Goal: Communication & Community: Answer question/provide support

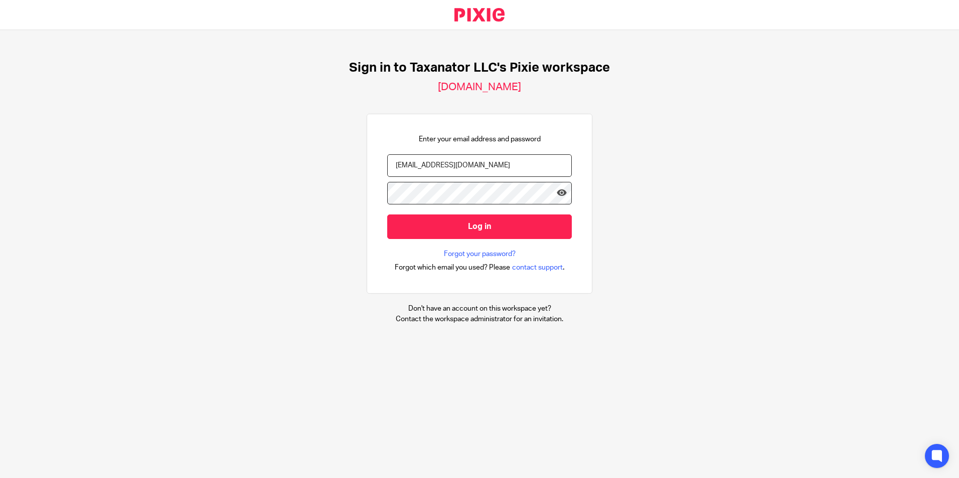
type input "bharmon@taxn8r.com"
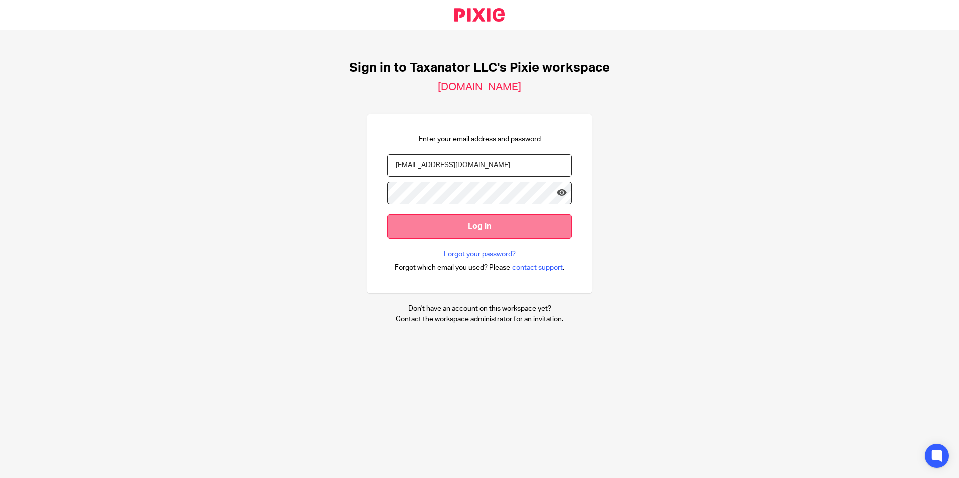
click at [432, 231] on input "Log in" at bounding box center [479, 227] width 185 height 25
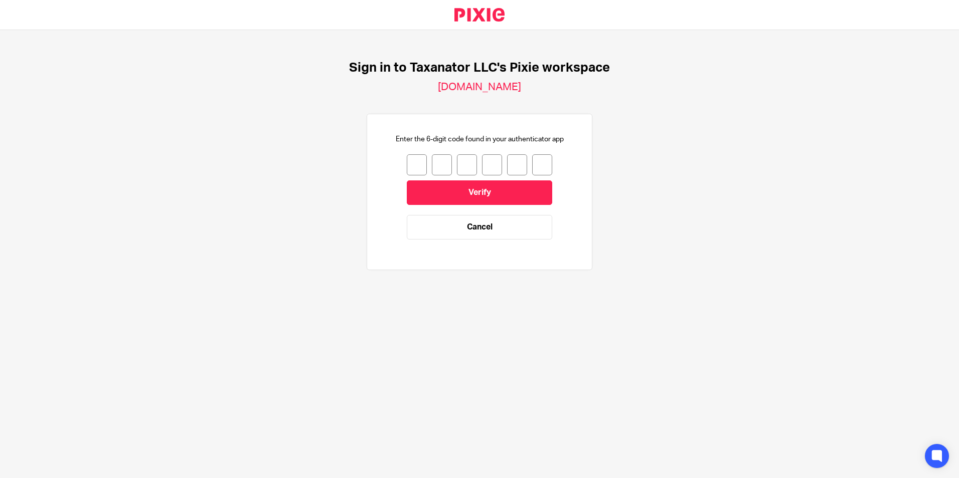
click at [410, 163] on input "number" at bounding box center [417, 164] width 20 height 21
type input "1"
type input "0"
type input "3"
type input "5"
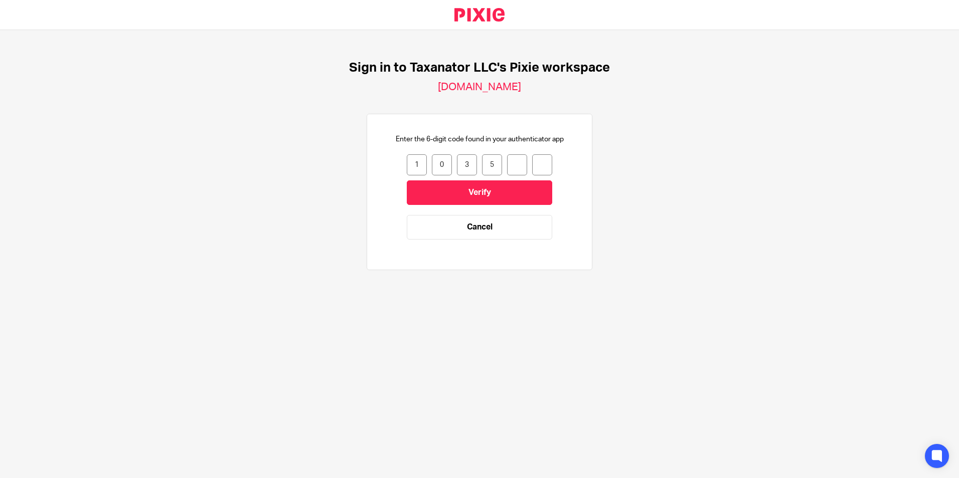
type input "2"
click at [430, 192] on input "Verify" at bounding box center [479, 193] width 145 height 25
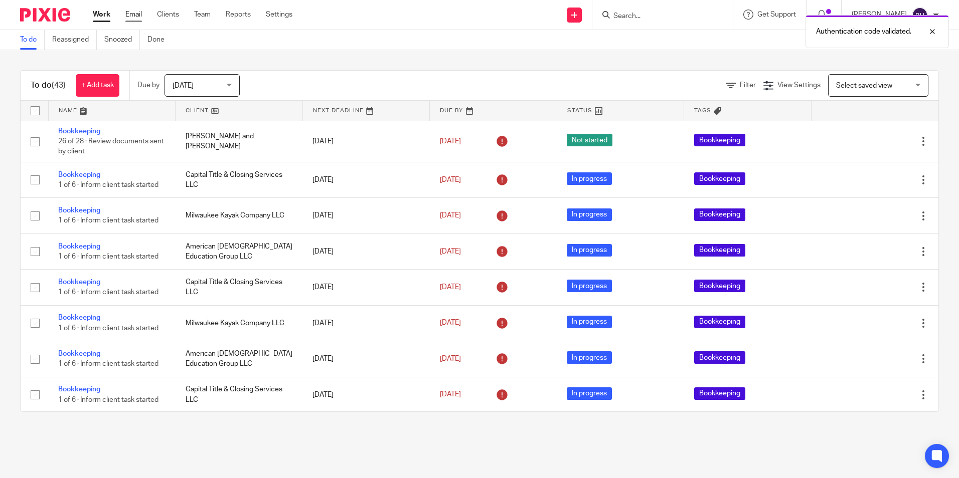
click at [131, 12] on link "Email" at bounding box center [133, 15] width 17 height 10
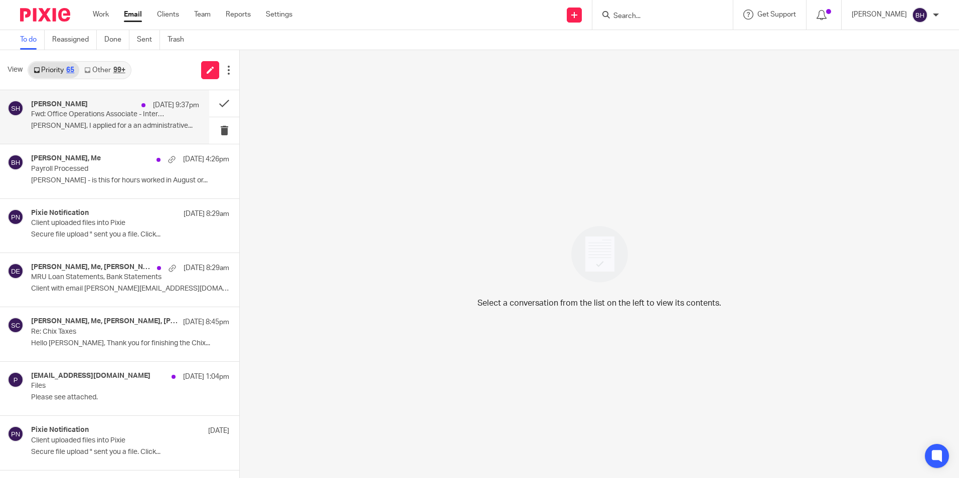
click at [102, 113] on p "Fwd: Office Operations Associate - Interview Invitation" at bounding box center [98, 114] width 134 height 9
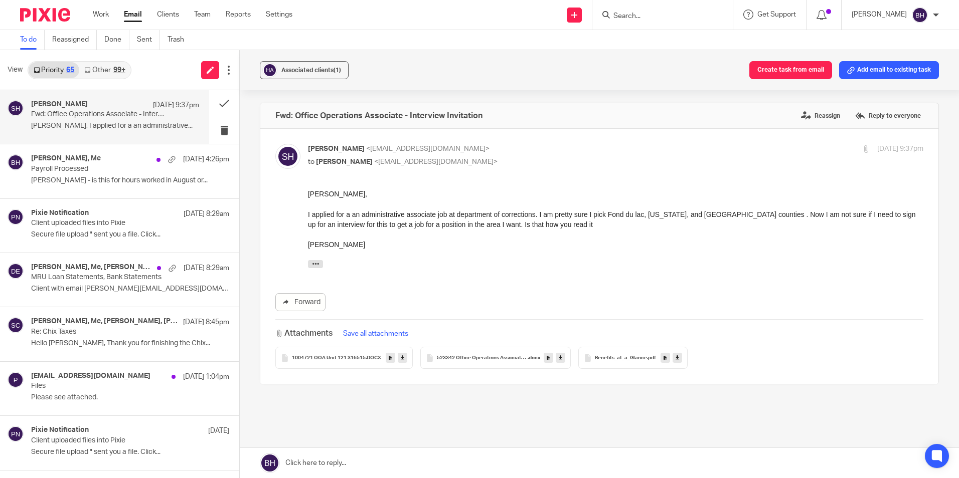
click at [368, 360] on span ".DOCX" at bounding box center [374, 359] width 16 height 6
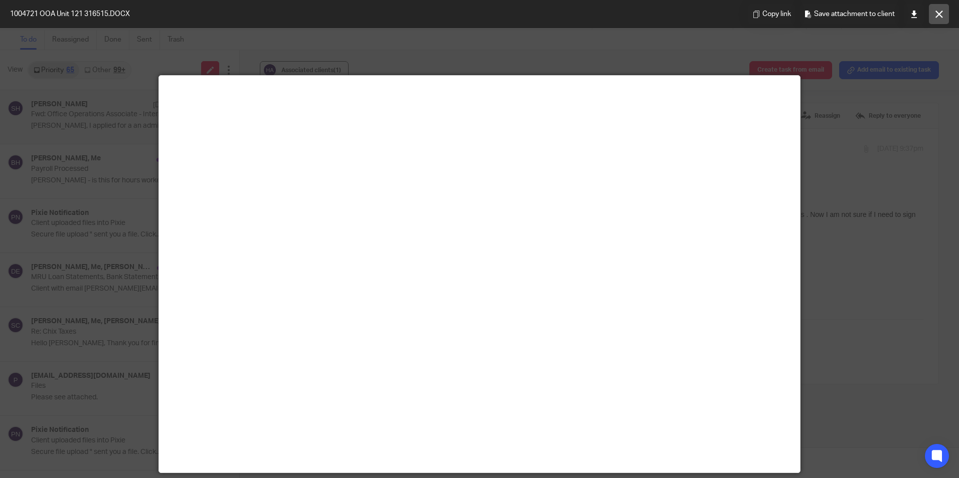
click at [940, 18] on button at bounding box center [939, 14] width 20 height 20
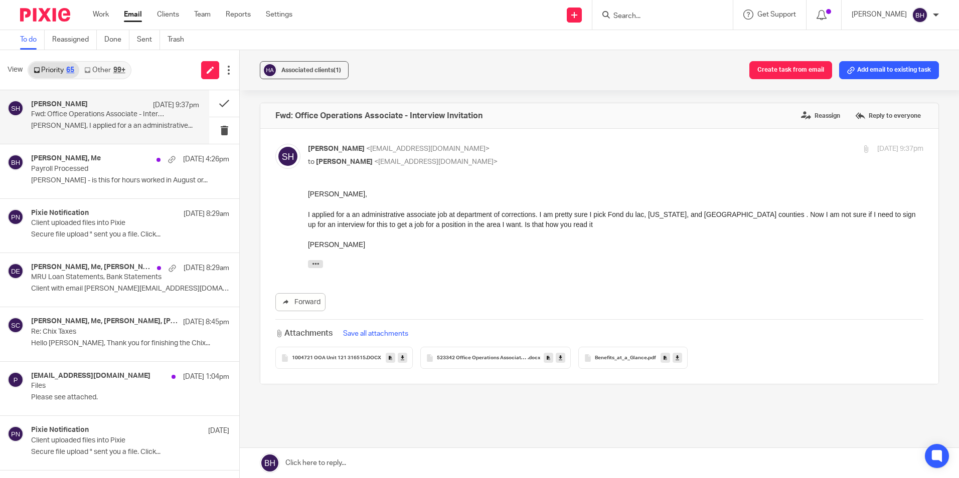
click at [465, 356] on span "523342 Office Operations Associate RTS 1004139" at bounding box center [482, 359] width 91 height 6
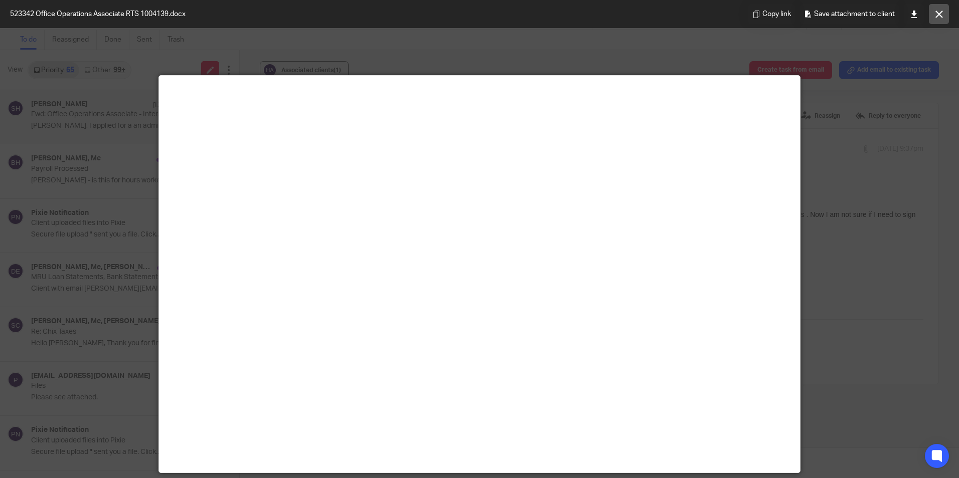
click at [938, 15] on icon at bounding box center [939, 15] width 8 height 8
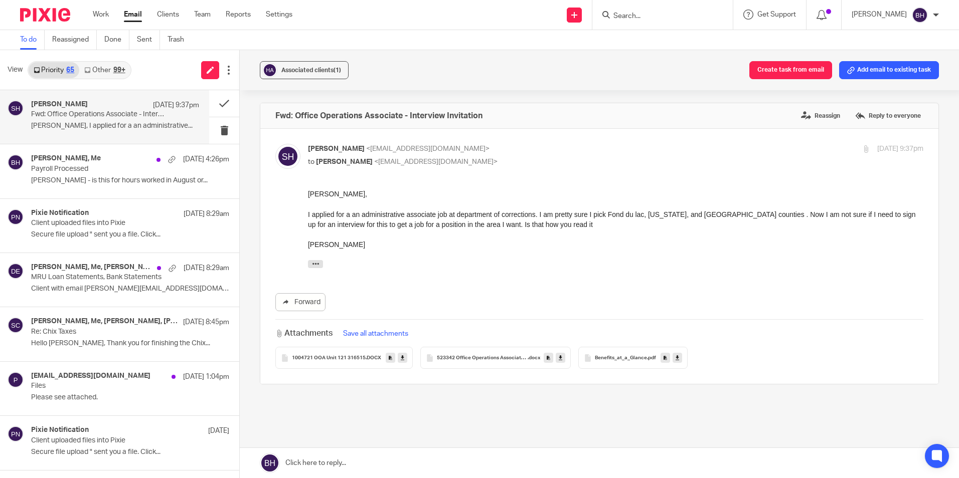
click at [618, 361] on span "Benefits_at_a_Glance" at bounding box center [621, 359] width 52 height 6
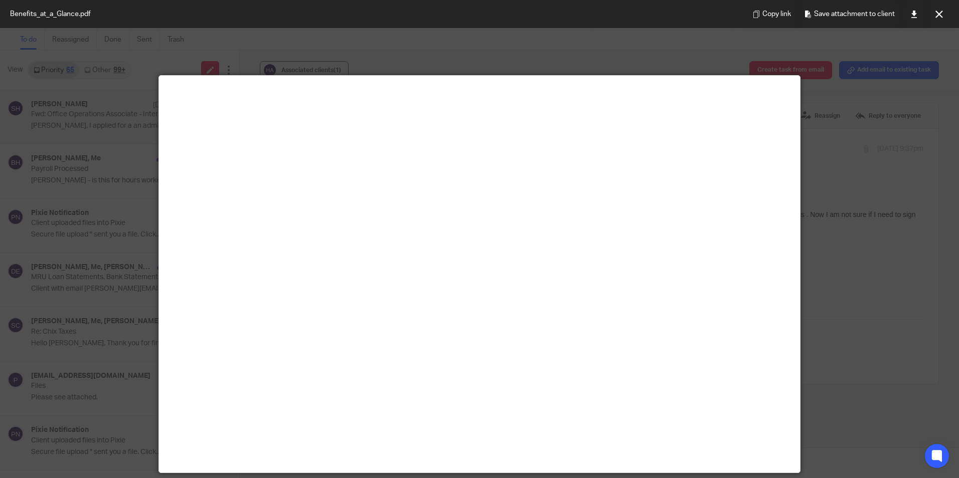
scroll to position [50, 0]
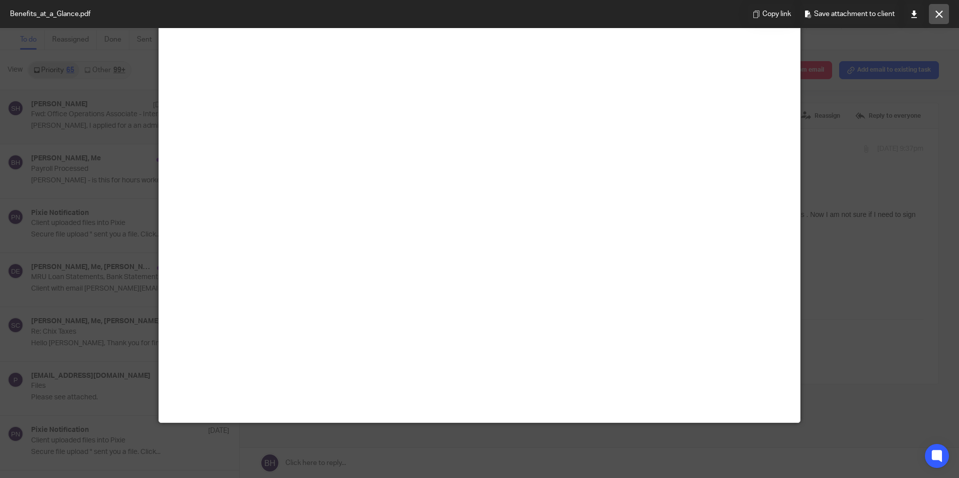
click at [939, 19] on button at bounding box center [939, 14] width 20 height 20
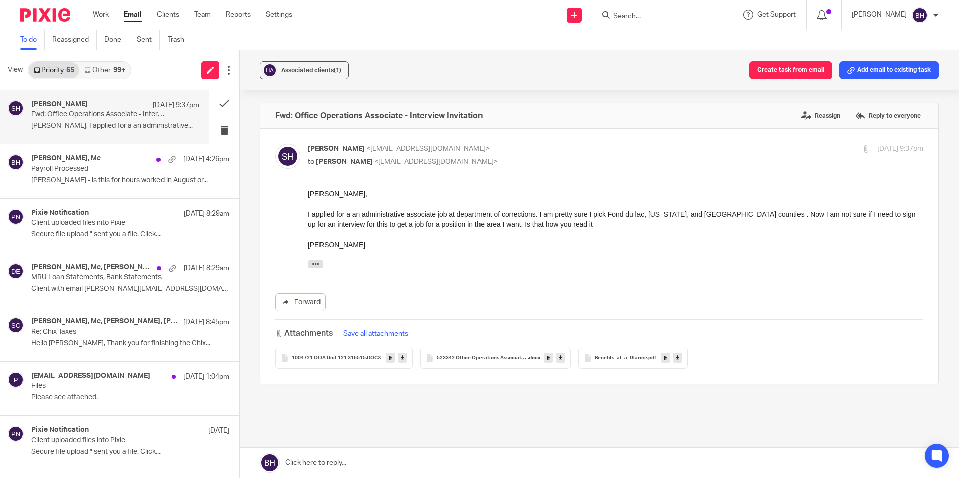
click at [358, 359] on span "1004721 OOA Unit 121 316515" at bounding box center [329, 359] width 74 height 6
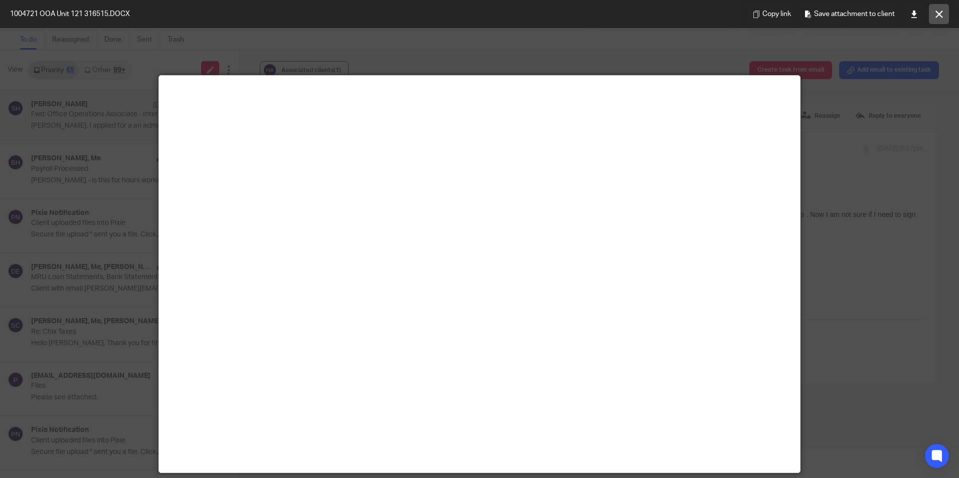
click at [939, 14] on icon at bounding box center [939, 15] width 8 height 8
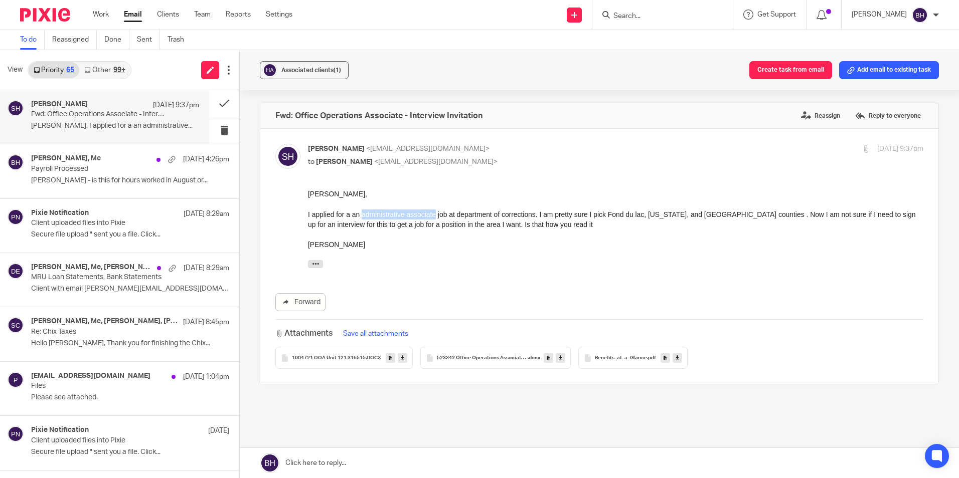
drag, startPoint x: 362, startPoint y: 214, endPoint x: 433, endPoint y: 218, distance: 70.8
click at [433, 218] on div "I applied for a an administrative associate job at department of corrections. I…" at bounding box center [615, 220] width 615 height 21
drag, startPoint x: 362, startPoint y: 215, endPoint x: 537, endPoint y: 214, distance: 175.0
click at [537, 214] on div "I applied for a an administrative associate job at department of corrections. I…" at bounding box center [615, 220] width 615 height 21
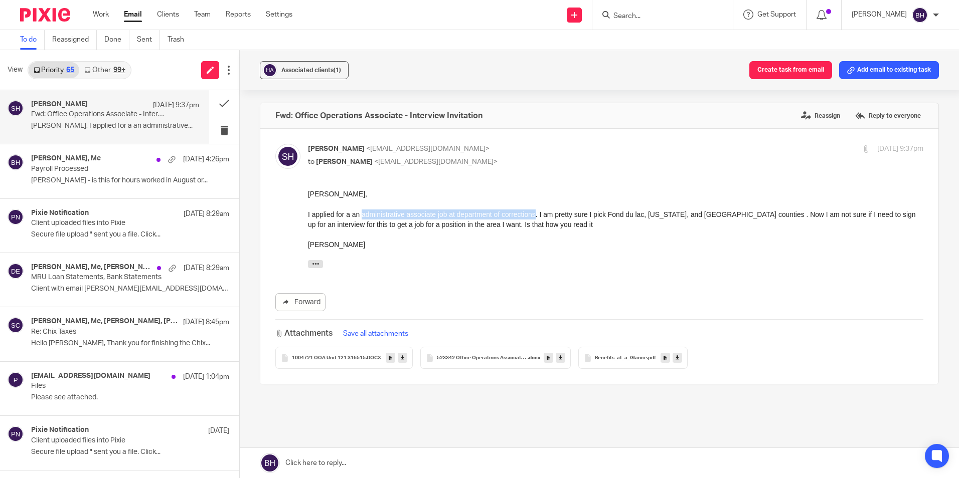
copy div "administrative associate job at department of corrections"
click at [354, 359] on span "1004721 OOA Unit 121 316515" at bounding box center [329, 359] width 74 height 6
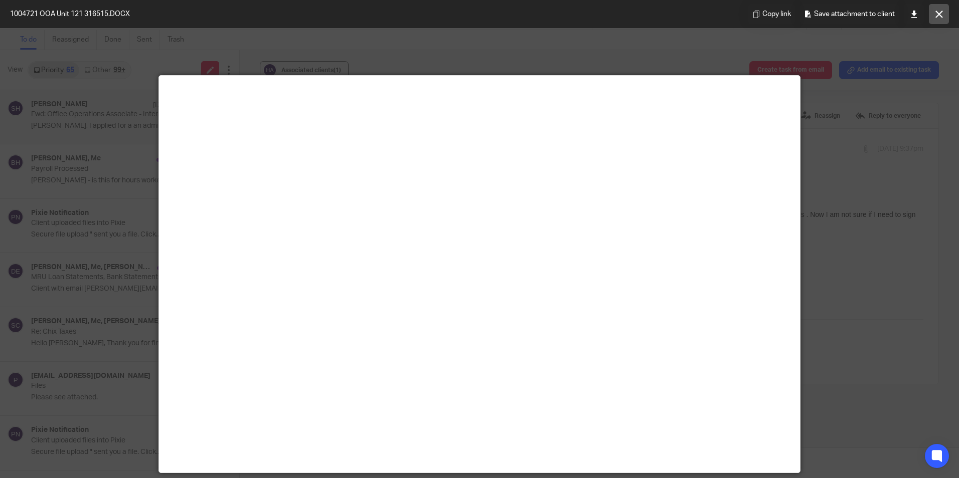
click at [940, 15] on icon at bounding box center [939, 15] width 8 height 8
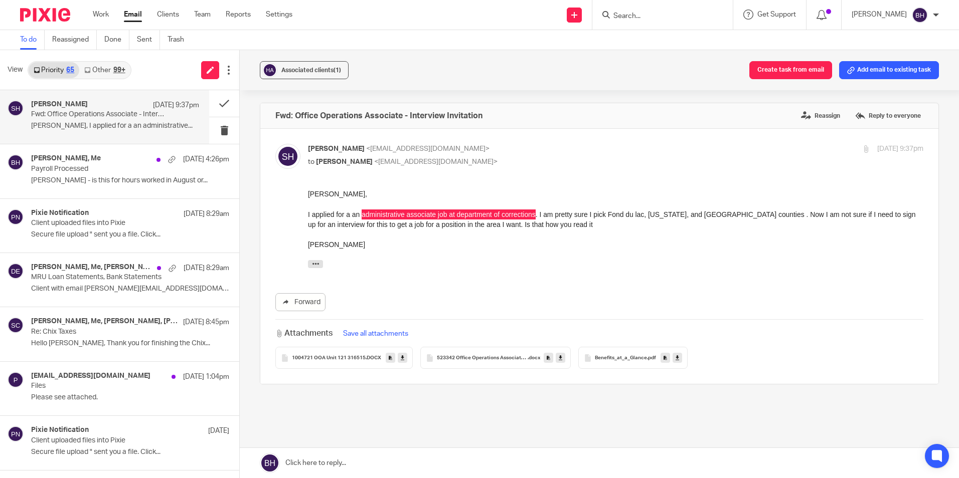
click at [360, 356] on span "1004721 OOA Unit 121 316515" at bounding box center [329, 359] width 74 height 6
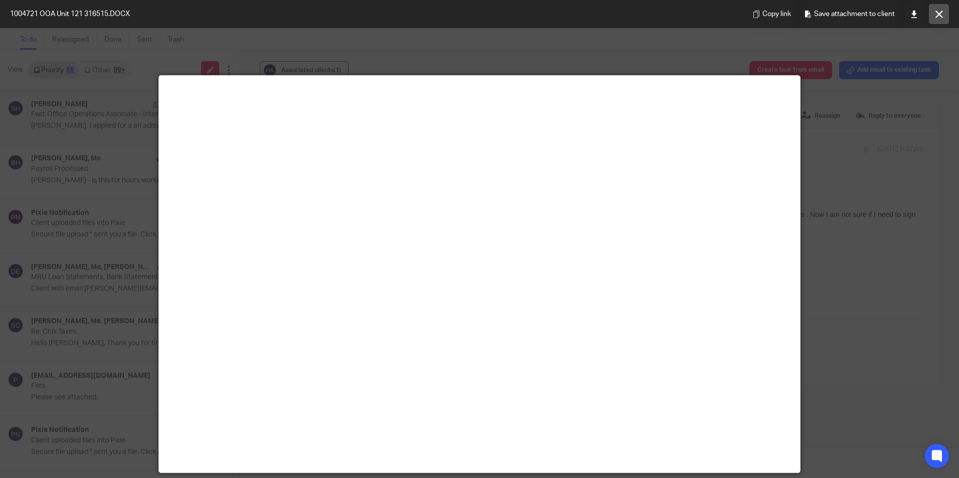
click at [946, 18] on button at bounding box center [939, 14] width 20 height 20
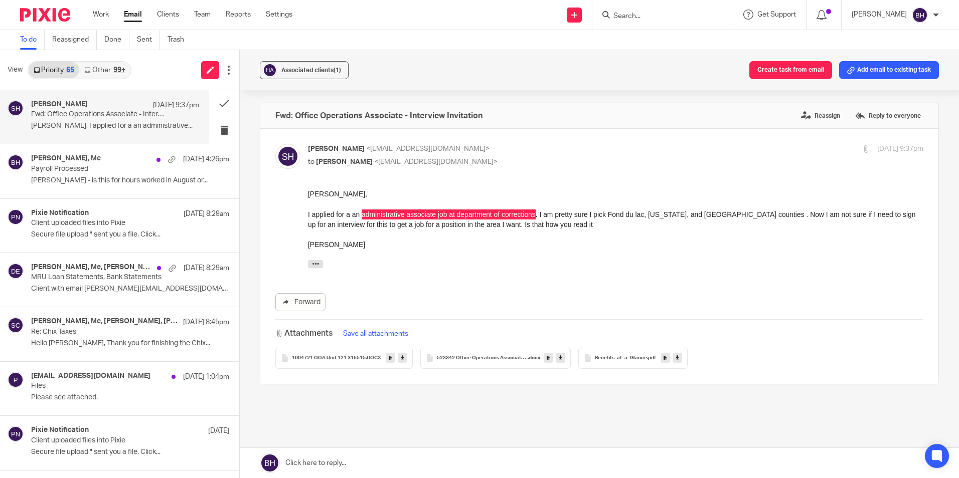
click at [501, 358] on span "523342 Office Operations Associate RTS 1004139" at bounding box center [482, 359] width 91 height 6
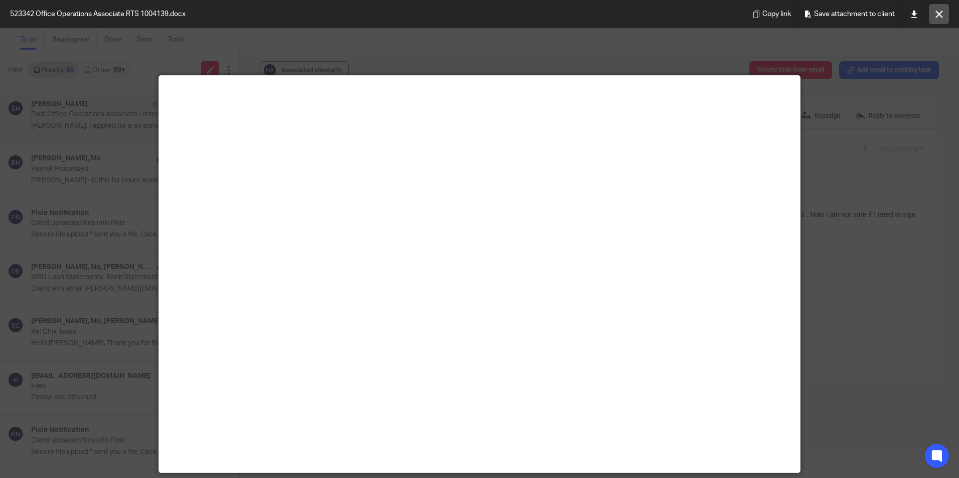
click at [936, 14] on icon at bounding box center [939, 15] width 8 height 8
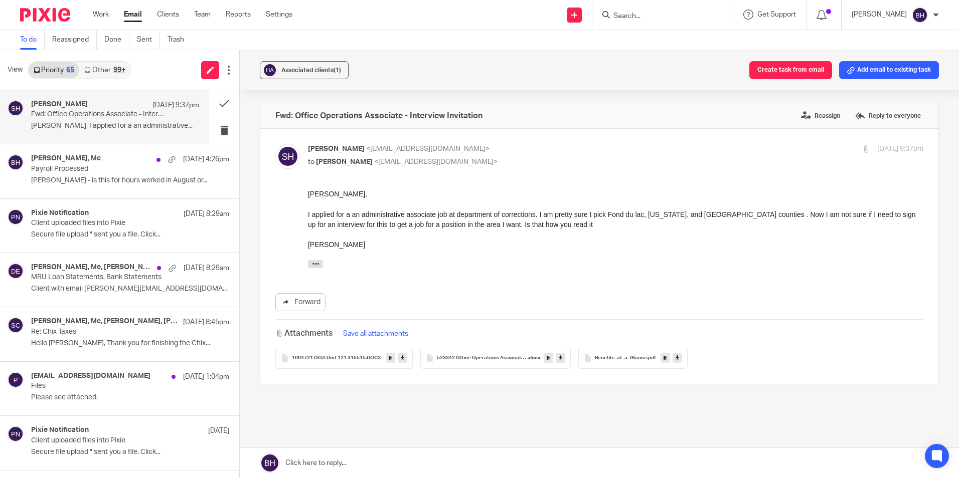
click at [561, 258] on div "---------- Forwarded message --------- From: DOC DCC Reg 1 RPSS < DOCDCCReg1RPS…" at bounding box center [615, 261] width 615 height 23
click at [120, 70] on div "99+" at bounding box center [119, 70] width 12 height 7
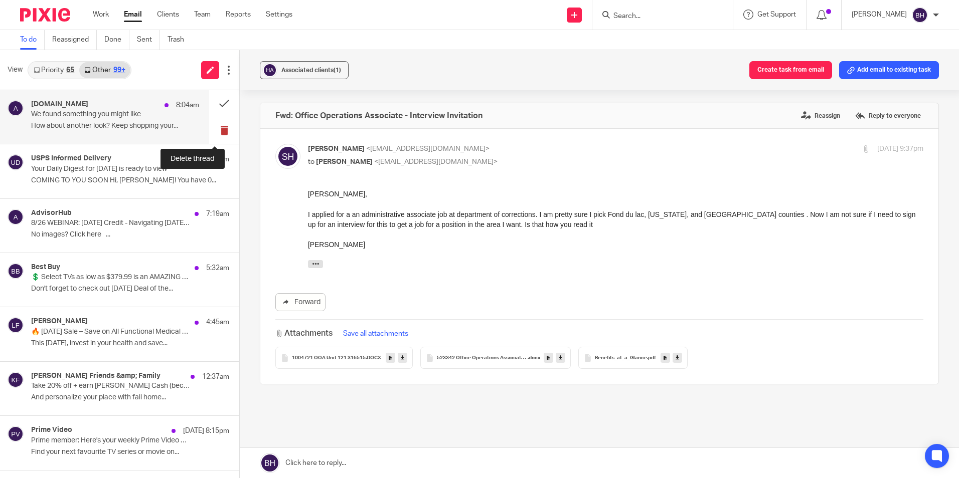
click at [215, 126] on button at bounding box center [224, 130] width 30 height 27
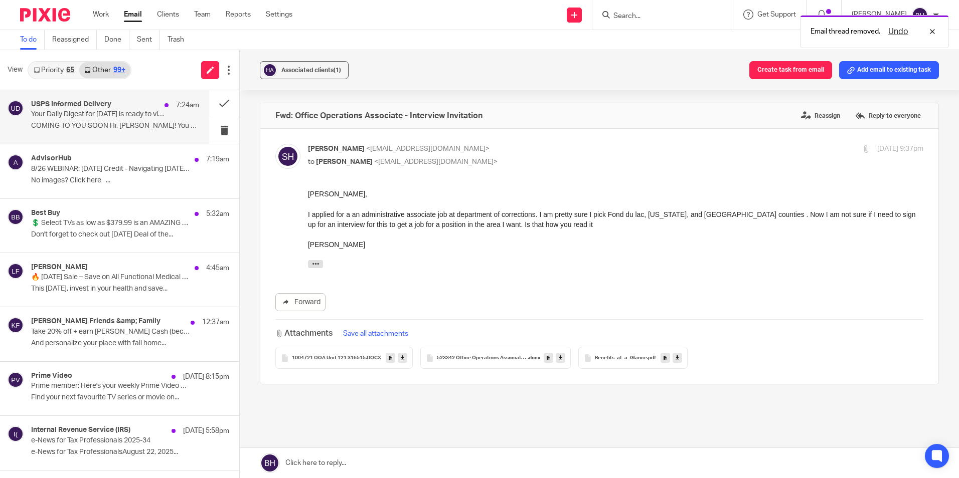
click at [123, 120] on div "USPS Informed Delivery 7:24am Your Daily Digest for Sat, 8/23 is ready to view …" at bounding box center [115, 117] width 168 height 34
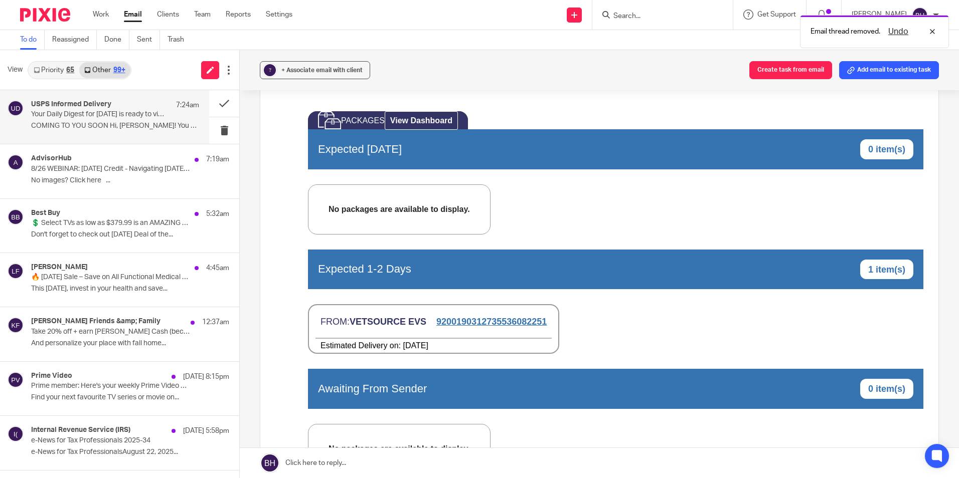
scroll to position [351, 0]
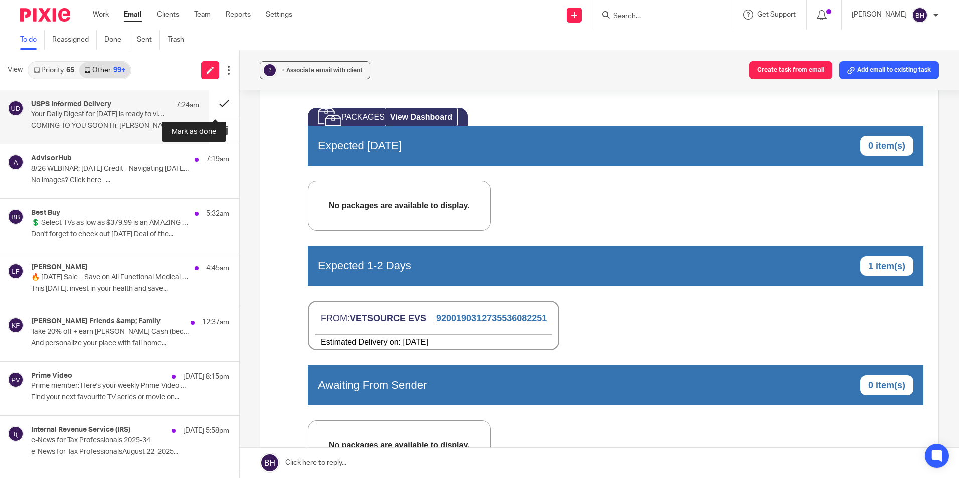
click at [215, 103] on button at bounding box center [224, 103] width 30 height 27
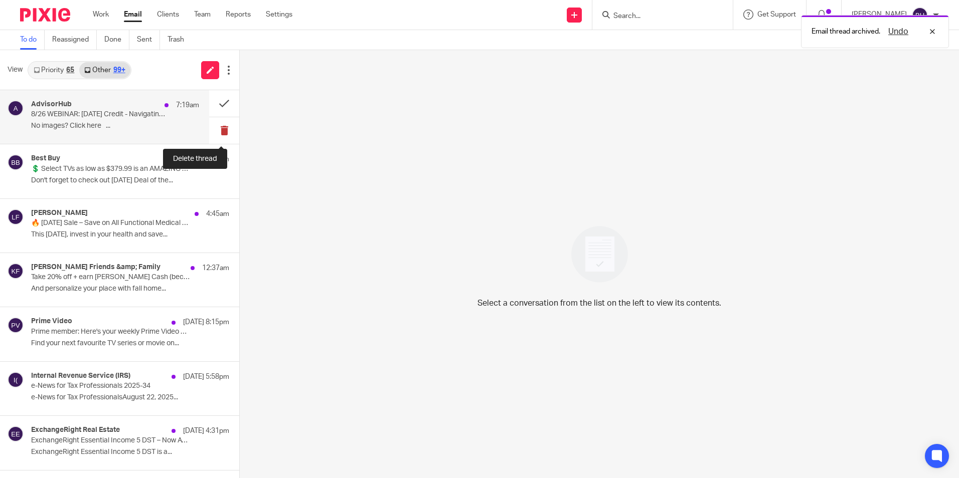
click at [214, 134] on button at bounding box center [224, 130] width 30 height 27
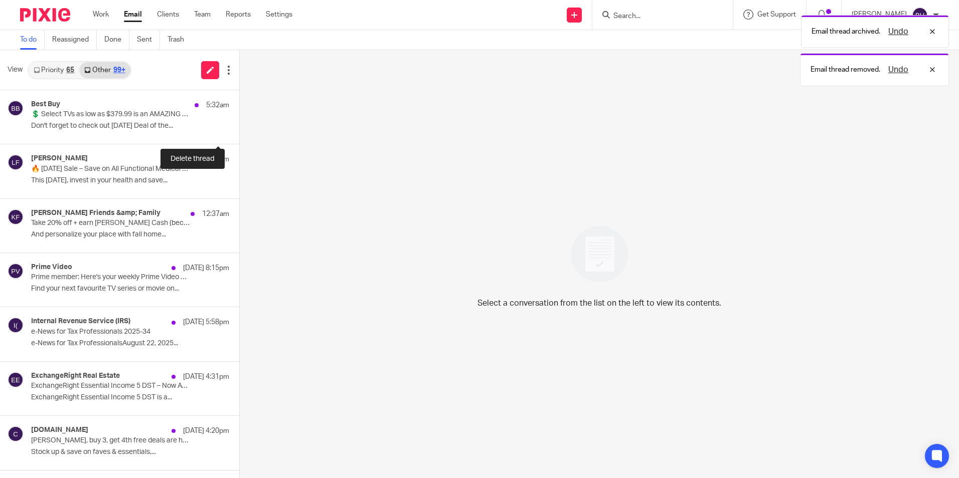
click at [239, 134] on button at bounding box center [243, 130] width 8 height 27
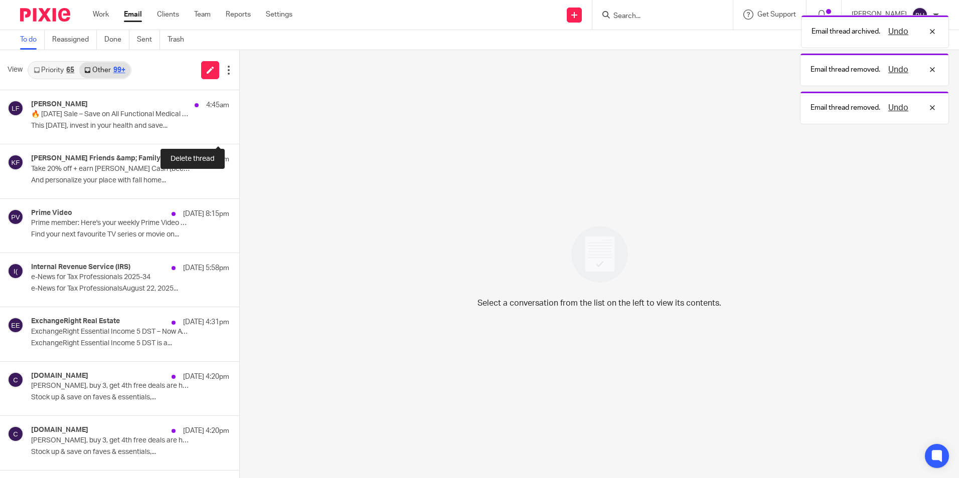
click at [239, 134] on button at bounding box center [243, 130] width 8 height 27
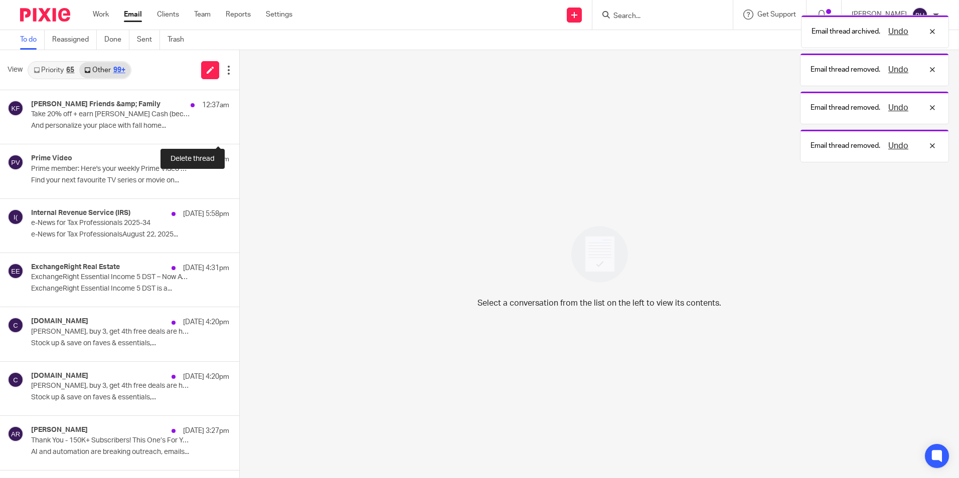
click at [239, 134] on button at bounding box center [243, 130] width 8 height 27
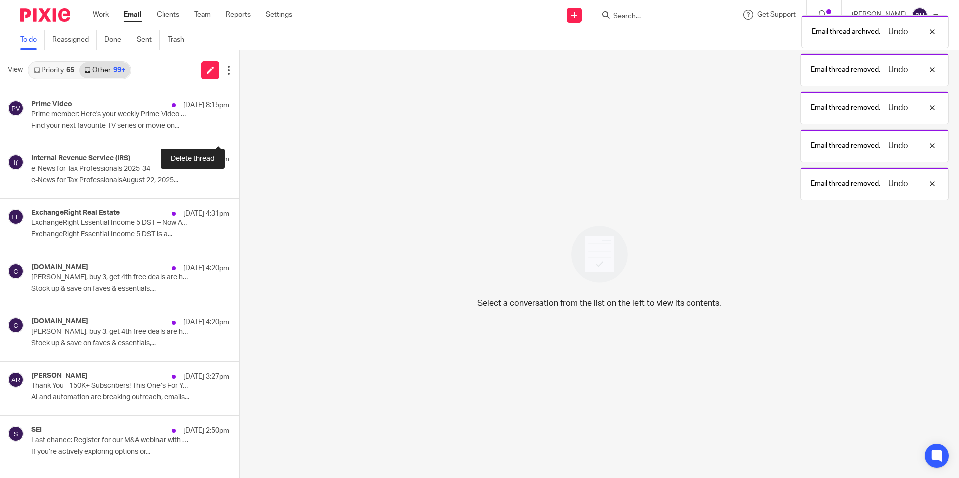
click at [239, 134] on button at bounding box center [243, 130] width 8 height 27
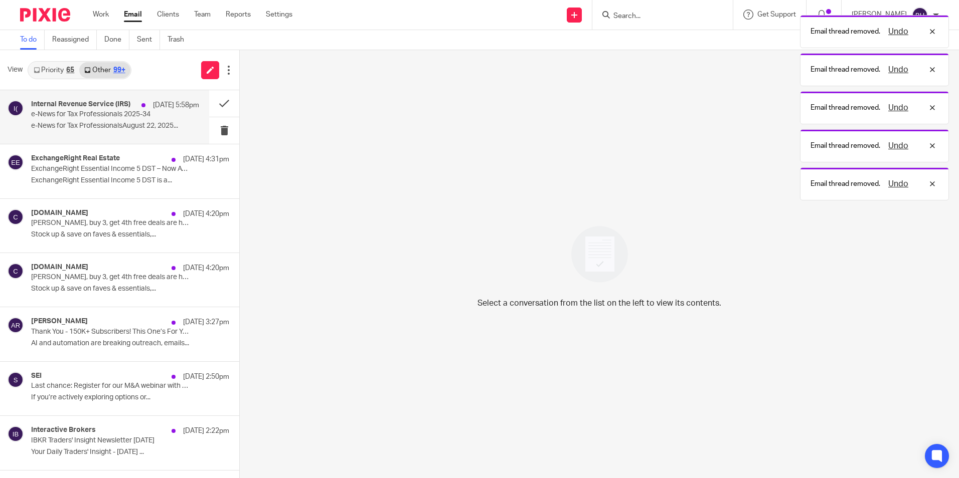
click at [118, 117] on p "e-News for Tax Professionals 2025-34" at bounding box center [98, 114] width 134 height 9
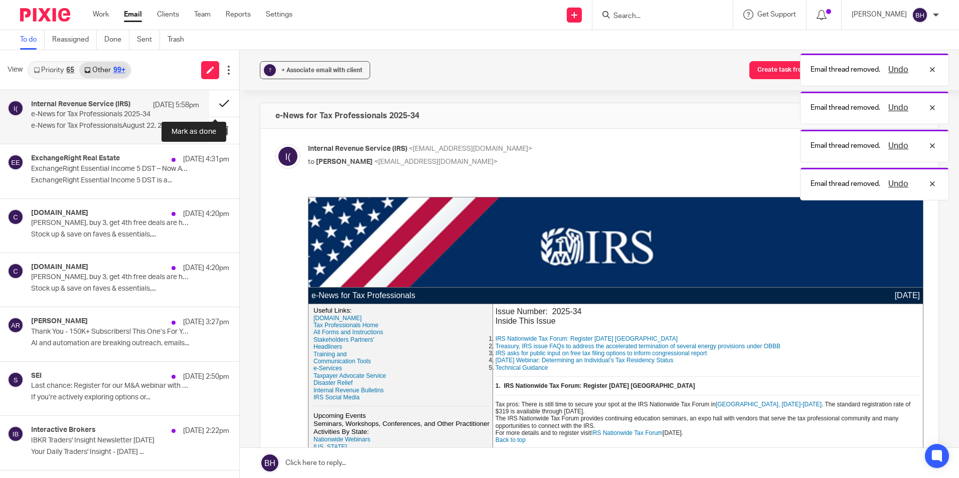
scroll to position [0, 0]
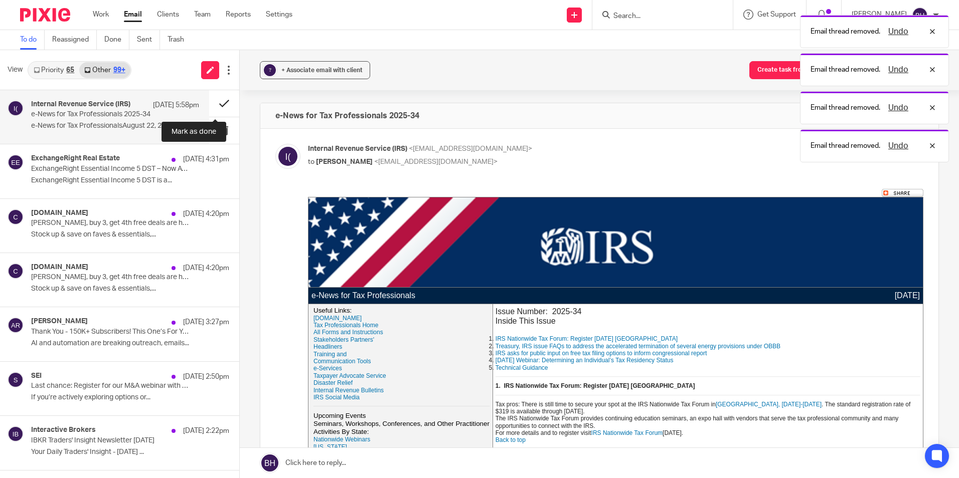
click at [220, 105] on button at bounding box center [224, 103] width 30 height 27
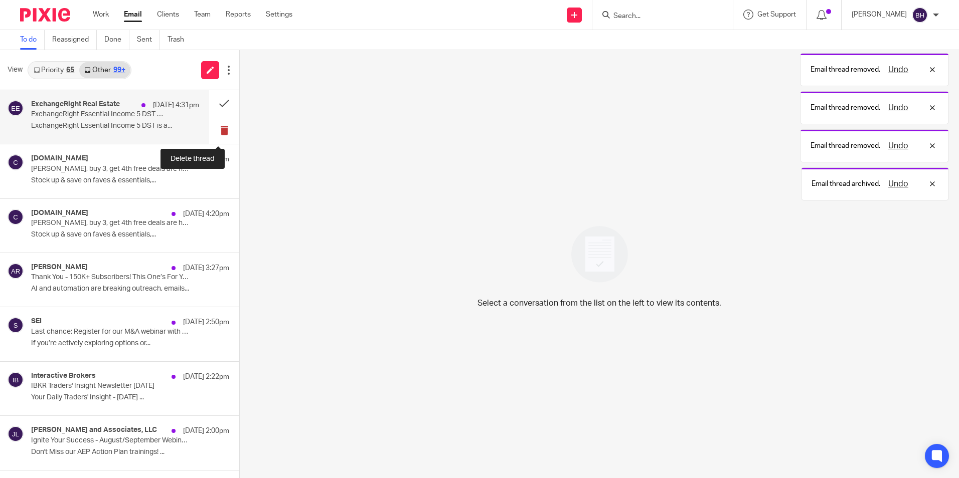
click at [216, 132] on button at bounding box center [224, 130] width 30 height 27
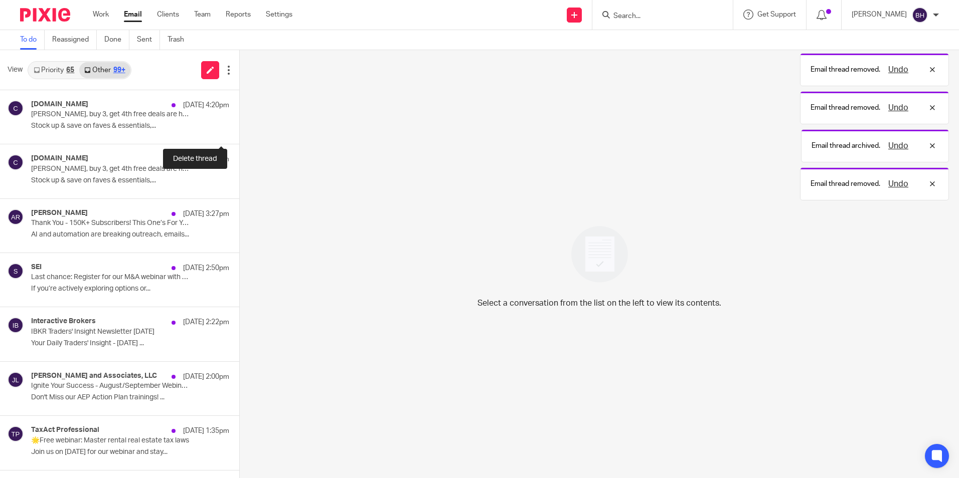
click at [239, 132] on button at bounding box center [243, 130] width 8 height 27
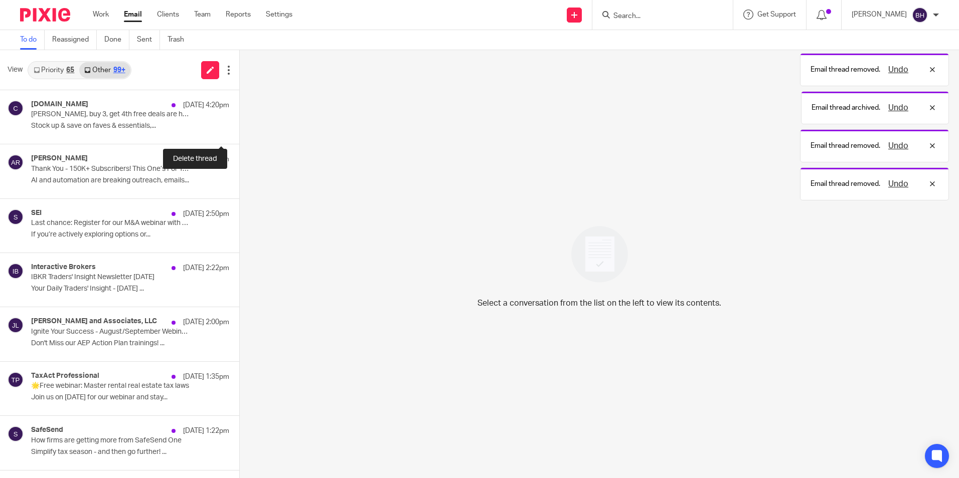
click at [239, 132] on button at bounding box center [243, 130] width 8 height 27
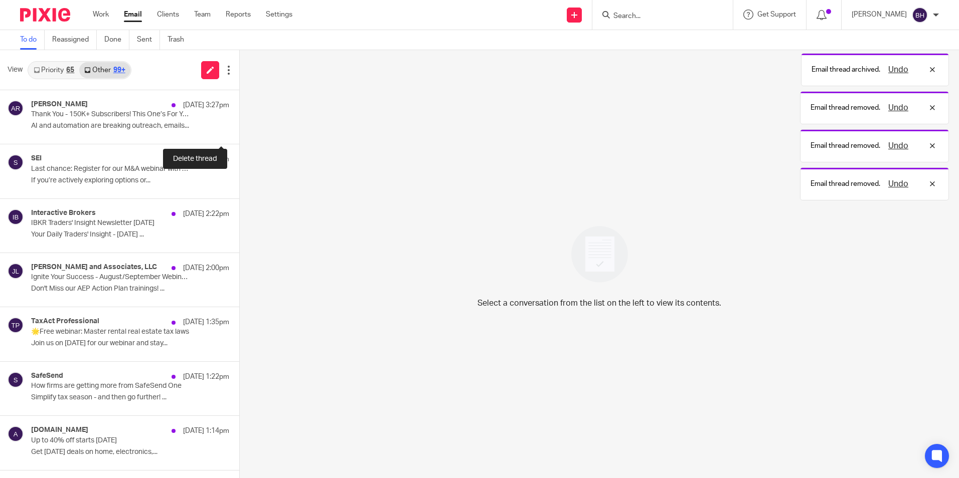
click at [239, 132] on button at bounding box center [243, 130] width 8 height 27
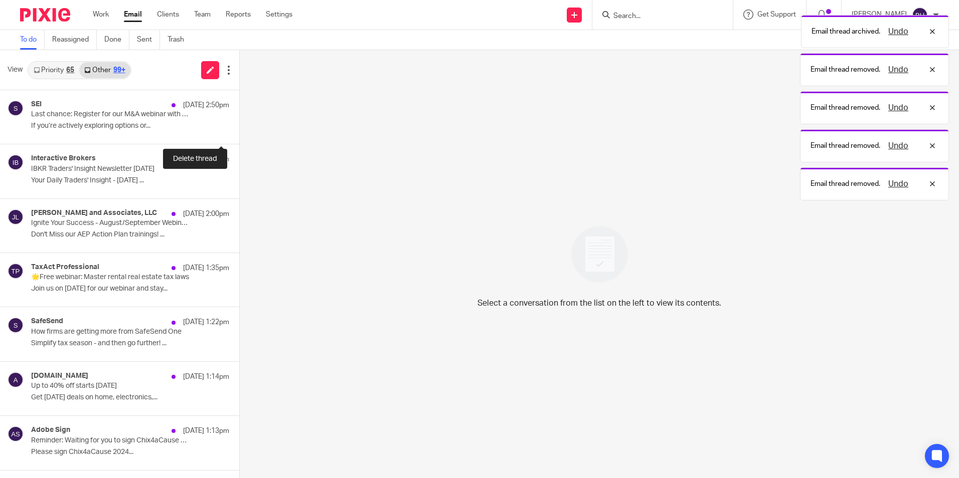
click at [239, 132] on button at bounding box center [243, 130] width 8 height 27
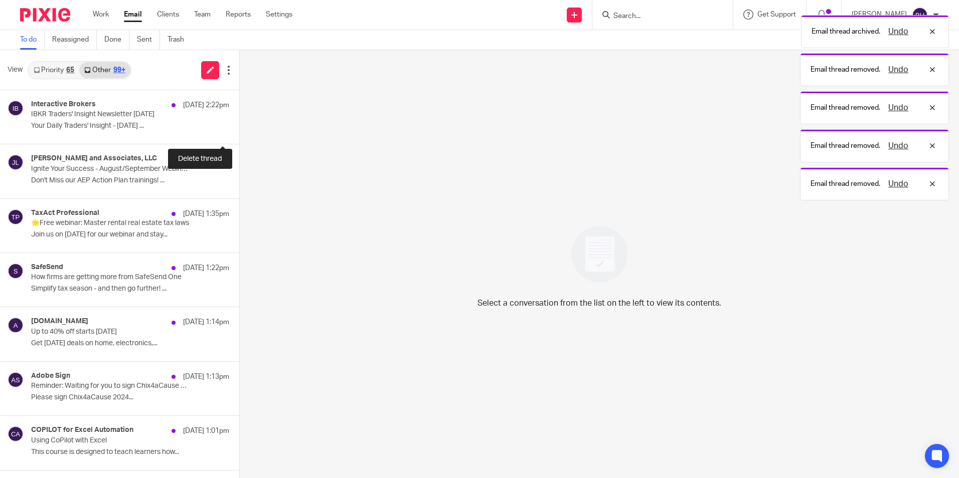
click at [239, 132] on button at bounding box center [243, 130] width 8 height 27
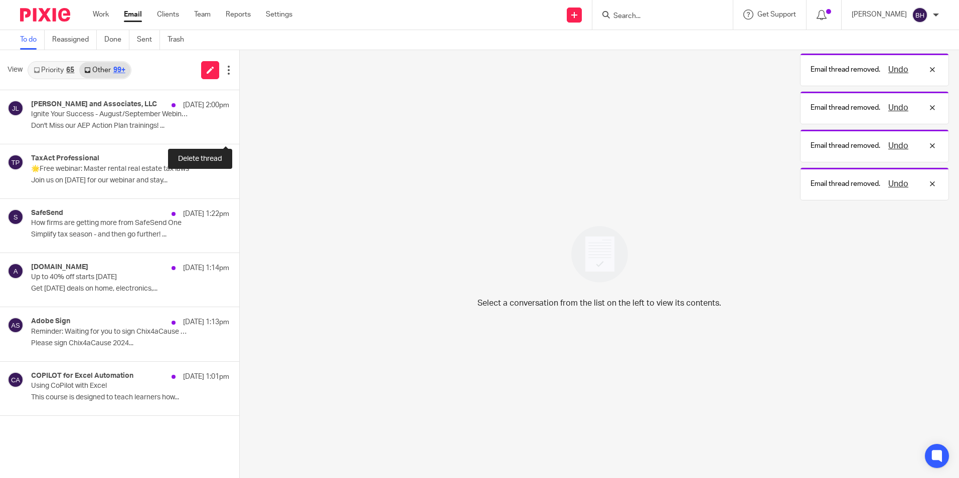
click at [239, 132] on button at bounding box center [243, 130] width 8 height 27
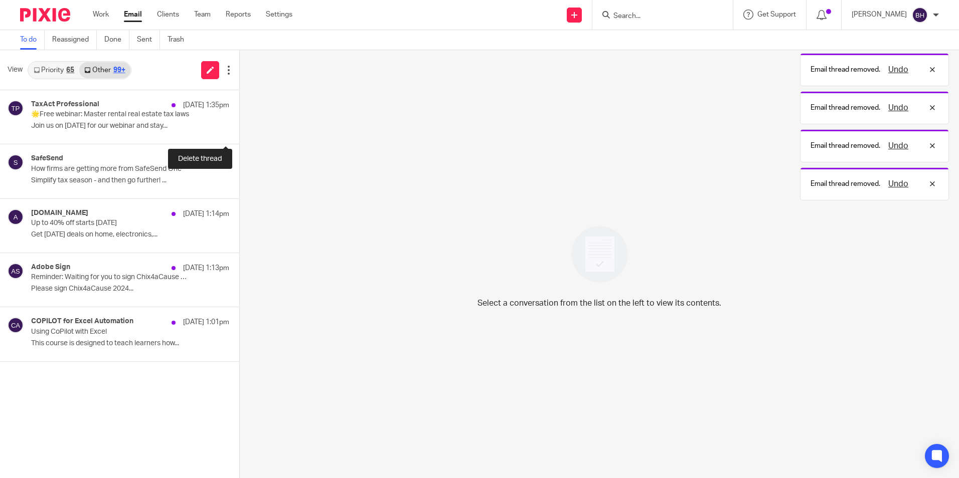
click at [239, 132] on button at bounding box center [243, 130] width 8 height 27
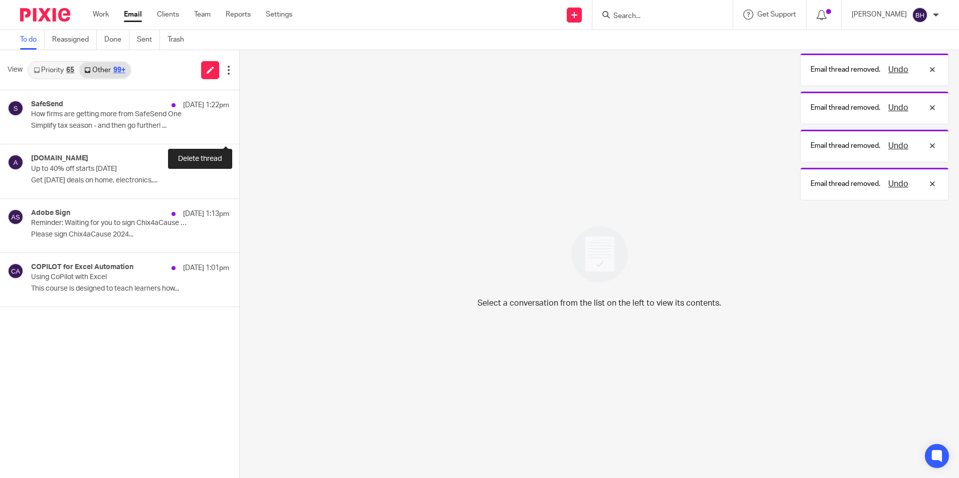
click at [239, 132] on button at bounding box center [243, 130] width 8 height 27
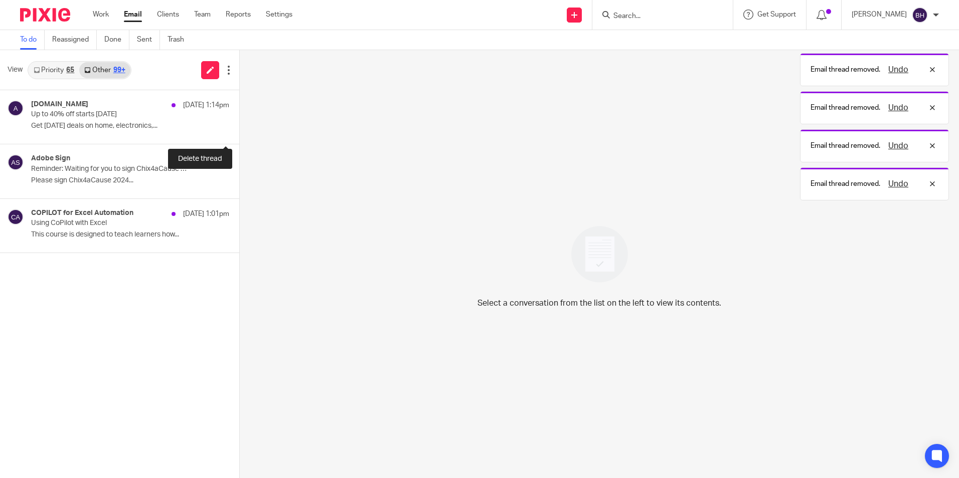
click at [239, 132] on button at bounding box center [243, 130] width 8 height 27
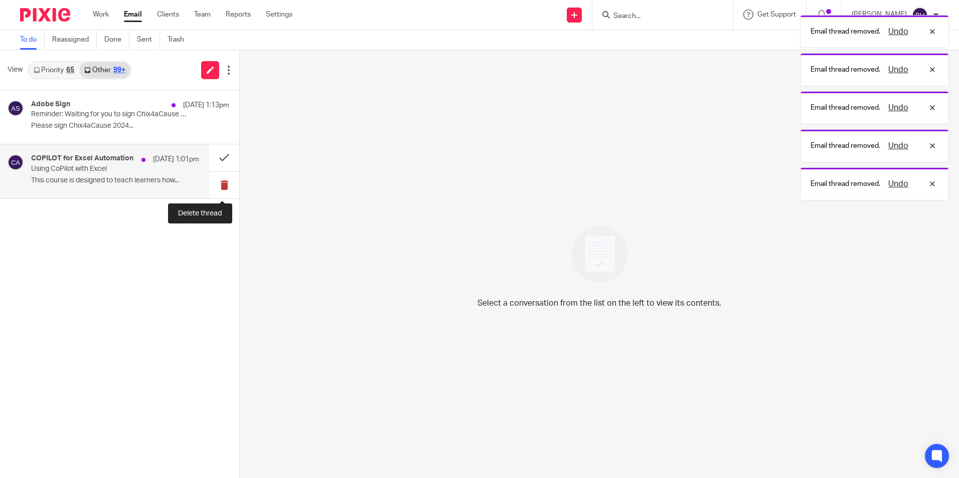
click at [226, 182] on button at bounding box center [224, 185] width 30 height 27
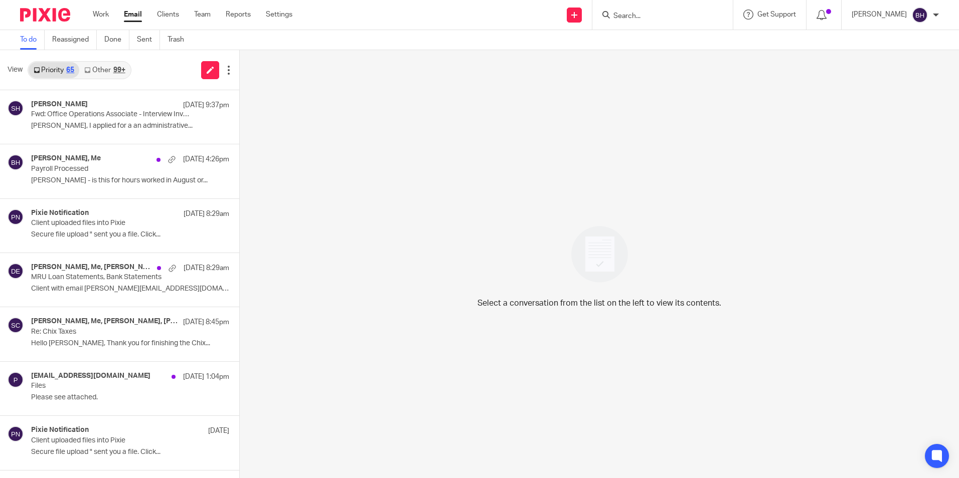
click at [98, 65] on link "Other 99+" at bounding box center [104, 70] width 51 height 16
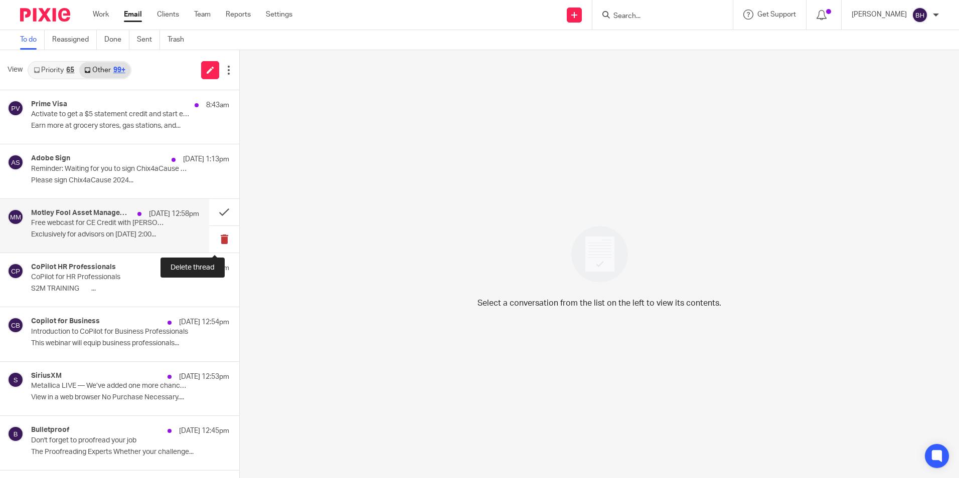
click at [215, 240] on button at bounding box center [224, 239] width 30 height 27
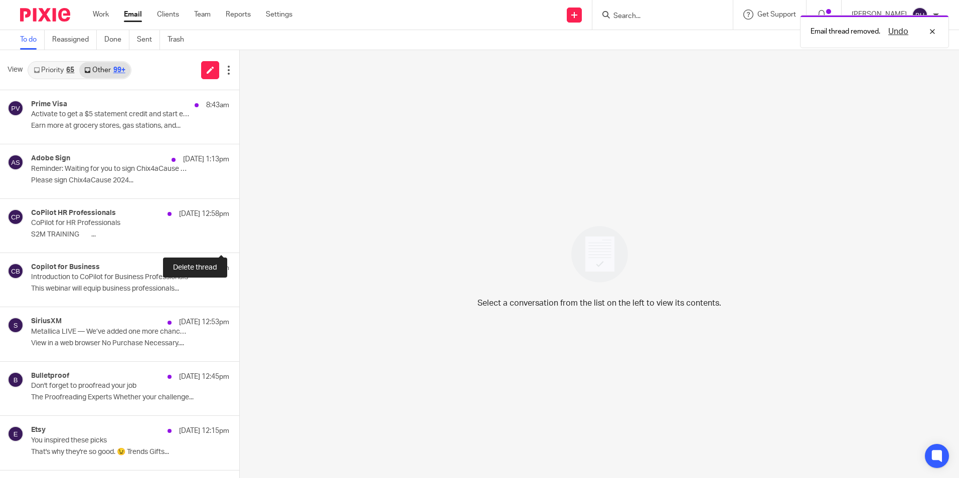
click at [239, 240] on button at bounding box center [243, 239] width 8 height 27
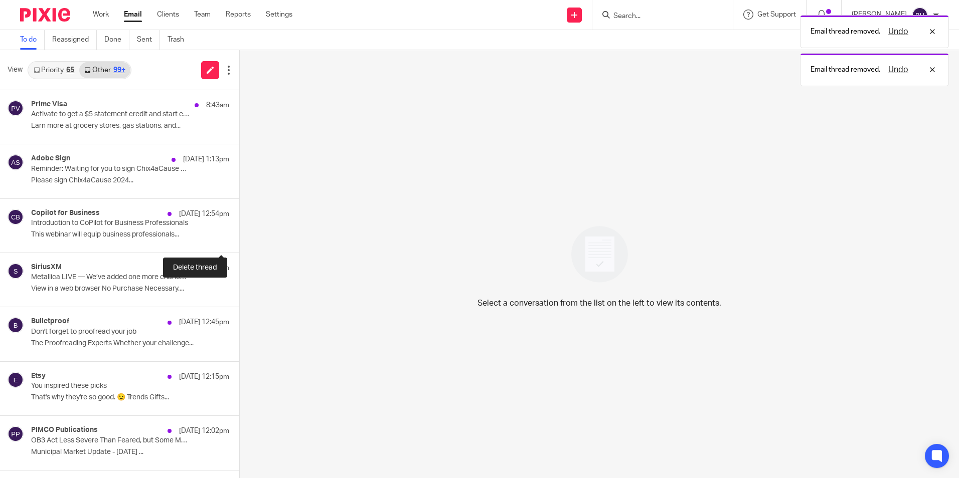
click at [239, 240] on button at bounding box center [243, 239] width 8 height 27
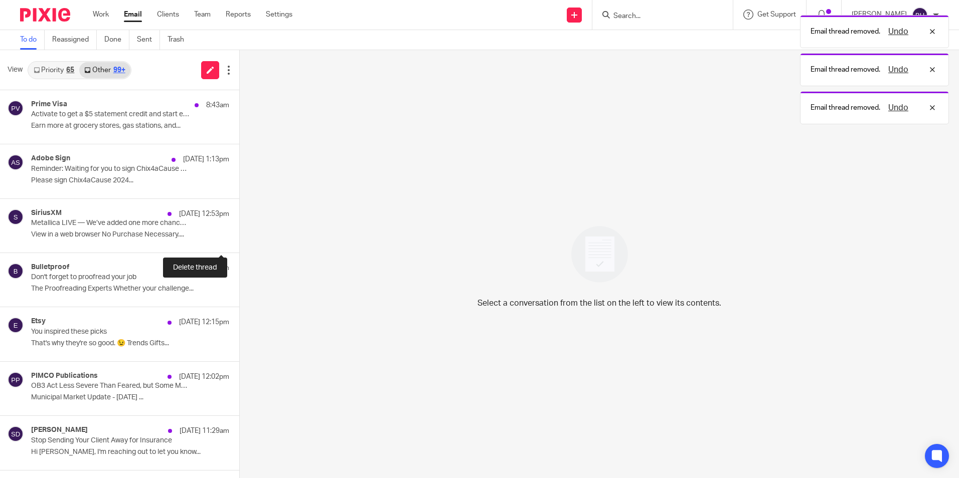
click at [239, 240] on button at bounding box center [243, 239] width 8 height 27
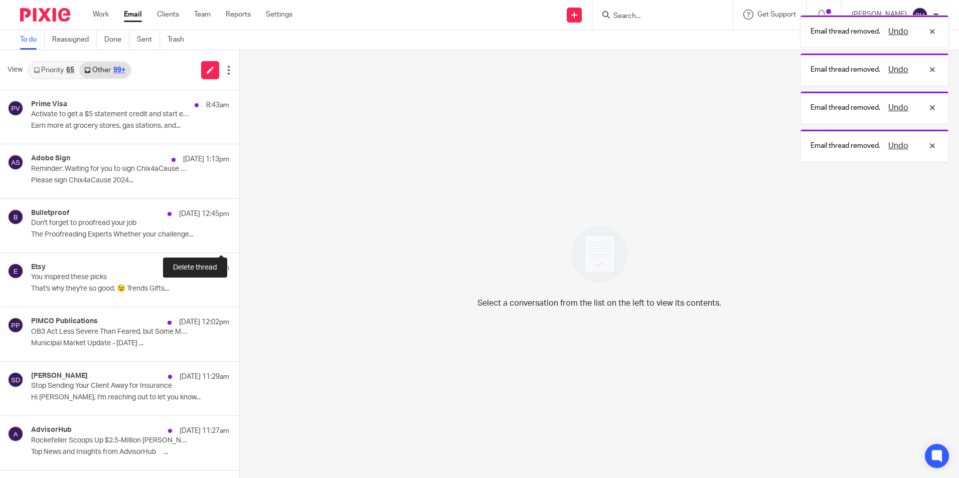
click at [239, 240] on button at bounding box center [243, 239] width 8 height 27
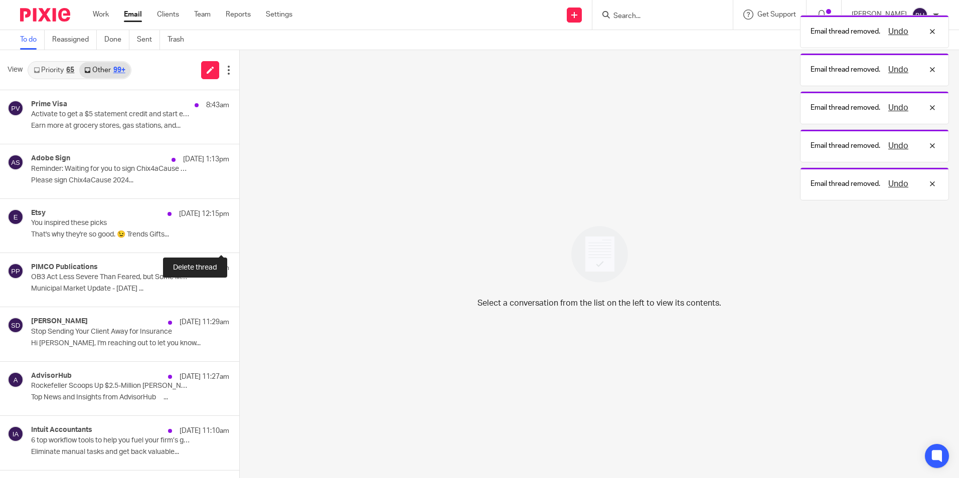
click at [239, 240] on button at bounding box center [243, 239] width 8 height 27
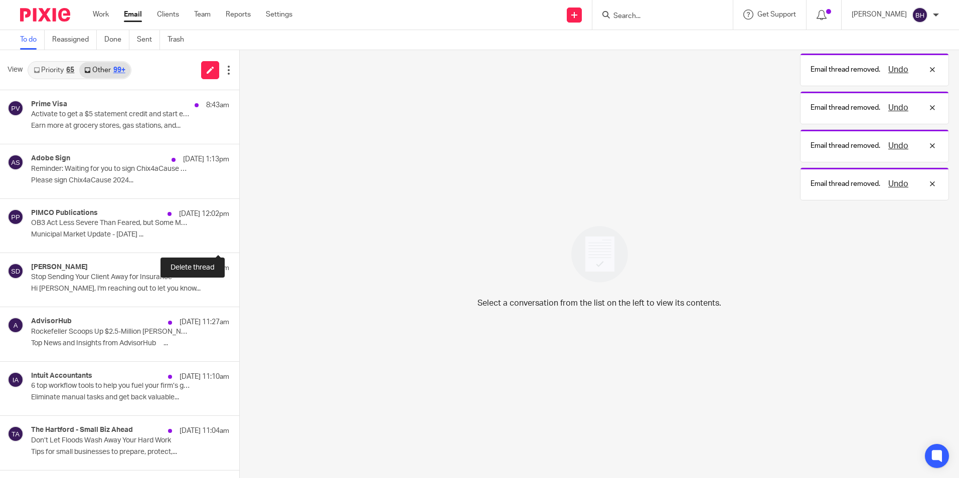
click at [239, 240] on button at bounding box center [243, 239] width 8 height 27
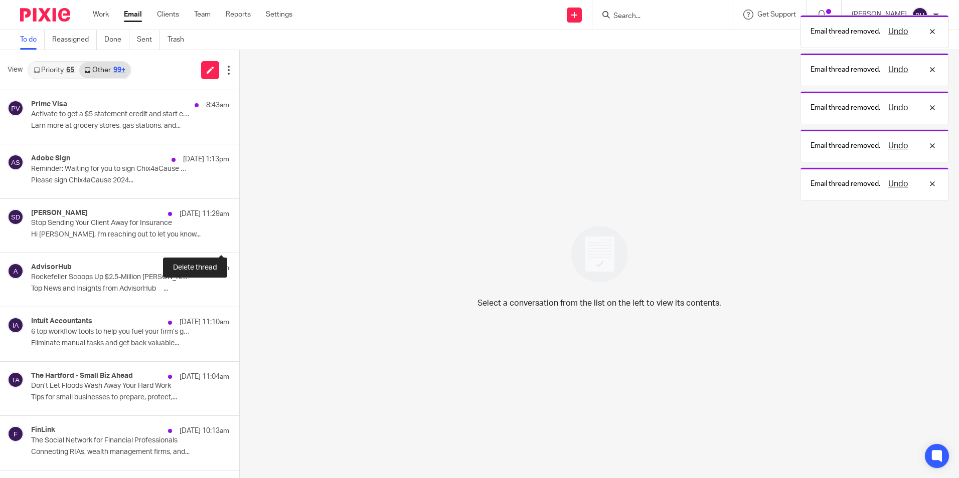
click at [239, 240] on button at bounding box center [243, 239] width 8 height 27
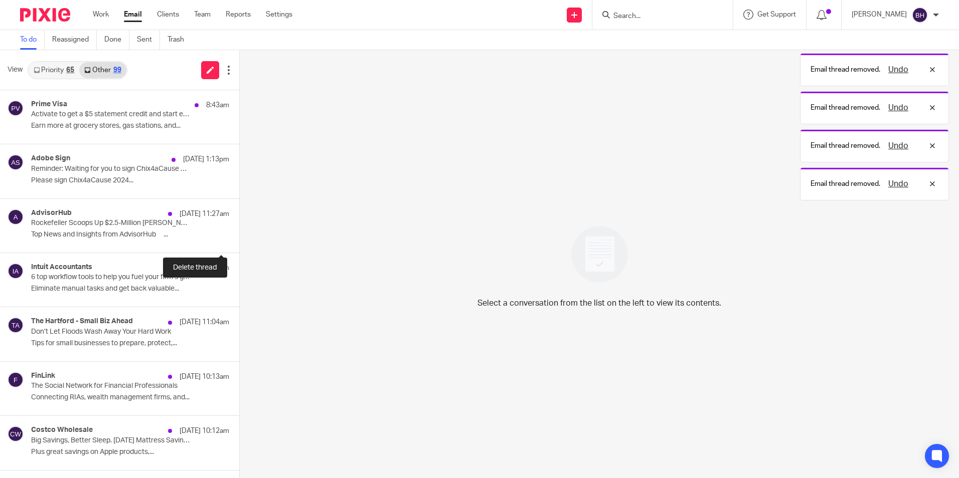
click at [239, 240] on button at bounding box center [243, 239] width 8 height 27
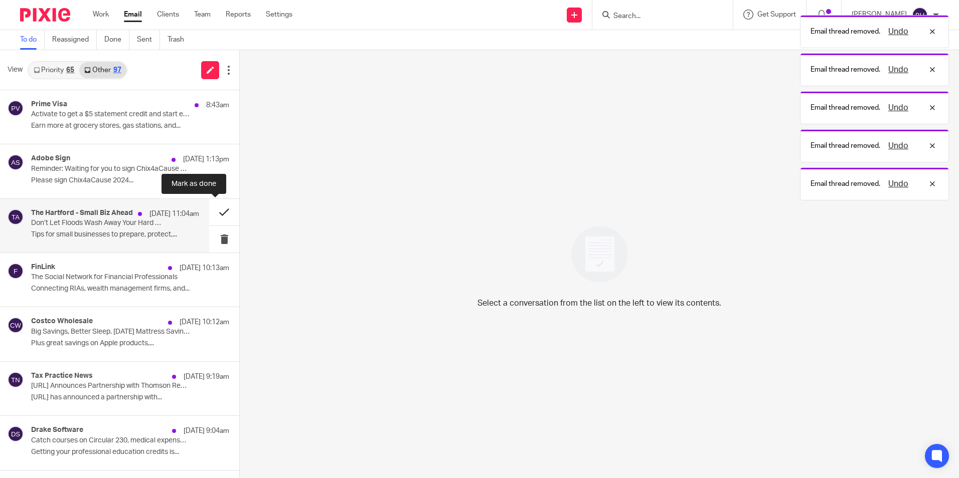
click at [215, 214] on button at bounding box center [224, 212] width 30 height 27
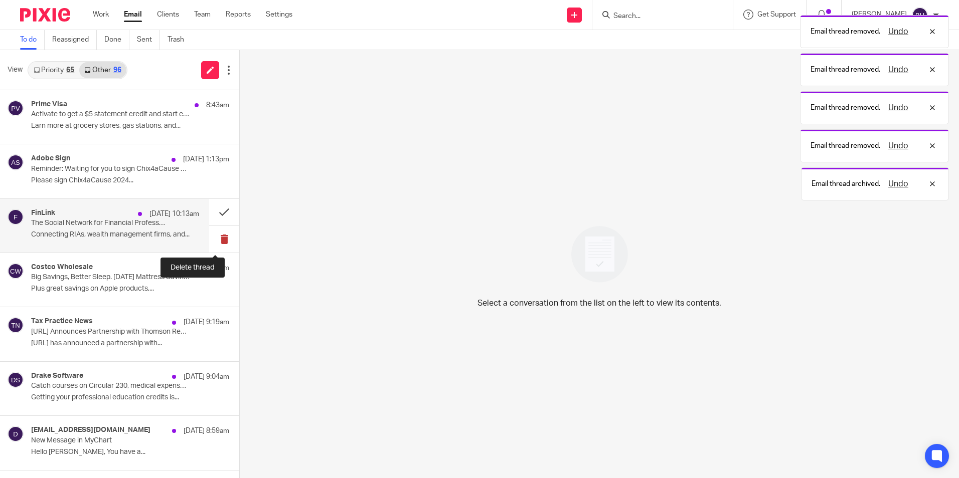
click at [213, 237] on button at bounding box center [224, 239] width 30 height 27
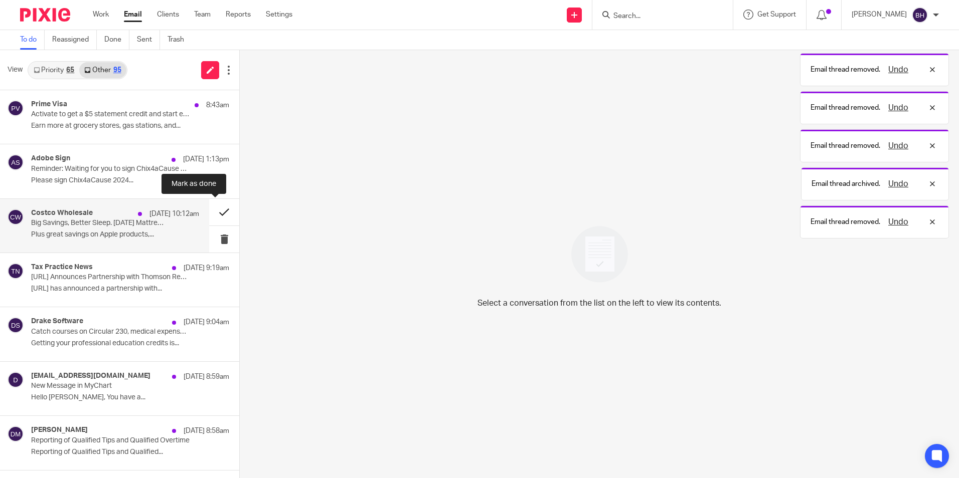
click at [214, 211] on button at bounding box center [224, 212] width 30 height 27
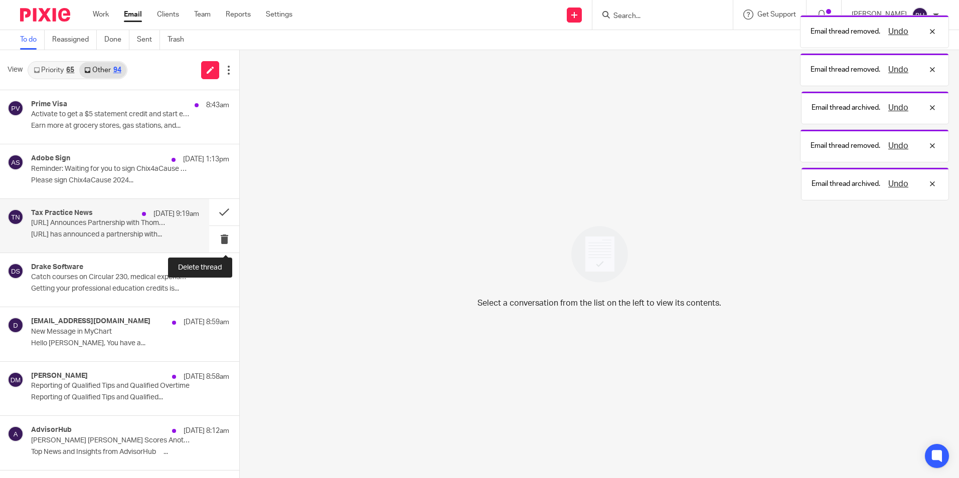
click at [216, 239] on button at bounding box center [224, 239] width 30 height 27
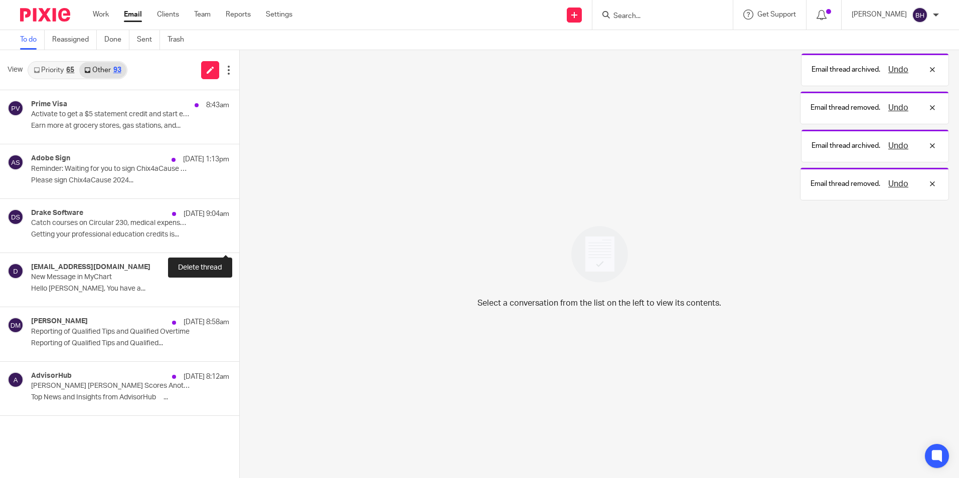
click at [239, 239] on button at bounding box center [243, 239] width 8 height 27
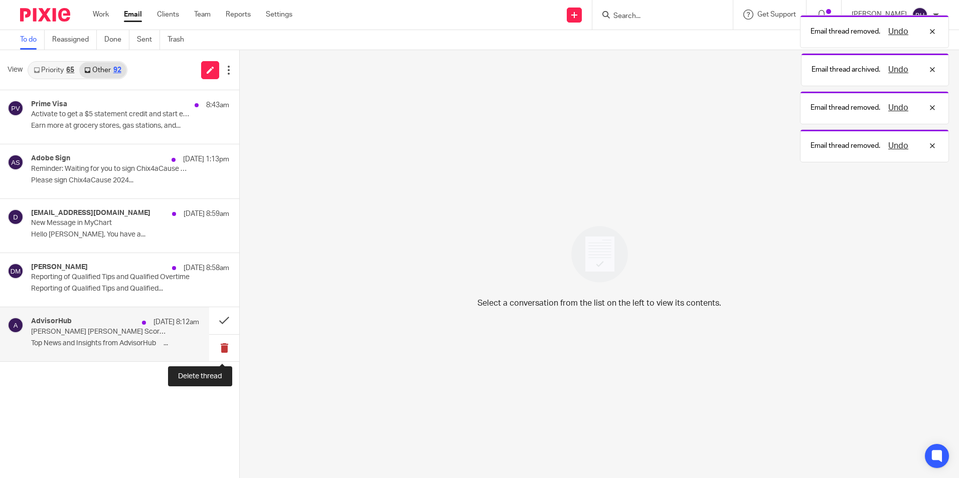
click at [220, 349] on button at bounding box center [224, 348] width 30 height 27
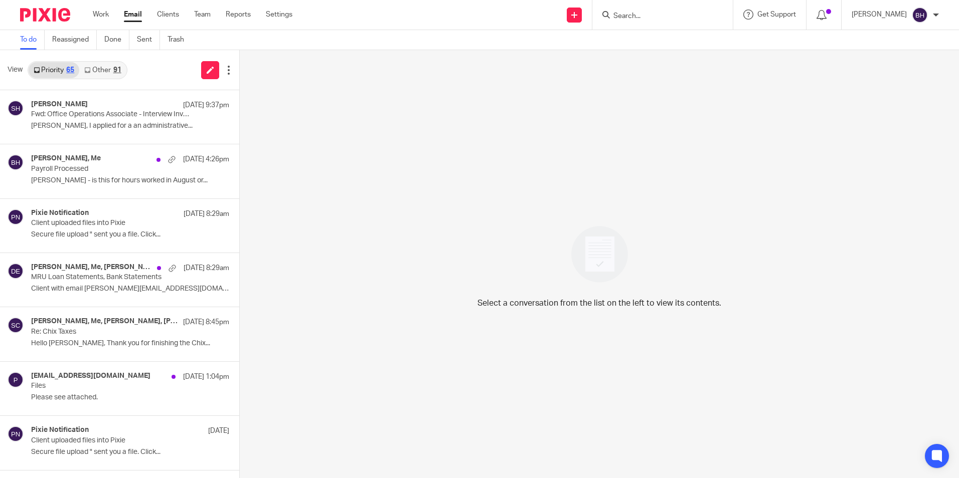
click at [104, 68] on link "Other 91" at bounding box center [102, 70] width 47 height 16
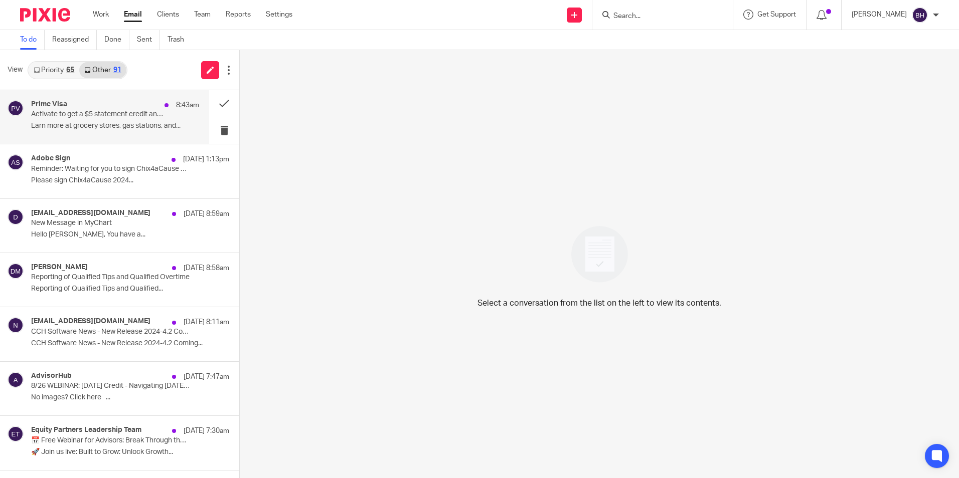
click at [131, 114] on p "Activate to get a $5 statement credit and start earning 5% back on select purch…" at bounding box center [98, 114] width 134 height 9
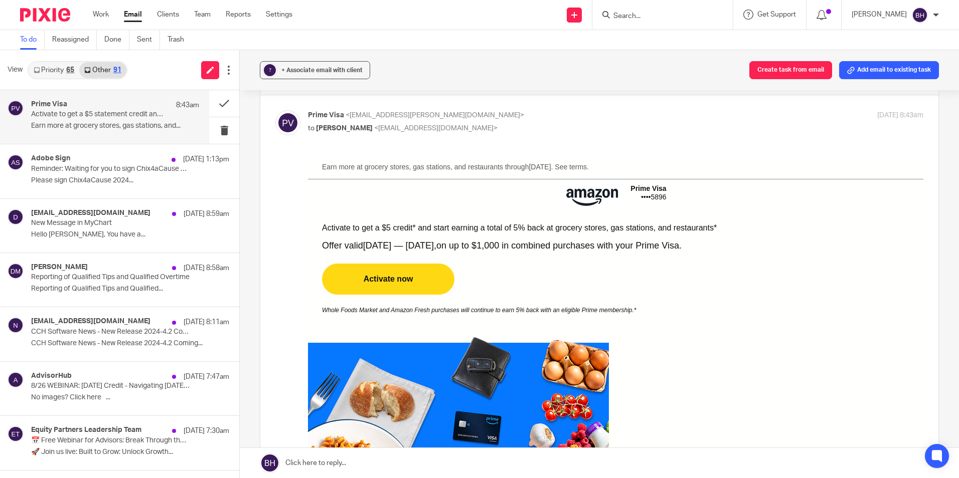
scroll to position [50, 0]
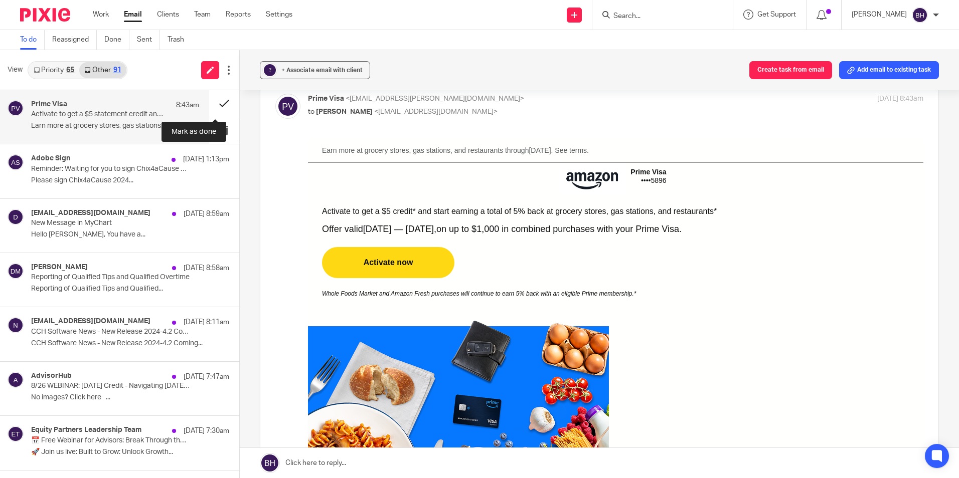
click at [217, 100] on button at bounding box center [224, 103] width 30 height 27
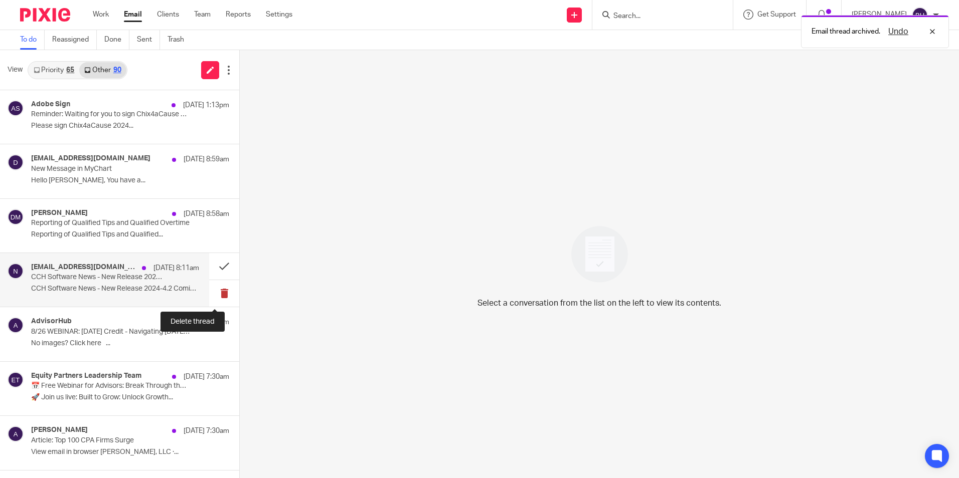
click at [216, 291] on button at bounding box center [224, 293] width 30 height 27
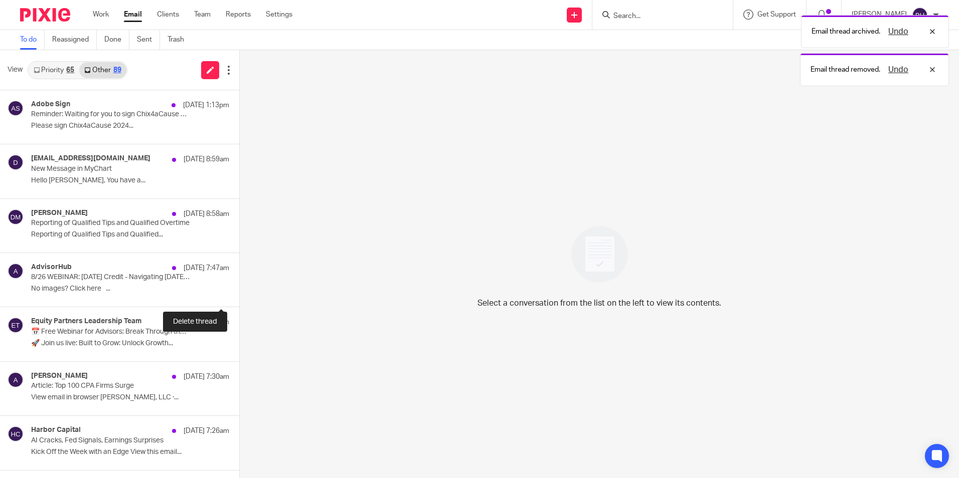
click at [239, 291] on button at bounding box center [243, 293] width 8 height 27
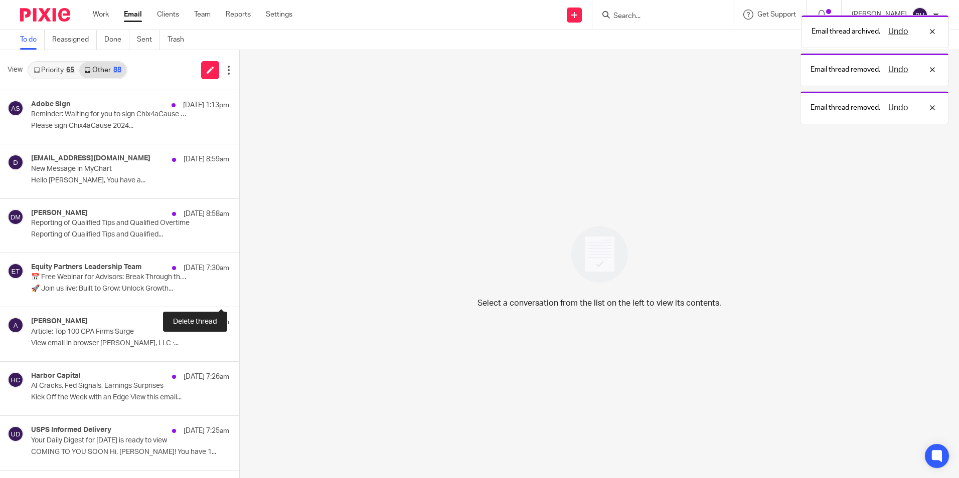
click at [239, 291] on button at bounding box center [243, 293] width 8 height 27
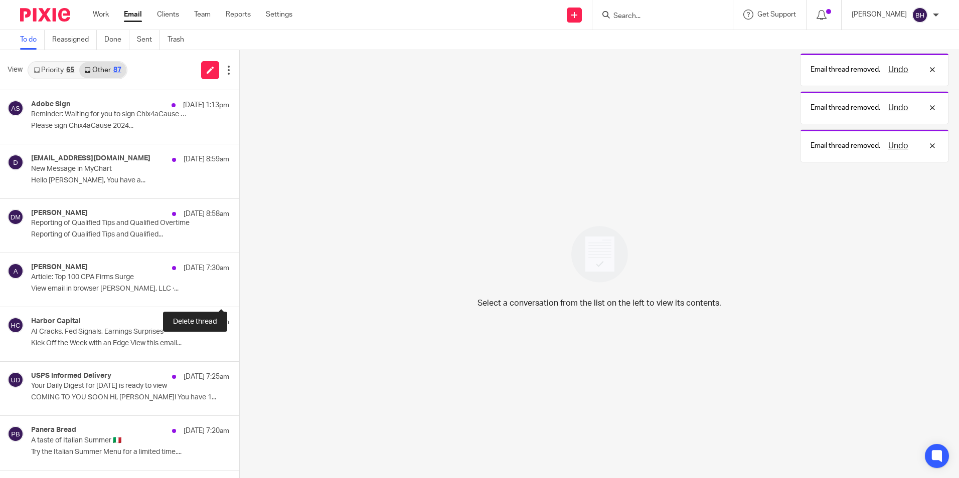
click at [239, 291] on button at bounding box center [243, 293] width 8 height 27
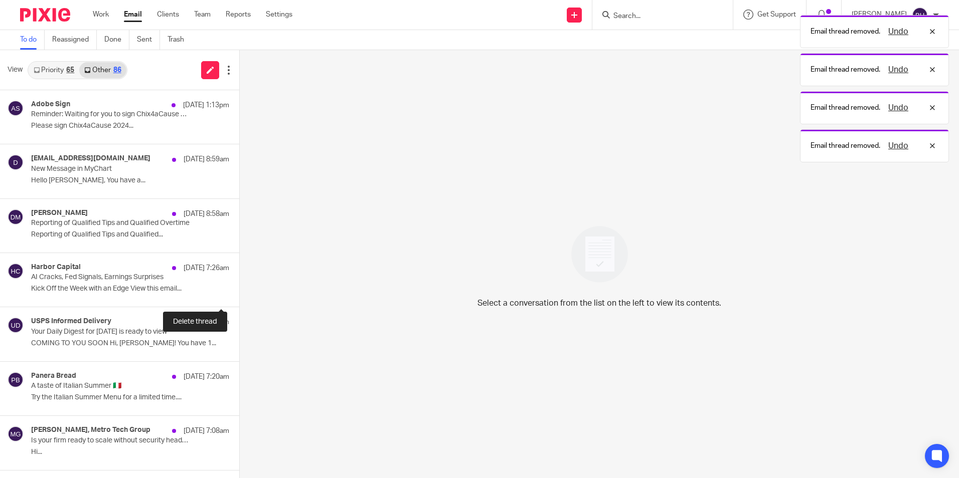
click at [239, 291] on button at bounding box center [243, 293] width 8 height 27
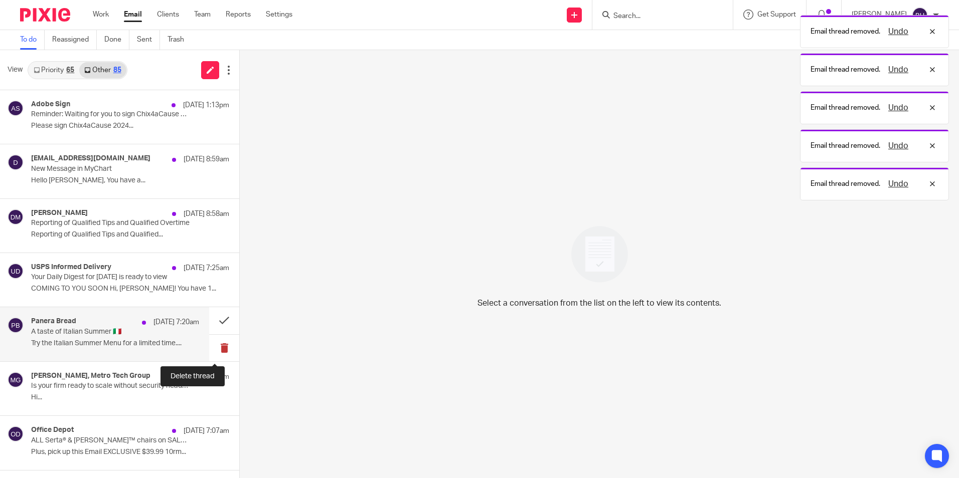
click at [213, 345] on button at bounding box center [224, 348] width 30 height 27
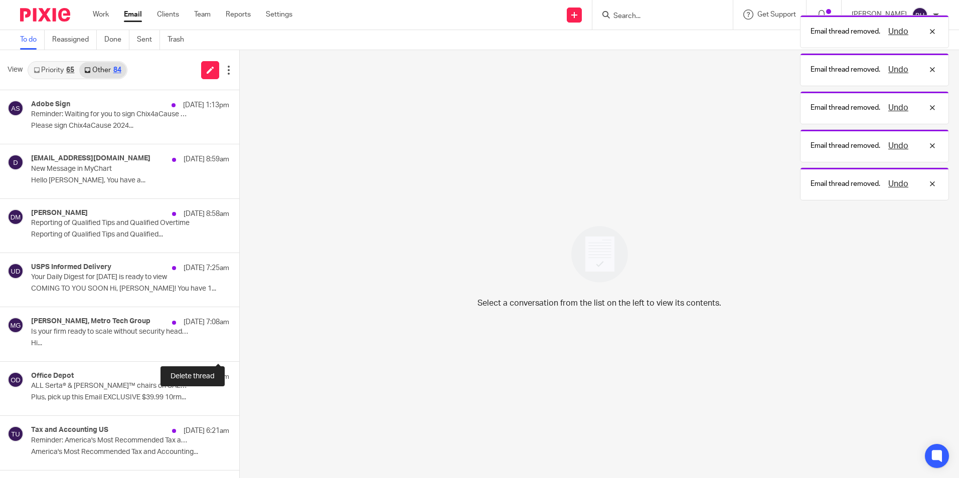
click at [239, 345] on button at bounding box center [243, 348] width 8 height 27
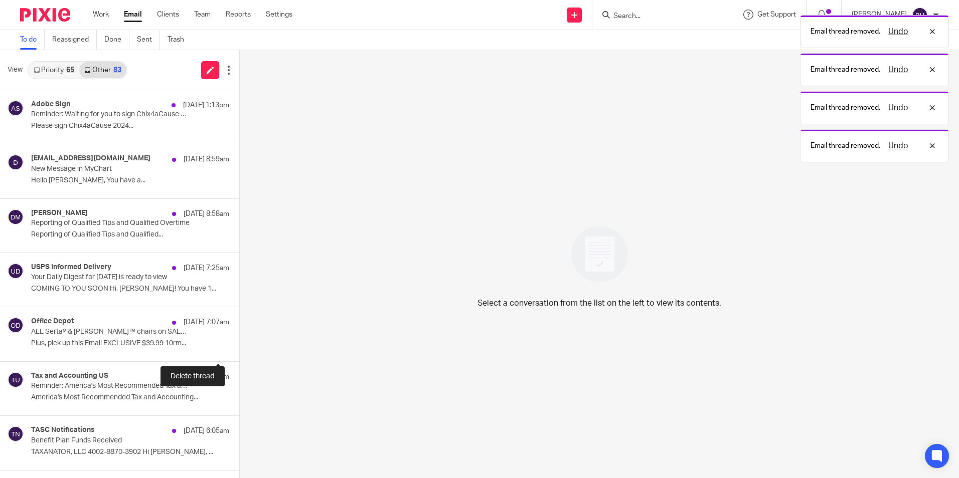
click at [239, 345] on button at bounding box center [243, 348] width 8 height 27
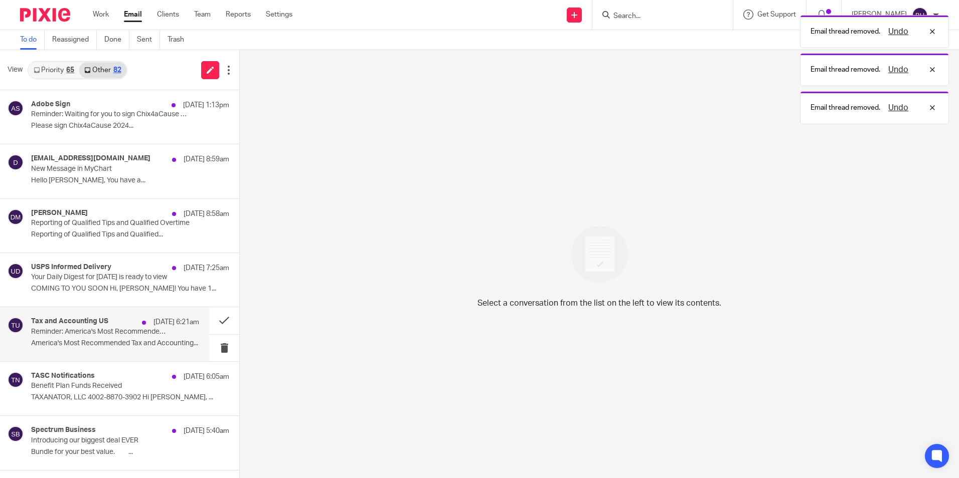
click at [171, 341] on p "America's Most Recommended Tax and Accounting..." at bounding box center [115, 343] width 168 height 9
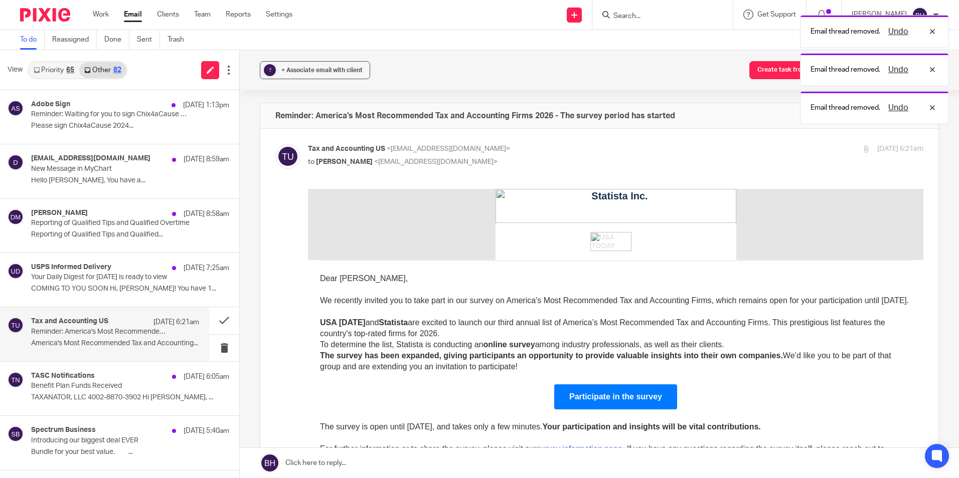
scroll to position [0, 0]
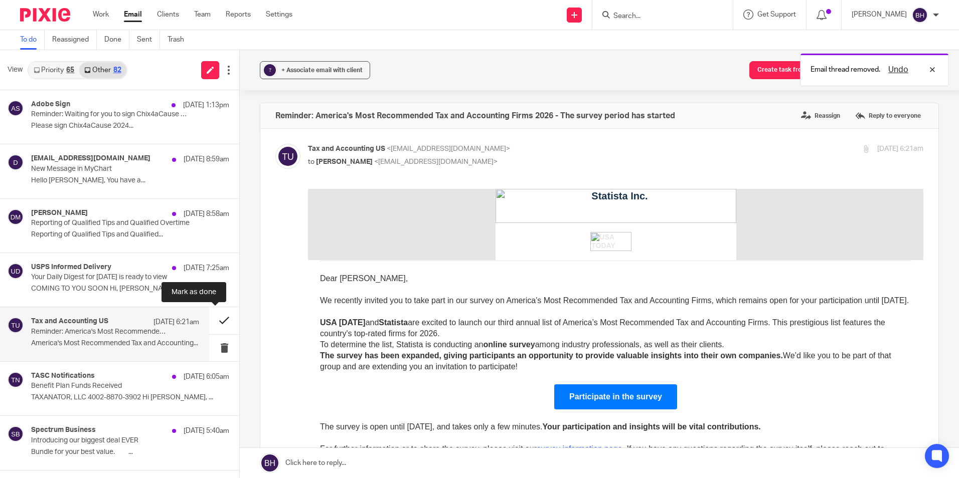
click at [212, 317] on button at bounding box center [224, 320] width 30 height 27
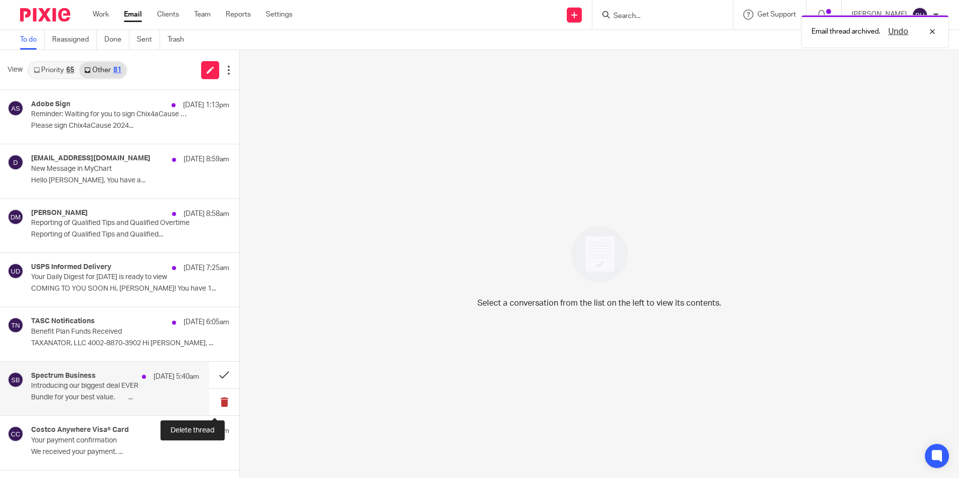
click at [212, 399] on button at bounding box center [224, 402] width 30 height 27
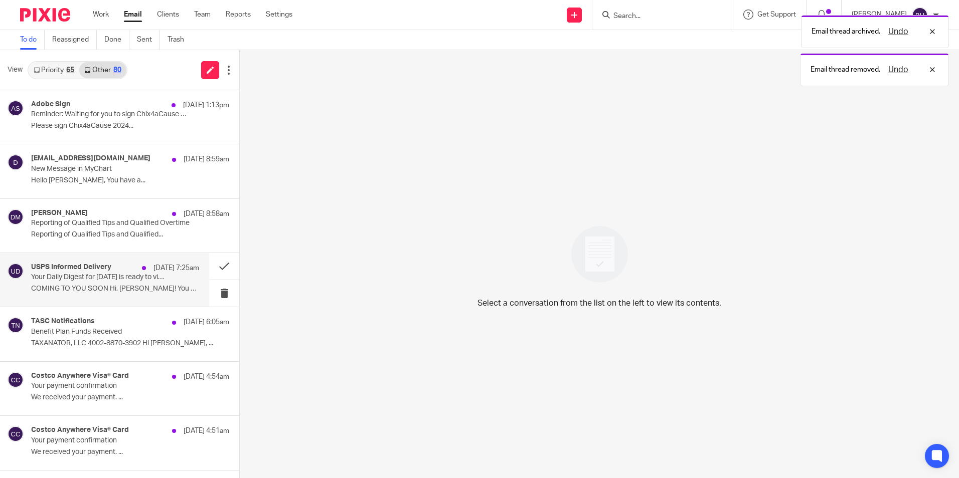
click at [117, 276] on p "Your Daily Digest for [DATE] is ready to view" at bounding box center [98, 277] width 134 height 9
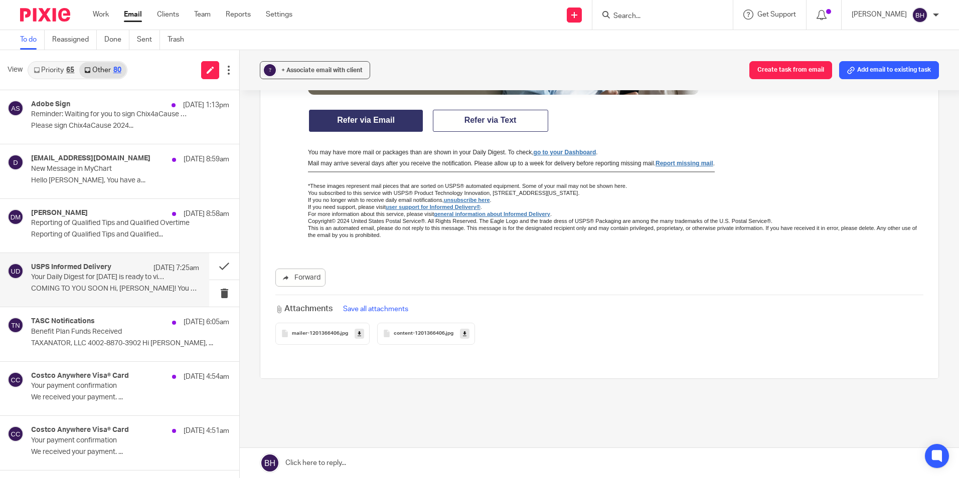
scroll to position [955, 0]
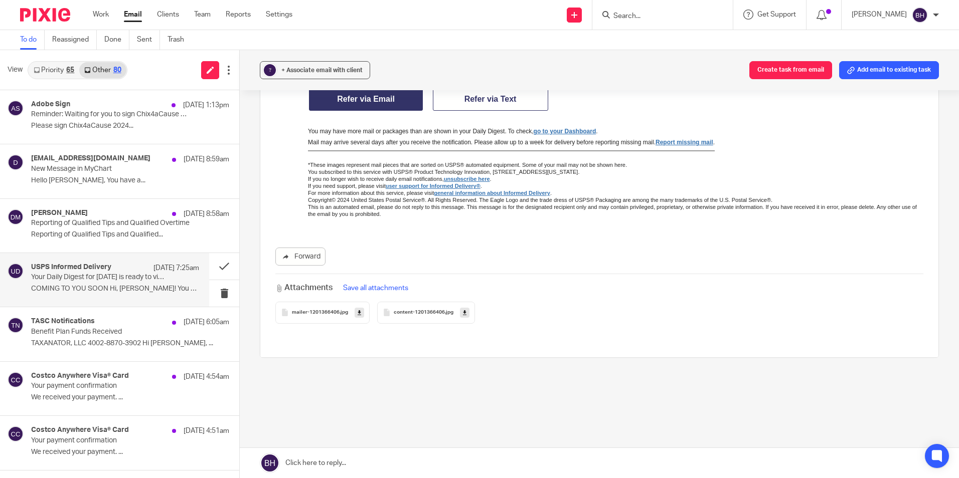
click at [318, 312] on span "mailer-1201366406" at bounding box center [316, 313] width 48 height 6
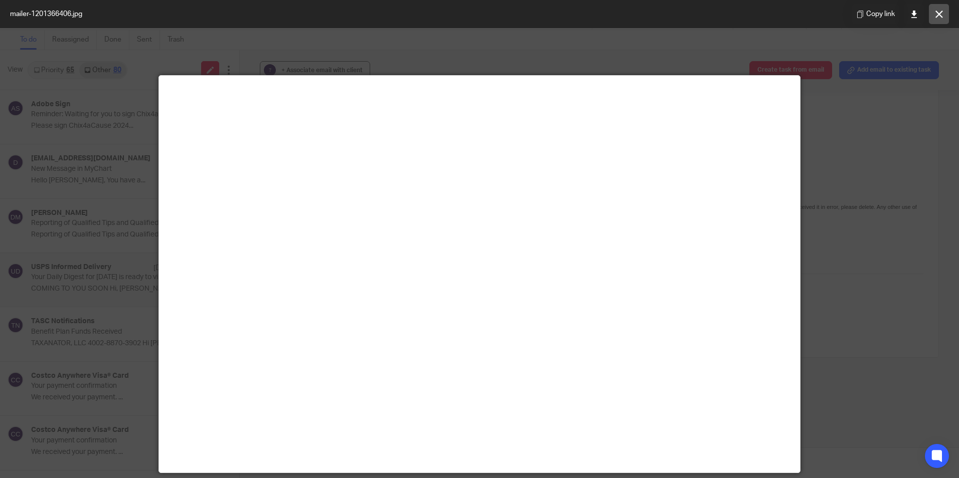
click at [935, 14] on icon at bounding box center [939, 15] width 8 height 8
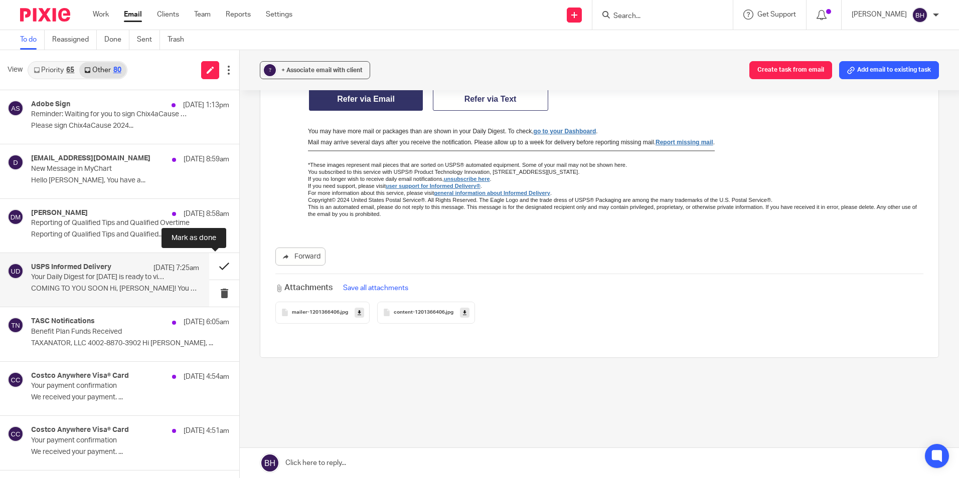
click at [217, 266] on button at bounding box center [224, 266] width 30 height 27
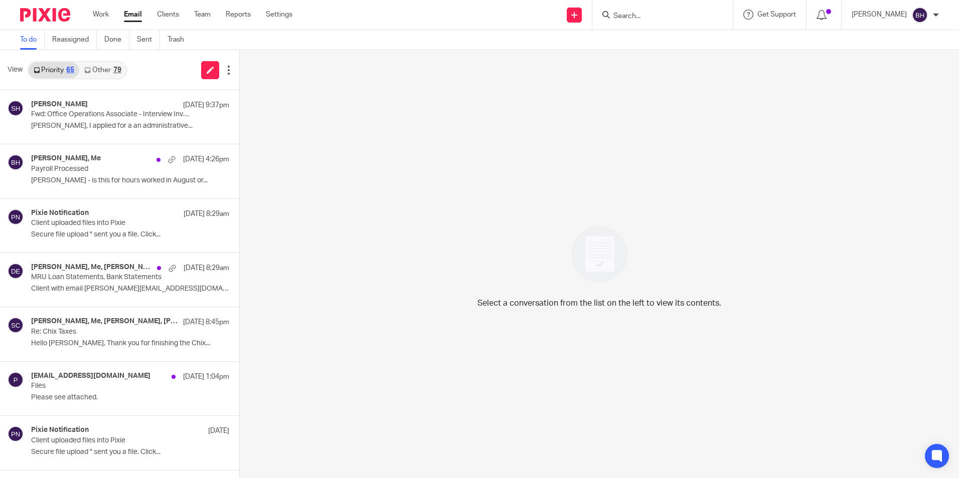
click at [106, 66] on link "Other 79" at bounding box center [102, 70] width 47 height 16
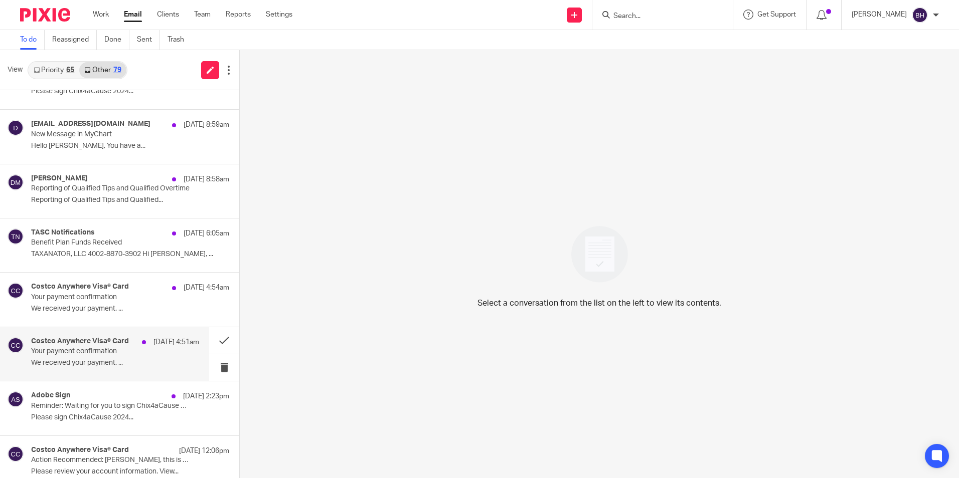
scroll to position [50, 0]
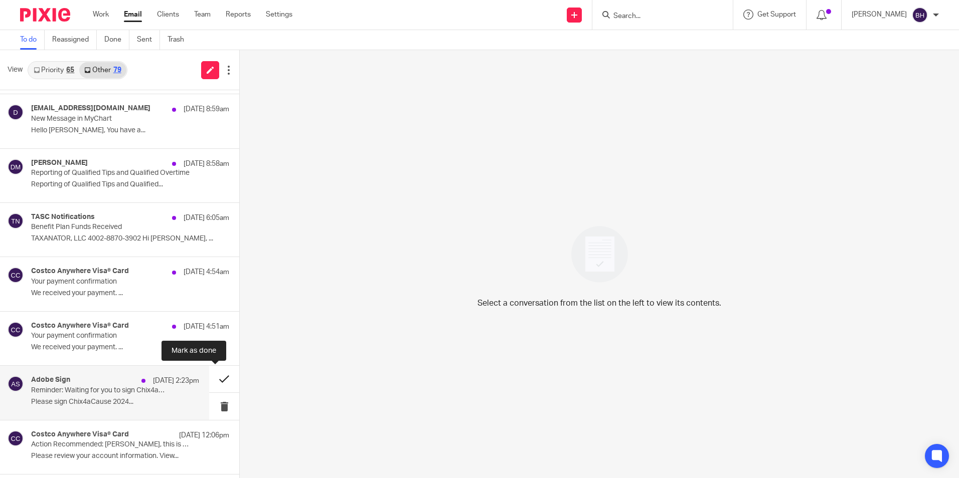
click at [214, 377] on button at bounding box center [224, 379] width 30 height 27
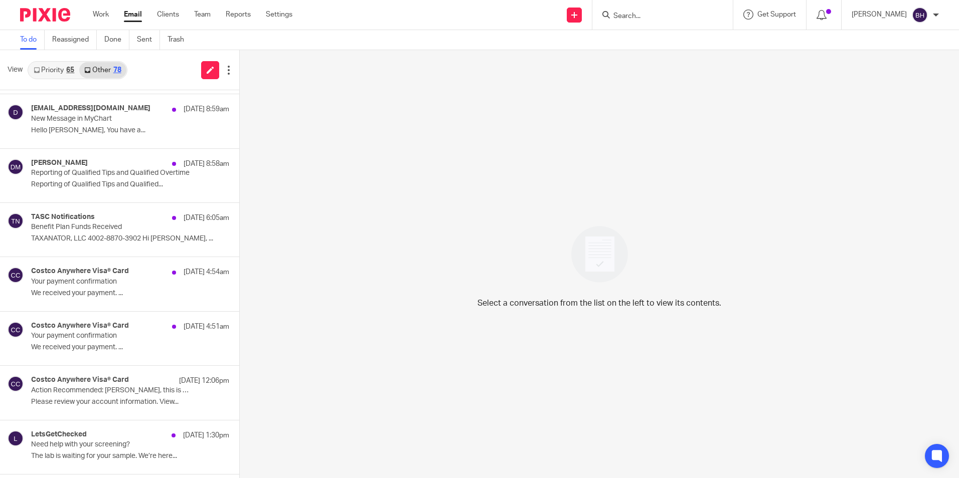
click at [66, 69] on link "Priority 65" at bounding box center [54, 70] width 51 height 16
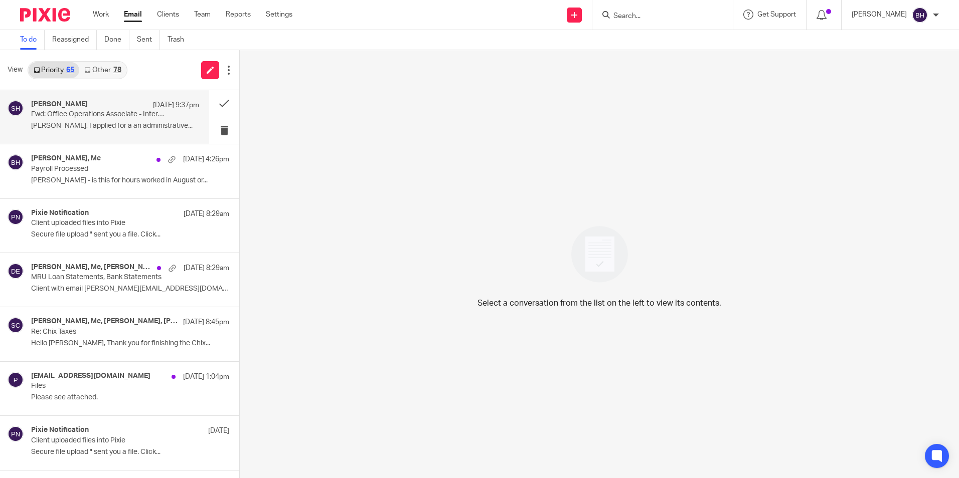
click at [155, 120] on div "[PERSON_NAME] [DATE] 9:37pm Fwd: Office Operations Associate - Interview Invita…" at bounding box center [115, 117] width 168 height 34
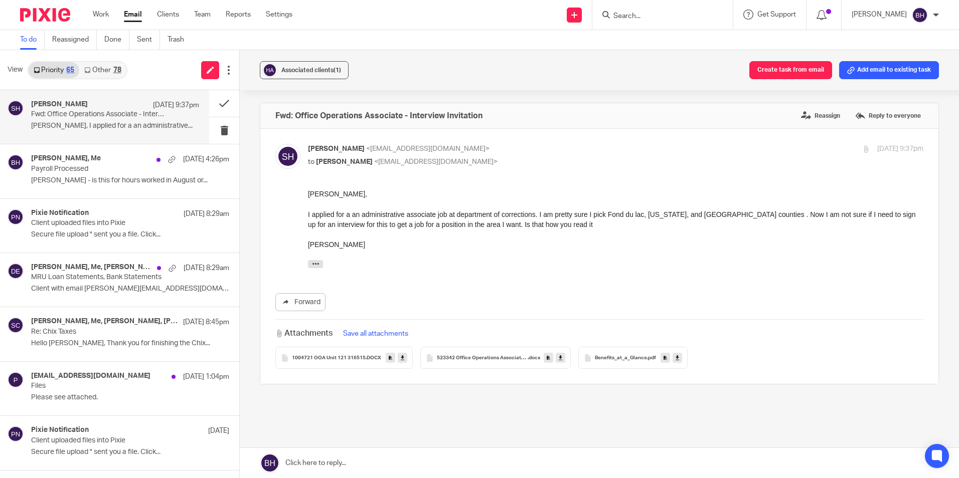
click at [330, 354] on div "1004721 OOA Unit 121 316515 .DOCX" at bounding box center [343, 358] width 137 height 22
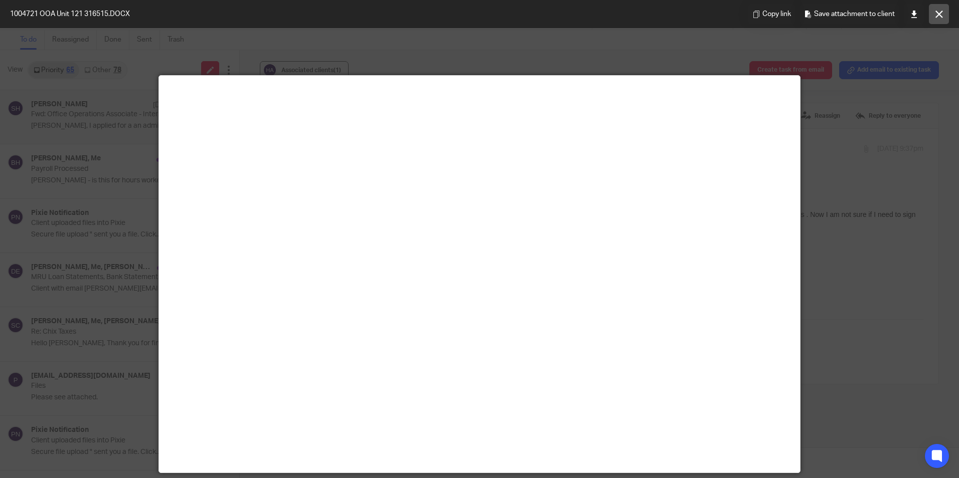
click at [941, 13] on icon at bounding box center [939, 15] width 8 height 8
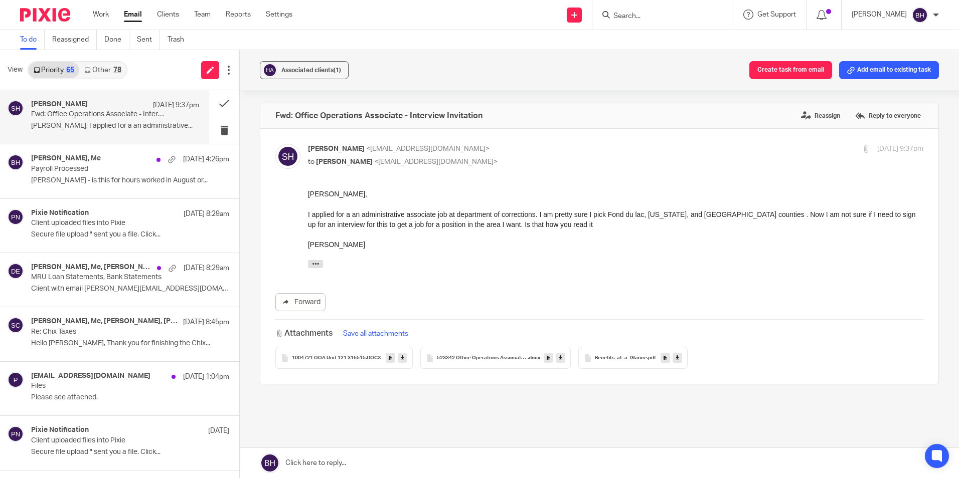
click at [115, 67] on div "78" at bounding box center [117, 70] width 8 height 7
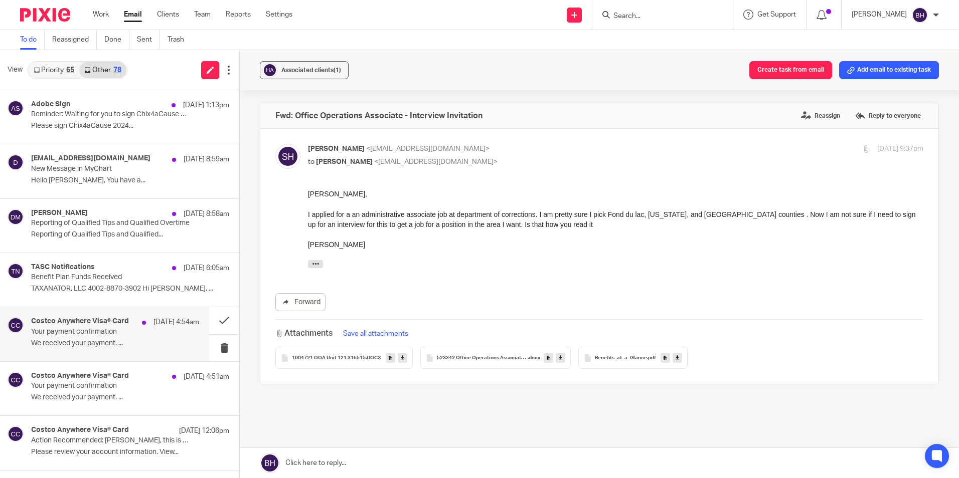
click at [89, 333] on p "Your payment confirmation" at bounding box center [98, 332] width 134 height 9
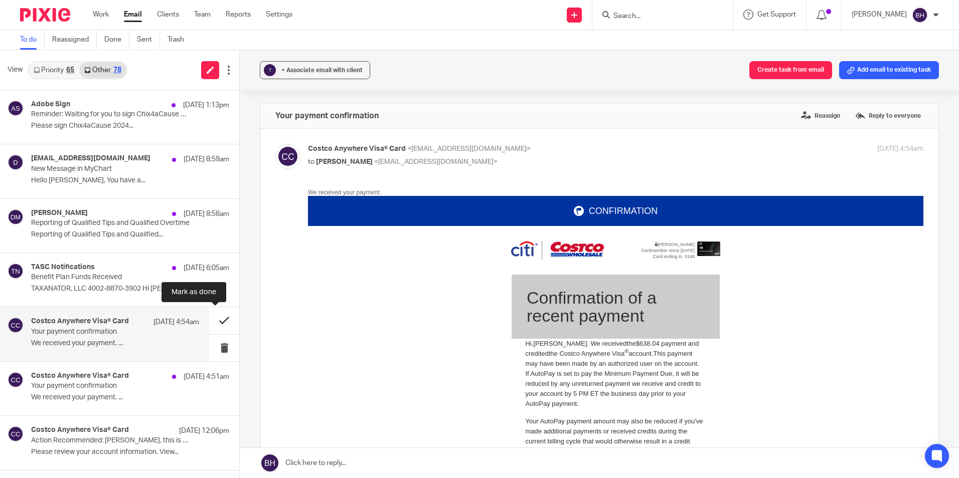
click at [214, 325] on button at bounding box center [224, 320] width 30 height 27
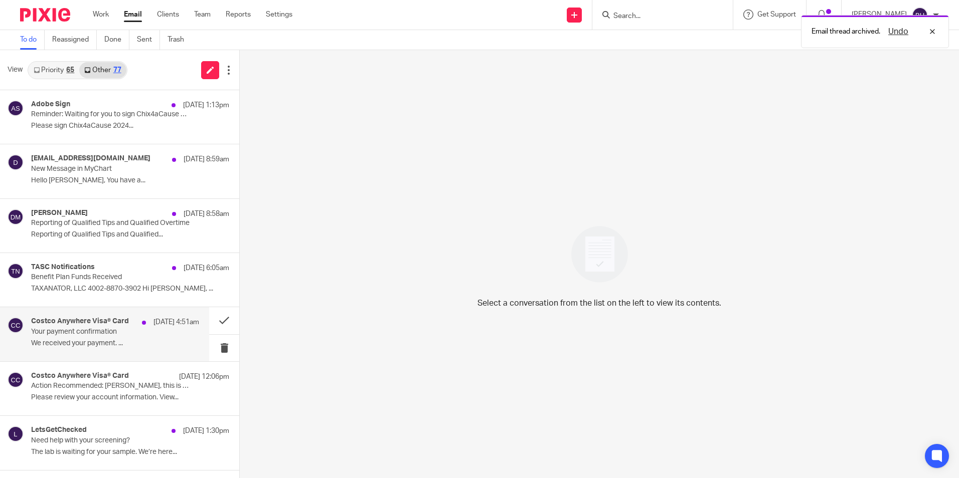
click at [99, 331] on p "Your payment confirmation" at bounding box center [98, 332] width 134 height 9
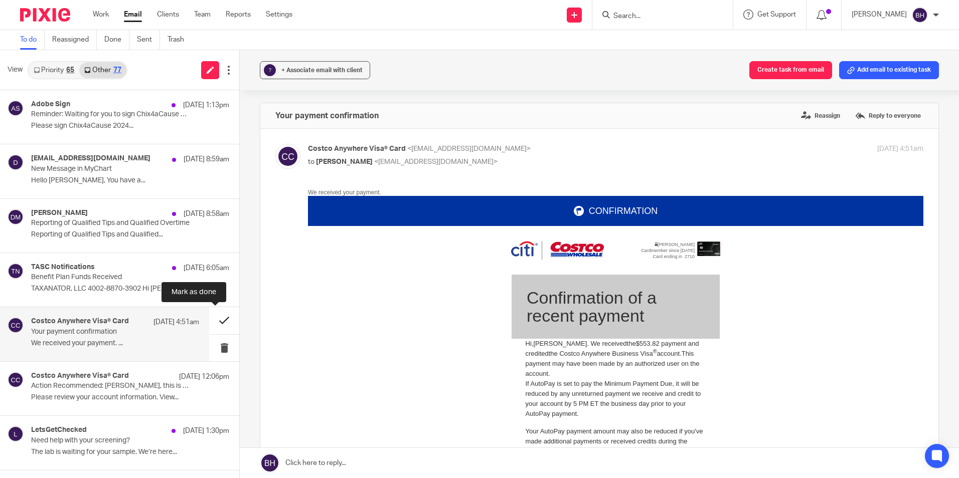
click at [218, 316] on button at bounding box center [224, 320] width 30 height 27
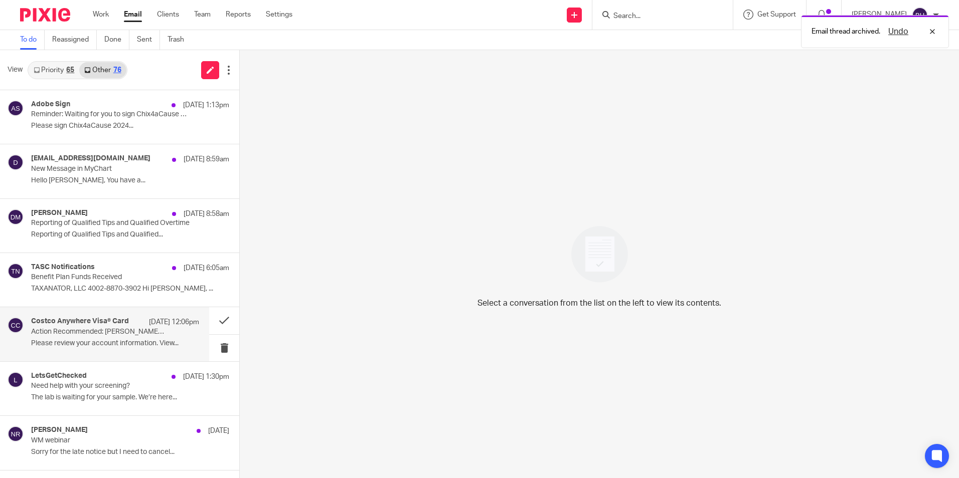
click at [143, 335] on p "Action Recommended: [PERSON_NAME], this is regarding information on Your Account" at bounding box center [98, 332] width 134 height 9
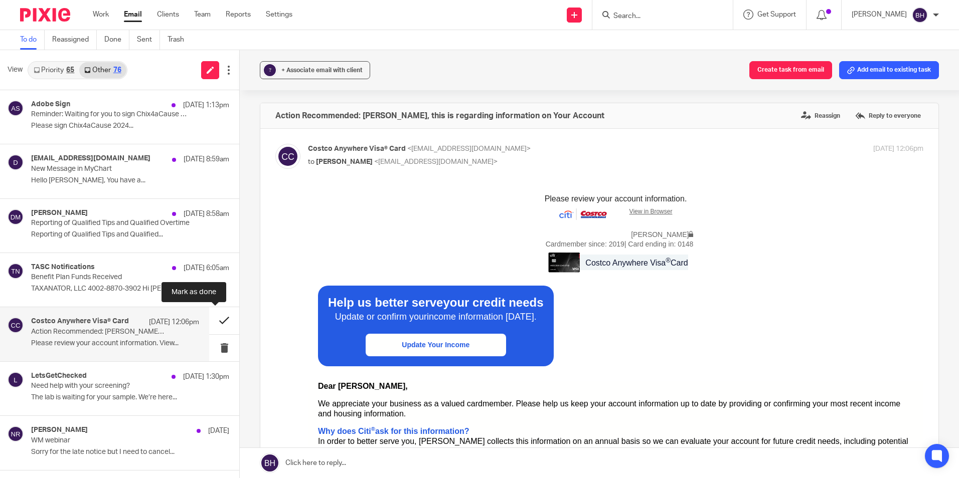
click at [209, 318] on button at bounding box center [224, 320] width 30 height 27
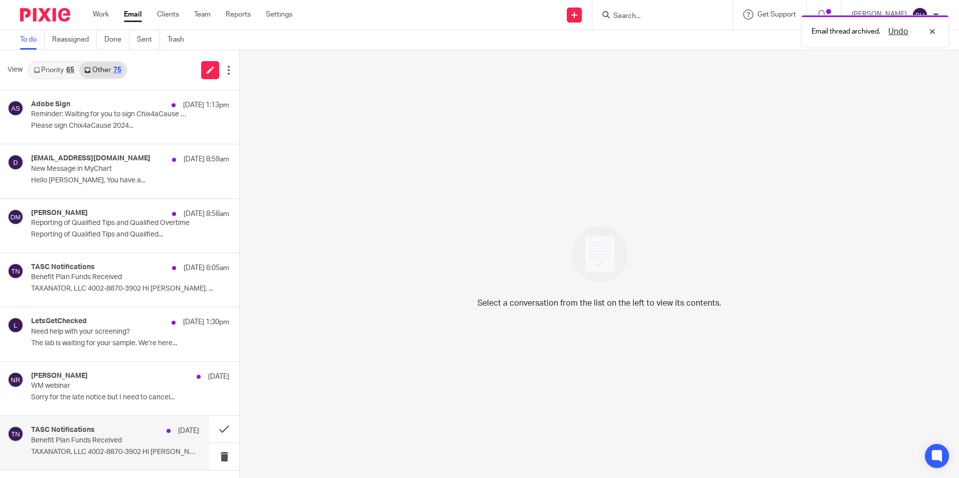
click at [84, 442] on p "Benefit Plan Funds Received" at bounding box center [98, 441] width 134 height 9
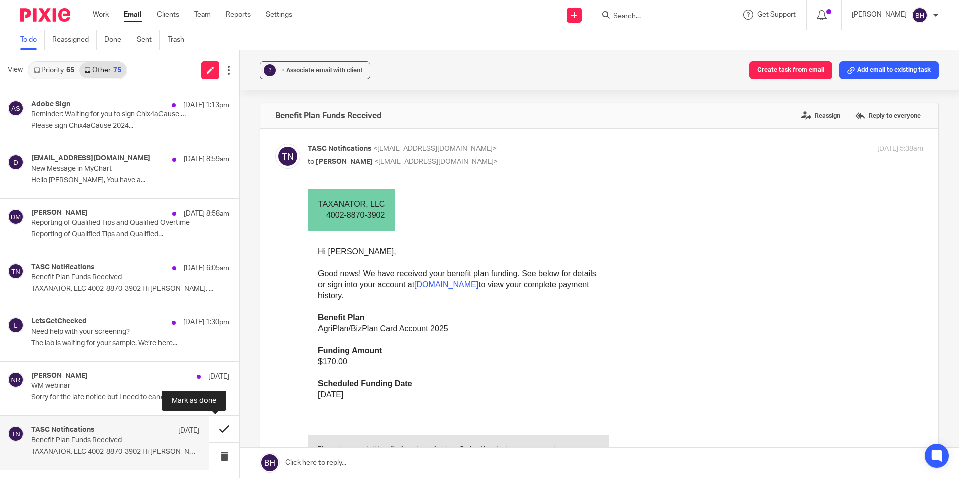
click at [214, 425] on button at bounding box center [224, 429] width 30 height 27
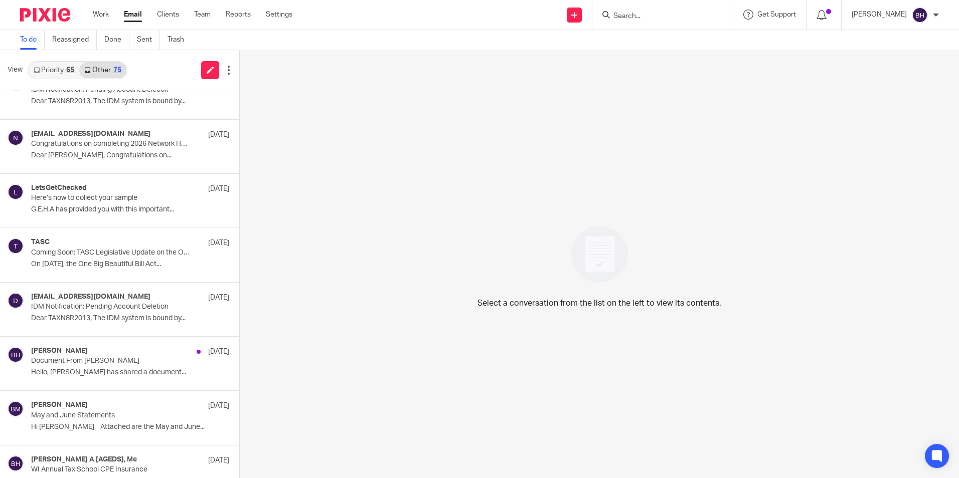
scroll to position [401, 0]
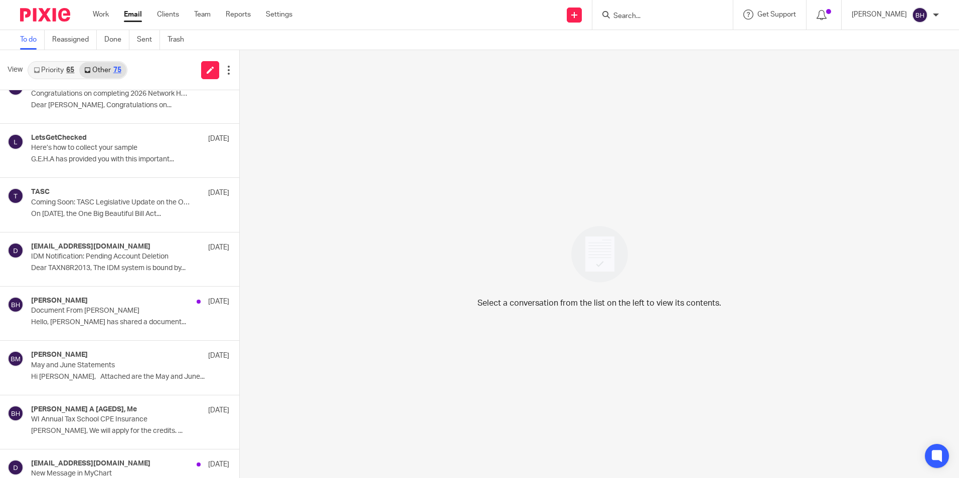
click at [123, 408] on h4 "[PERSON_NAME] A [AGEDS], Me" at bounding box center [84, 410] width 106 height 9
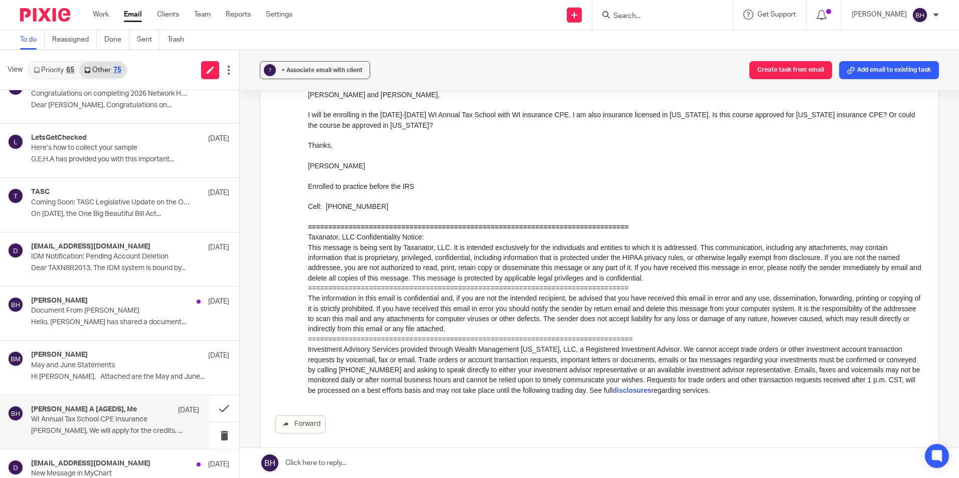
scroll to position [351, 0]
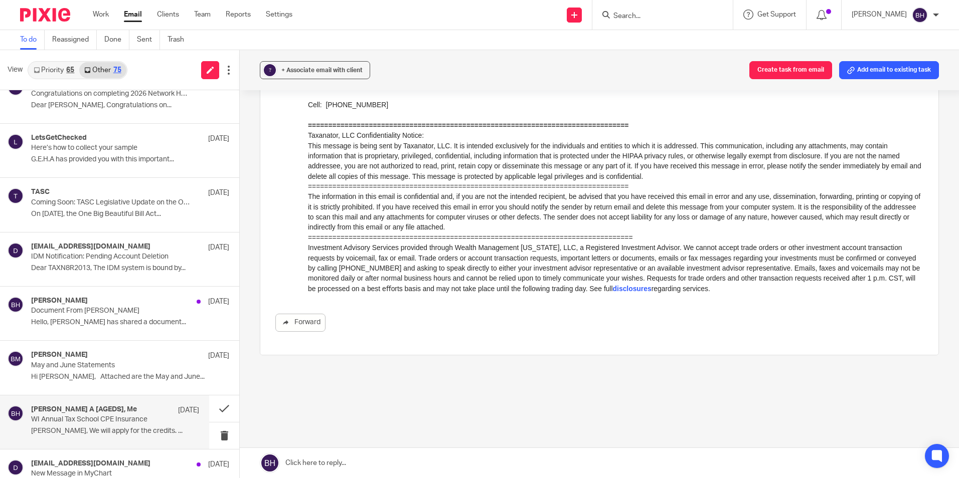
click at [330, 456] on link at bounding box center [599, 463] width 719 height 30
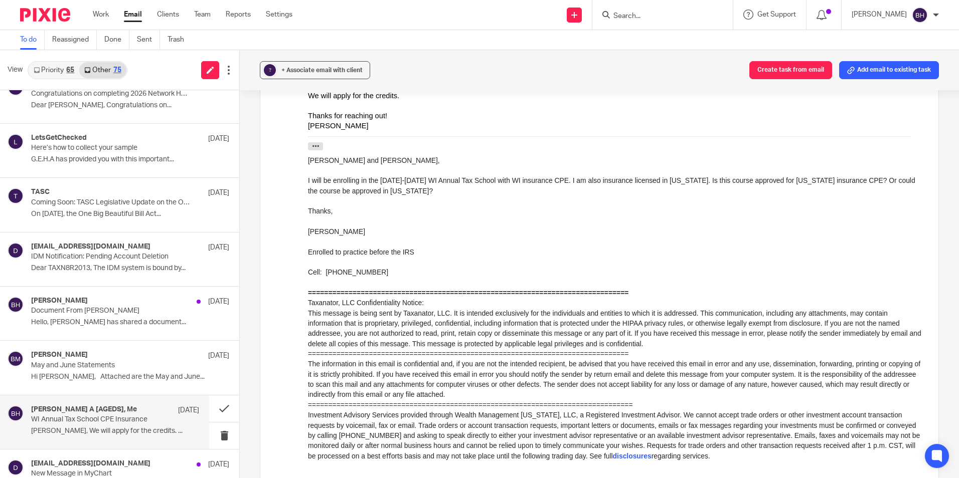
scroll to position [133, 0]
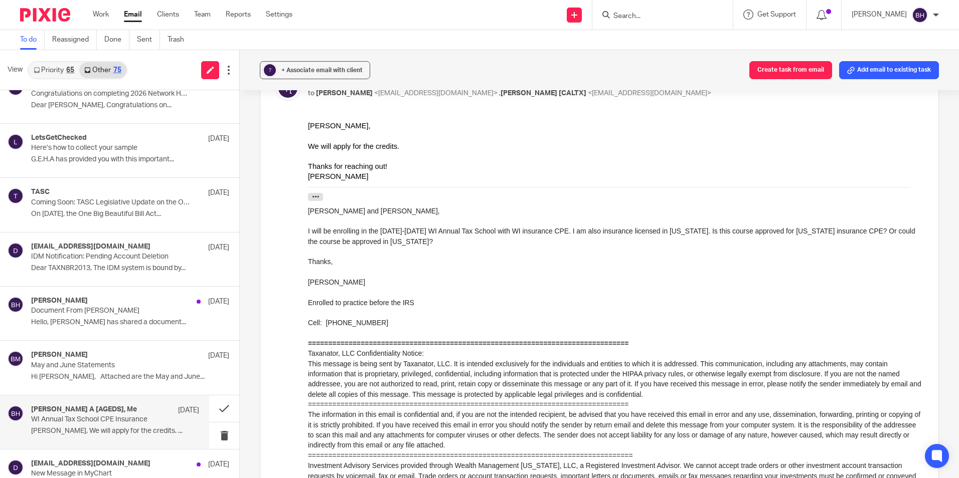
drag, startPoint x: 614, startPoint y: 334, endPoint x: 357, endPoint y: 213, distance: 284.2
drag, startPoint x: 373, startPoint y: 210, endPoint x: 307, endPoint y: 208, distance: 66.2
click html "[PERSON_NAME], We will apply for the credits. Thanks for reaching out! [PERSON_…"
copy p "[PERSON_NAME] and [PERSON_NAME],"
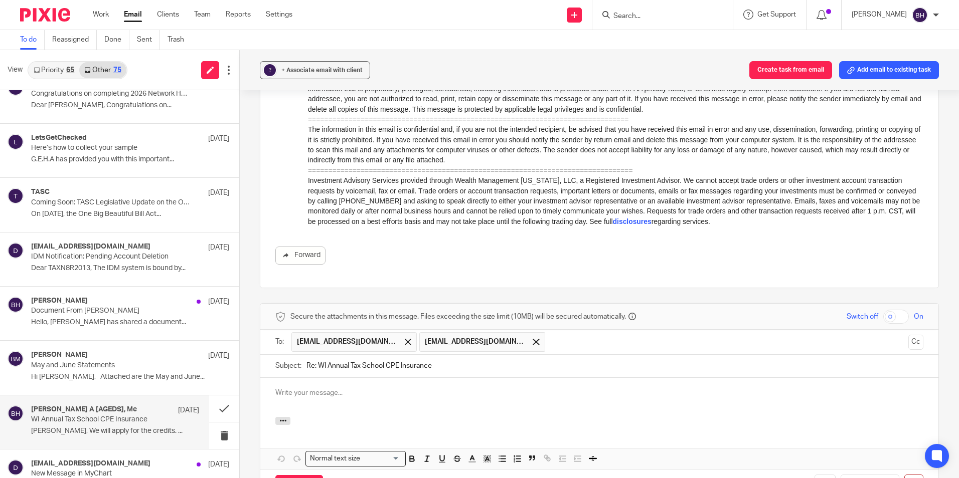
scroll to position [484, 0]
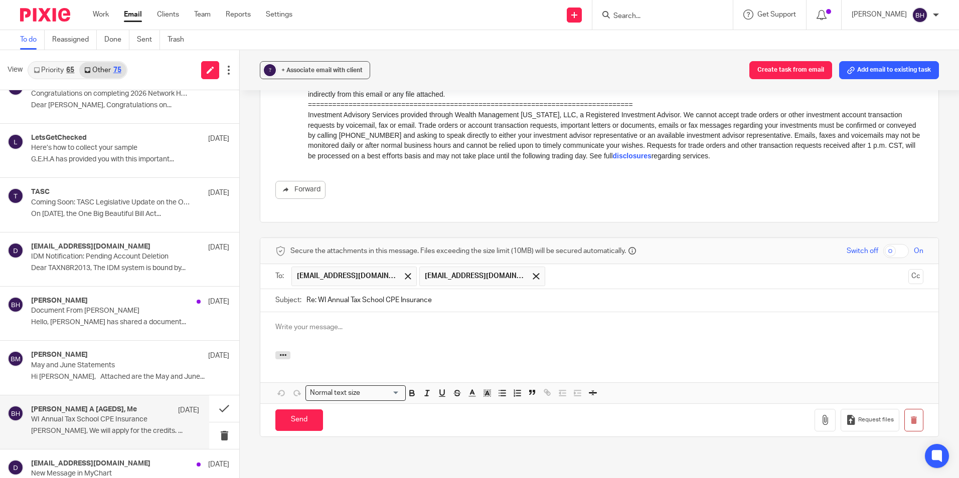
click at [293, 324] on p at bounding box center [599, 327] width 648 height 10
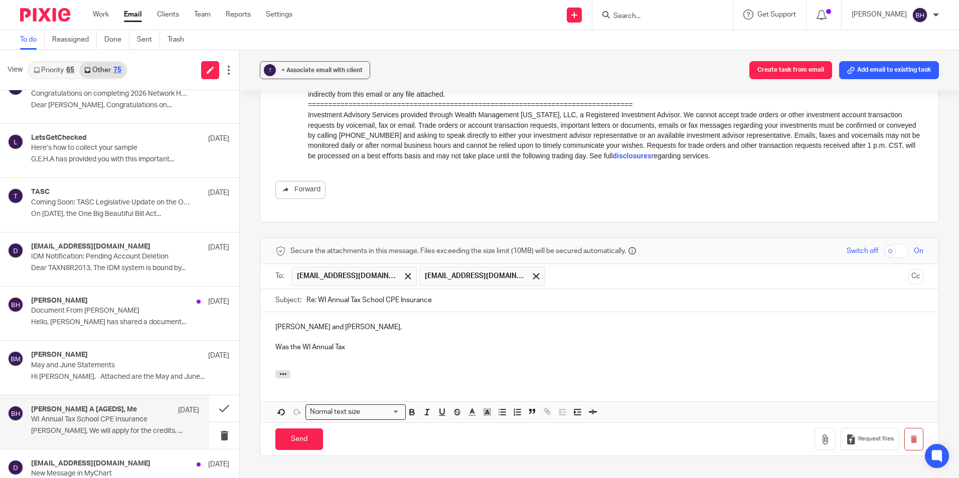
click at [347, 346] on p "Was the WI Annual Tax" at bounding box center [599, 347] width 648 height 10
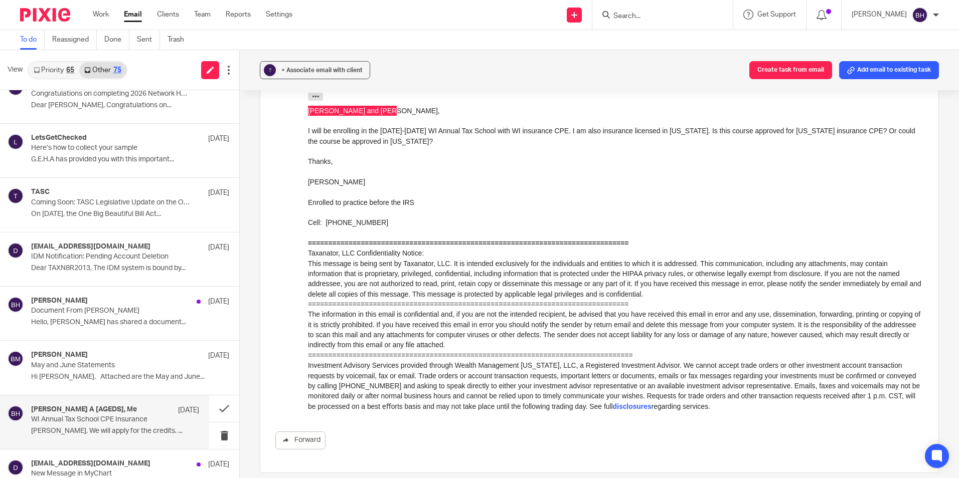
scroll to position [183, 0]
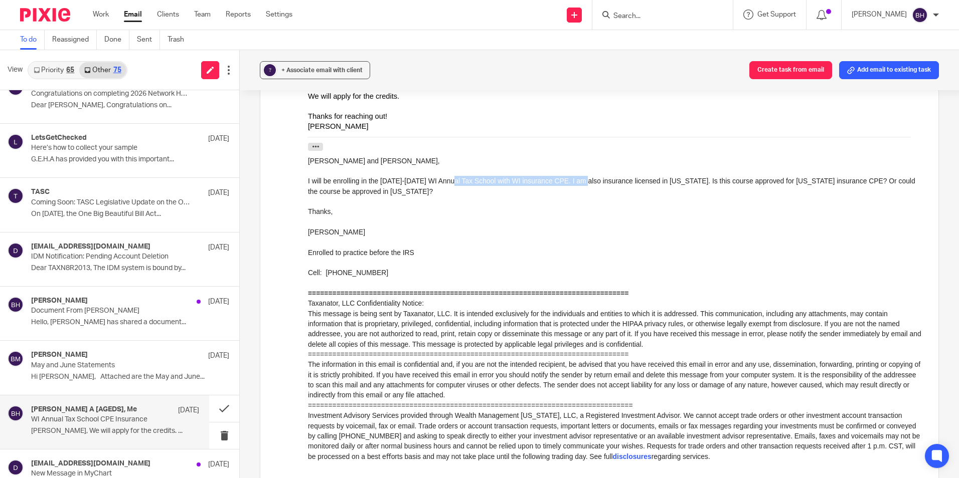
drag, startPoint x: 453, startPoint y: 181, endPoint x: 588, endPoint y: 179, distance: 134.9
click at [588, 179] on p "I will be enrolling in the [DATE]-[DATE] WI Annual Tax School with WI insurance…" at bounding box center [615, 186] width 615 height 21
copy p "WI Annual Tax School with WI insurance CPE"
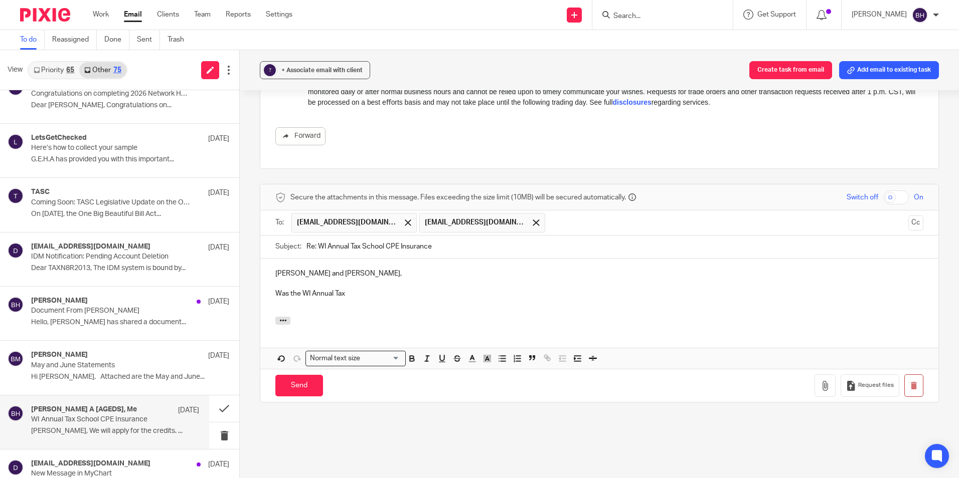
scroll to position [584, 0]
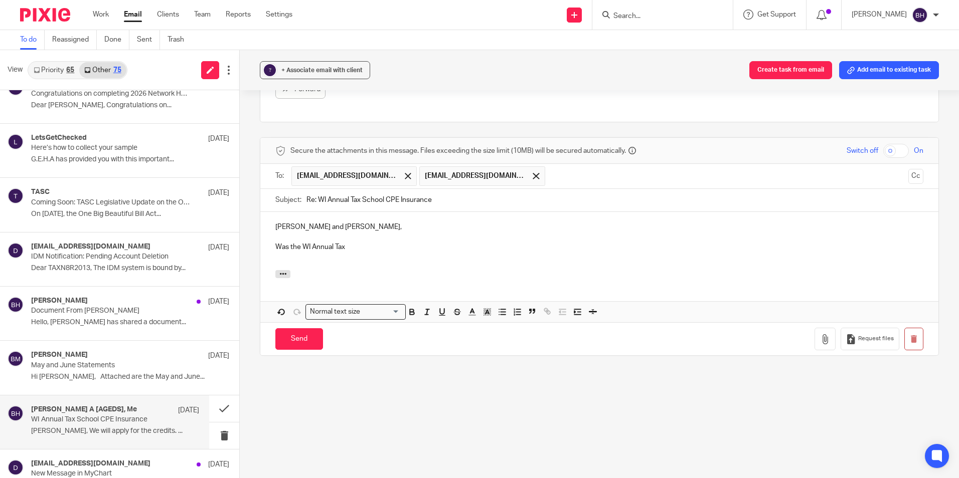
click at [370, 247] on p "Was the WI Annual Tax" at bounding box center [599, 247] width 648 height 10
drag, startPoint x: 300, startPoint y: 248, endPoint x: 350, endPoint y: 249, distance: 49.7
click at [350, 249] on p "Was the WI Annual Tax" at bounding box center [599, 247] width 648 height 10
drag, startPoint x: 370, startPoint y: 248, endPoint x: 392, endPoint y: 245, distance: 22.7
click at [392, 245] on p "Was the WI Annual Tax School with WI insurance CPE" at bounding box center [599, 247] width 648 height 10
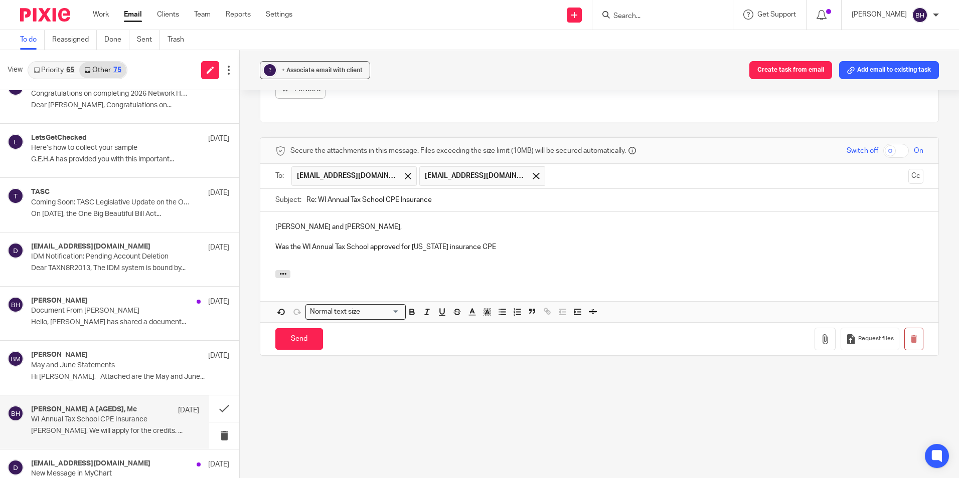
click at [494, 245] on p "Was the WI Annual Tax School approved for [US_STATE] insurance CPE" at bounding box center [599, 247] width 648 height 10
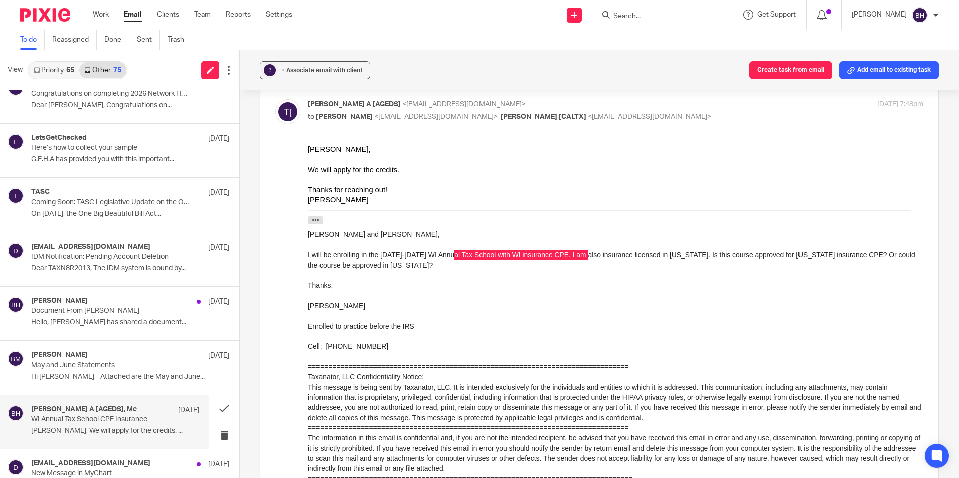
scroll to position [83, 0]
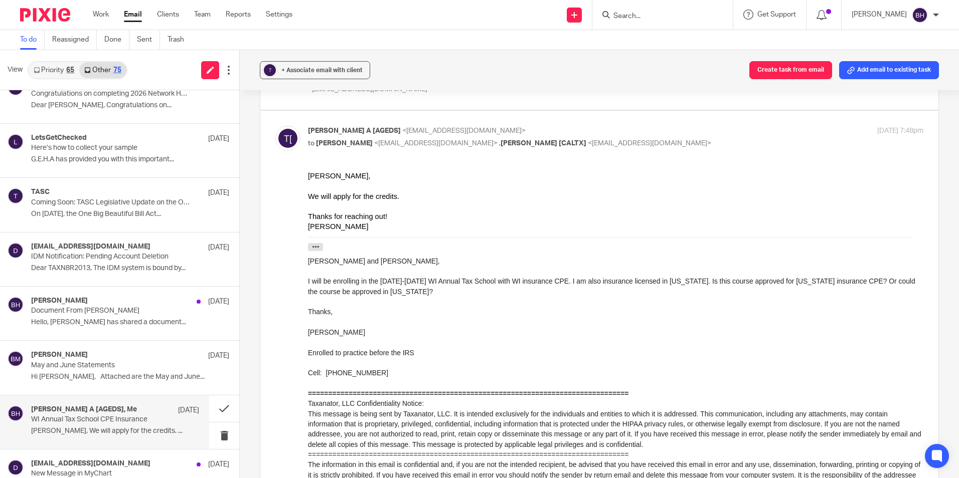
click at [381, 281] on p "I will be enrolling in the [DATE]-[DATE] WI Annual Tax School with WI insurance…" at bounding box center [615, 286] width 615 height 21
drag, startPoint x: 381, startPoint y: 281, endPoint x: 519, endPoint y: 280, distance: 138.9
click at [519, 280] on p "I will be enrolling in the [DATE]-[DATE] WI Annual Tax School with WI insurance…" at bounding box center [615, 286] width 615 height 21
copy p "[DATE]-[DATE] WI Annual Tax School"
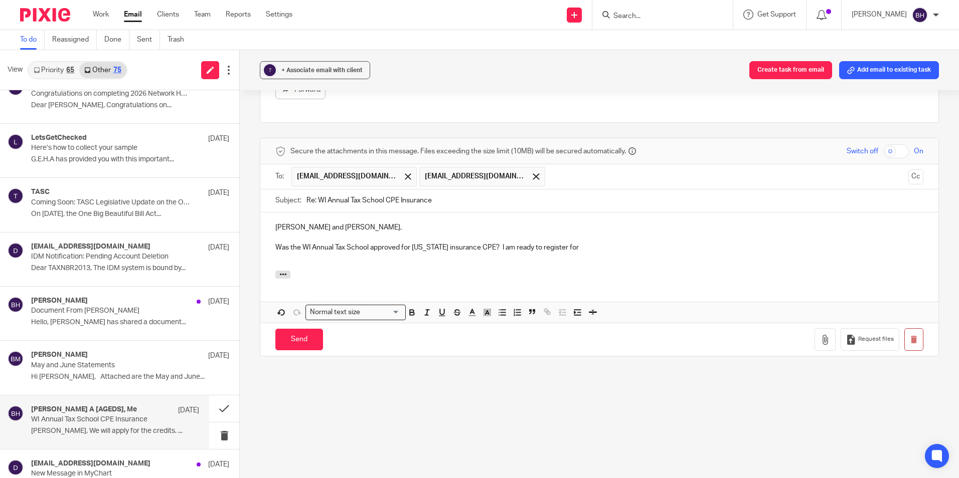
scroll to position [592, 0]
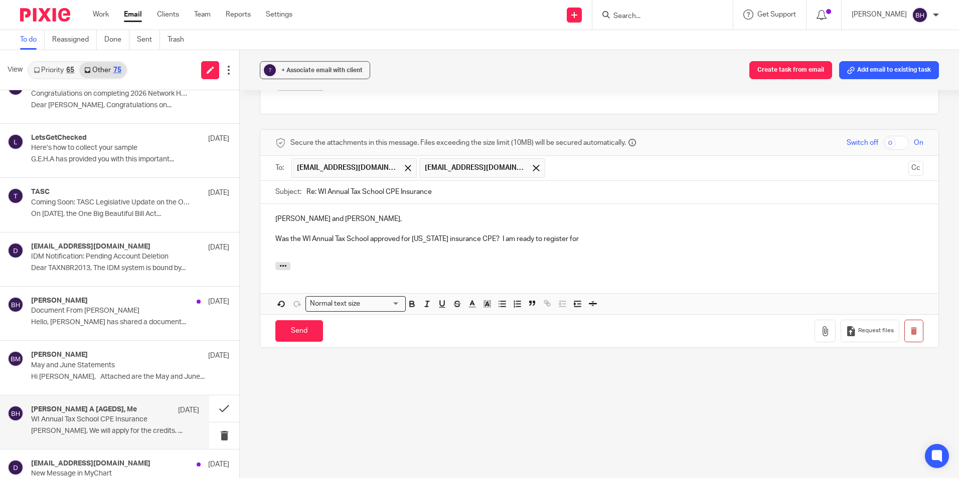
click at [586, 241] on p "Was the WI Annual Tax School approved for [US_STATE] insurance CPE? I am ready …" at bounding box center [599, 239] width 648 height 10
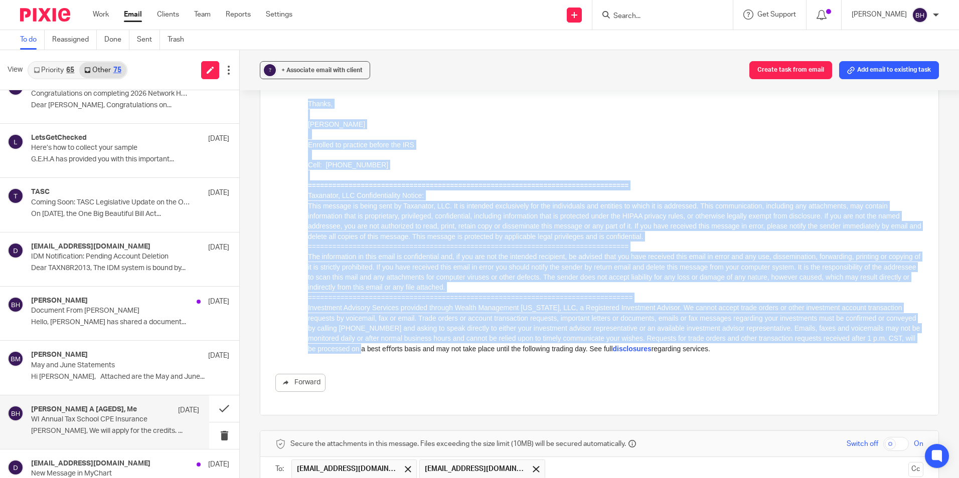
scroll to position [291, 0]
drag, startPoint x: 308, startPoint y: 103, endPoint x: 841, endPoint y: 360, distance: 592.1
click html "[PERSON_NAME], We will apply for the credits. Thanks for reaching out! [PERSON_…"
copy div "Loremi, Dolorsi Ametco Adipisci el seddoeiu tempor inc UTL Etdo: 709-799-1068 =…"
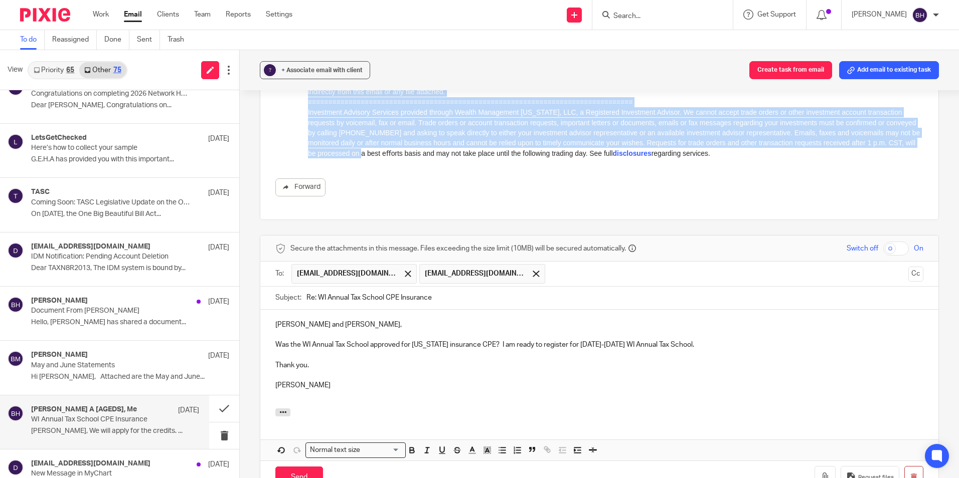
scroll to position [492, 0]
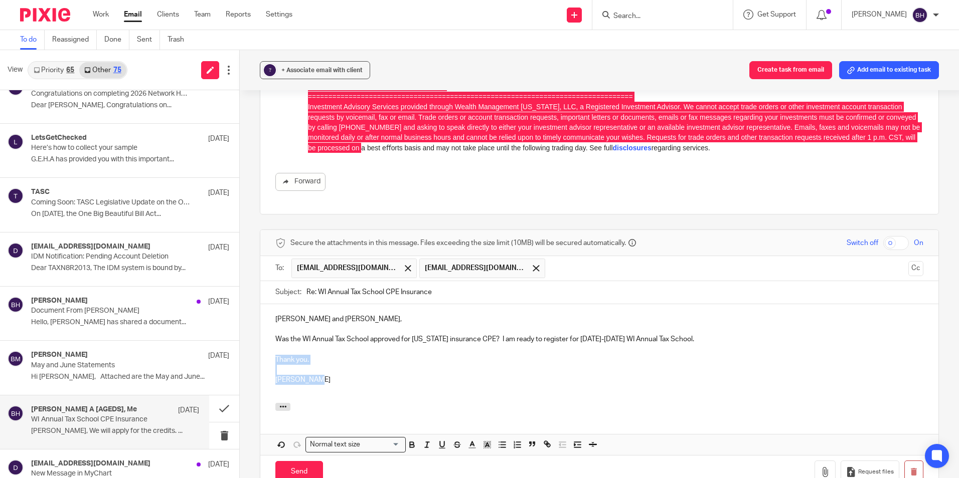
drag, startPoint x: 273, startPoint y: 359, endPoint x: 316, endPoint y: 380, distance: 47.3
click at [316, 380] on div "[PERSON_NAME] and [PERSON_NAME], Was the WI Annual Tax School approved for [US_…" at bounding box center [599, 353] width 678 height 99
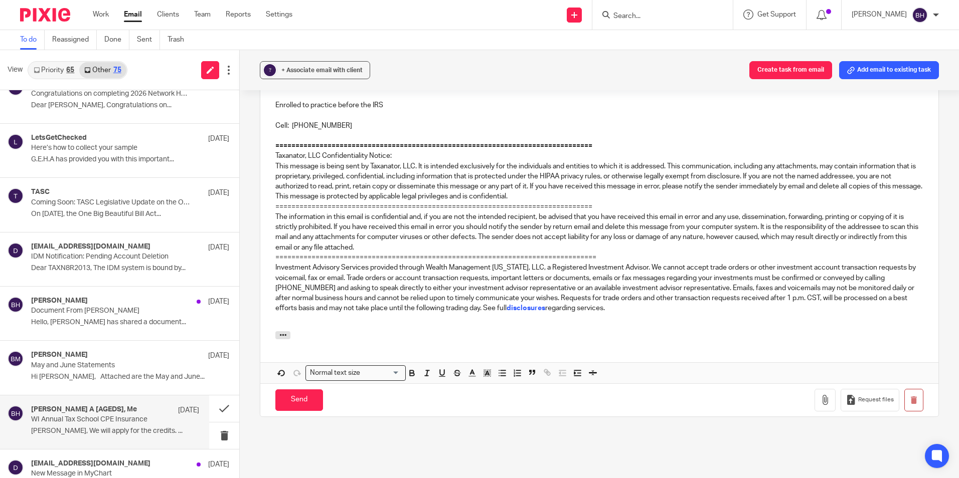
scroll to position [824, 0]
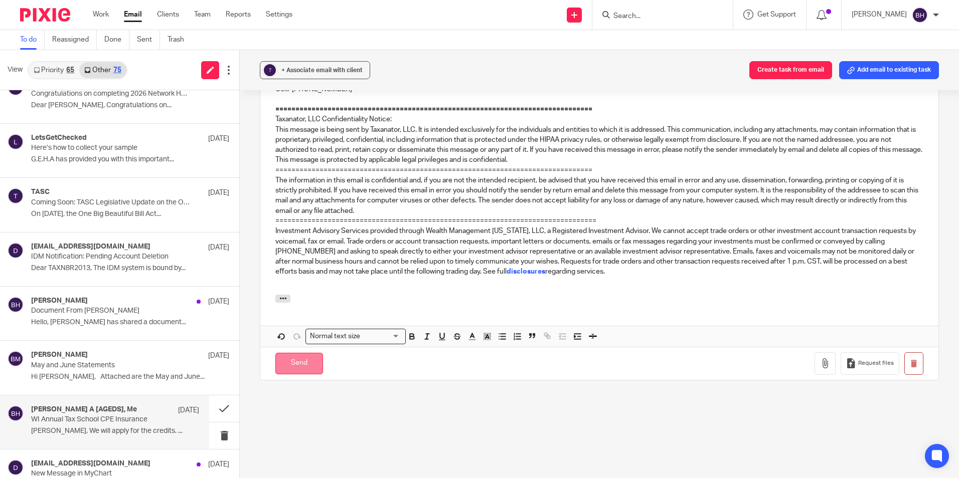
click at [307, 364] on input "Send" at bounding box center [299, 364] width 48 height 22
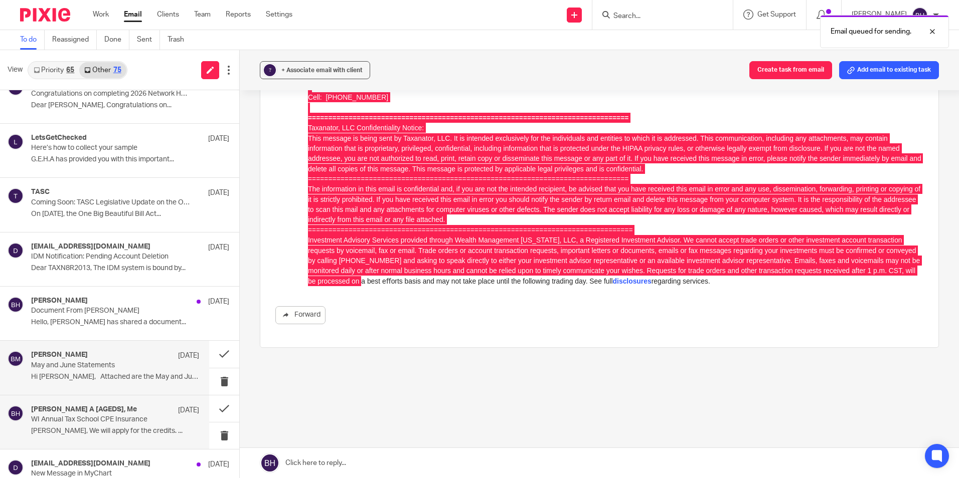
scroll to position [351, 0]
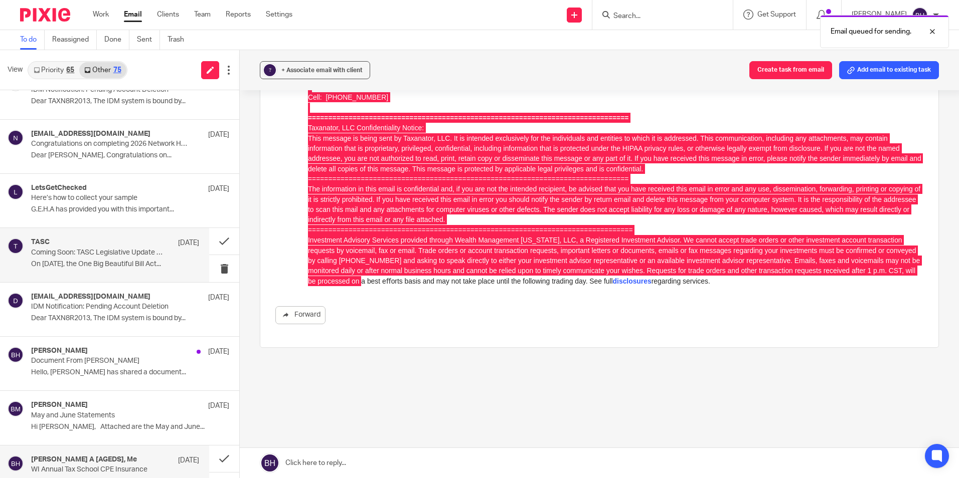
click at [122, 245] on div "TASC [DATE]" at bounding box center [115, 243] width 168 height 10
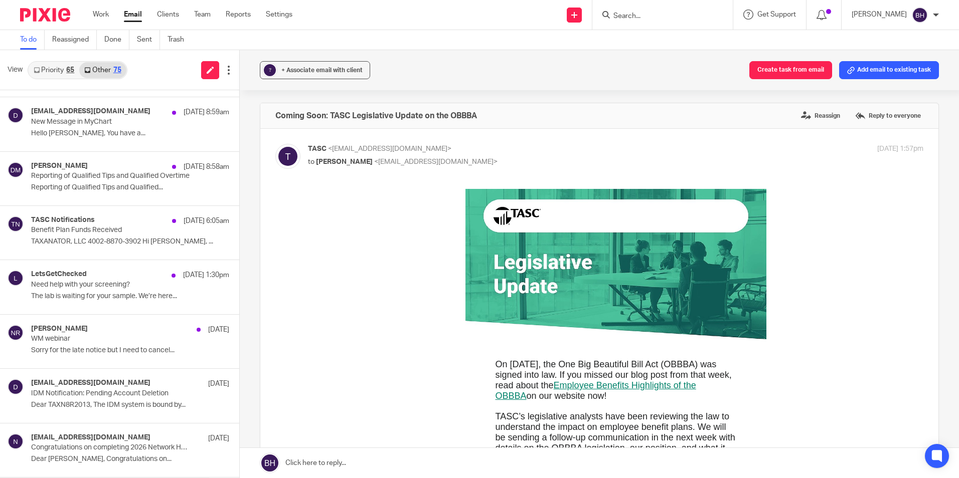
scroll to position [0, 0]
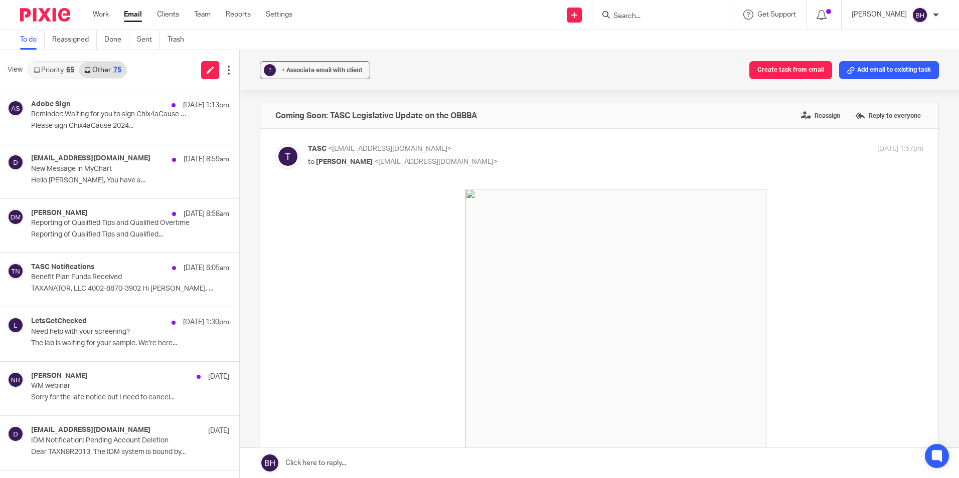
click at [59, 70] on link "Priority 65" at bounding box center [54, 70] width 51 height 16
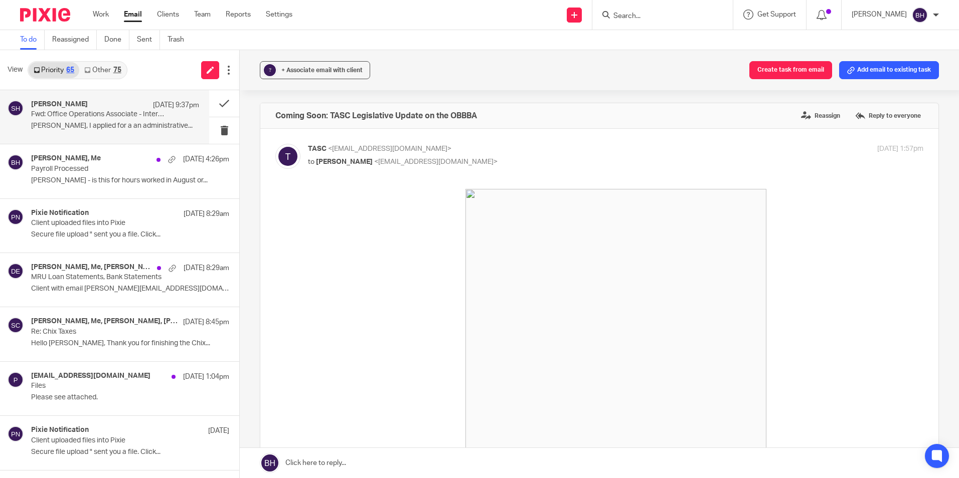
click at [85, 110] on p "Fwd: Office Operations Associate - Interview Invitation" at bounding box center [98, 114] width 134 height 9
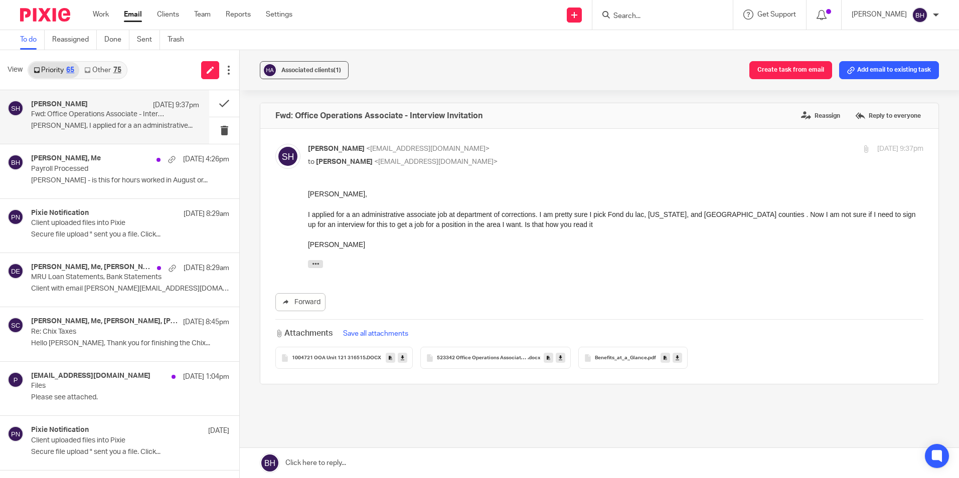
click at [345, 466] on link at bounding box center [599, 463] width 719 height 30
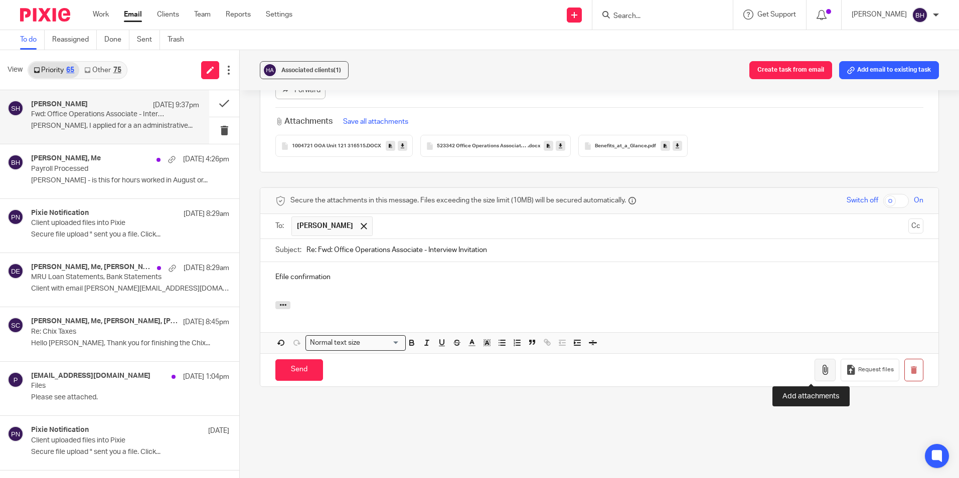
click at [814, 365] on button "button" at bounding box center [824, 370] width 21 height 23
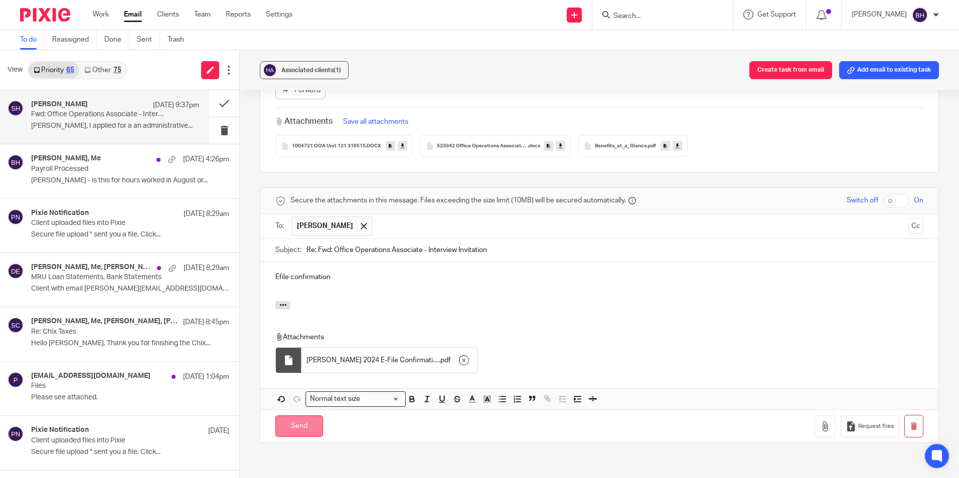
click at [304, 423] on input "Send" at bounding box center [299, 427] width 48 height 22
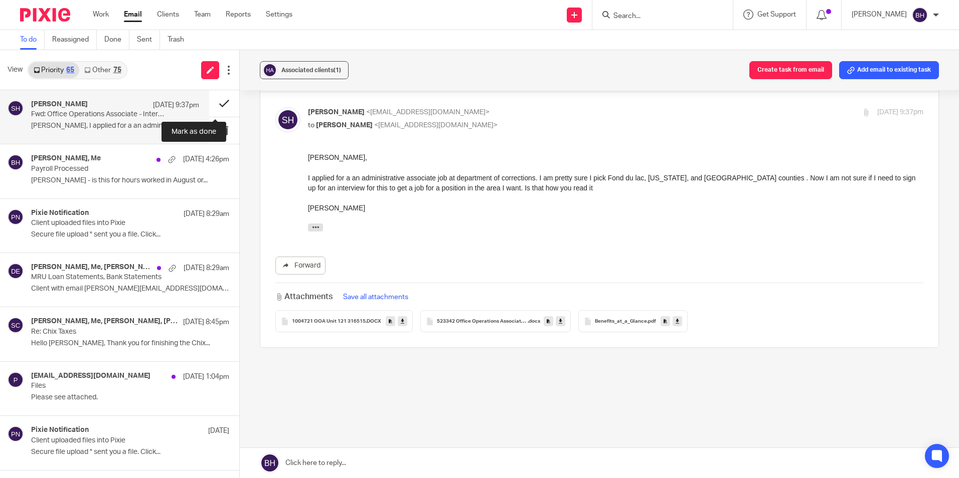
click at [214, 103] on button at bounding box center [224, 103] width 30 height 27
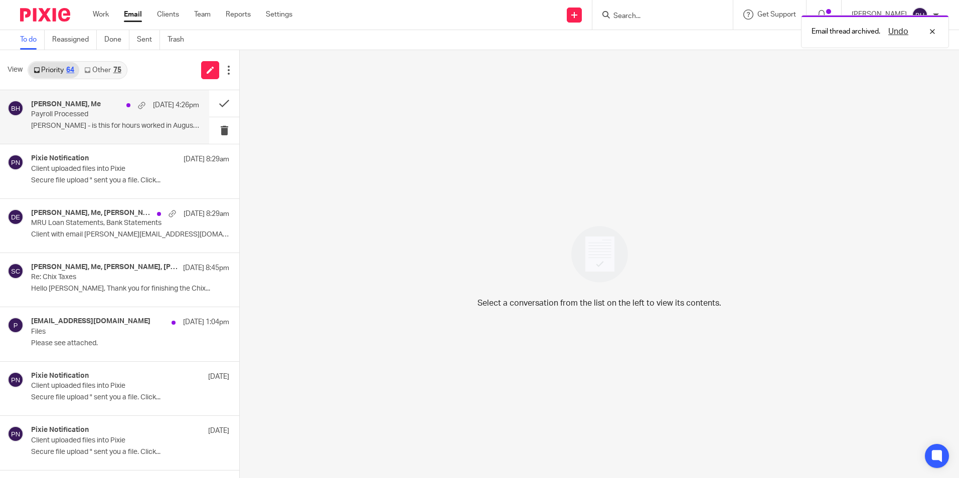
click at [128, 124] on p "[PERSON_NAME] - is this for hours worked in August or..." at bounding box center [115, 126] width 168 height 9
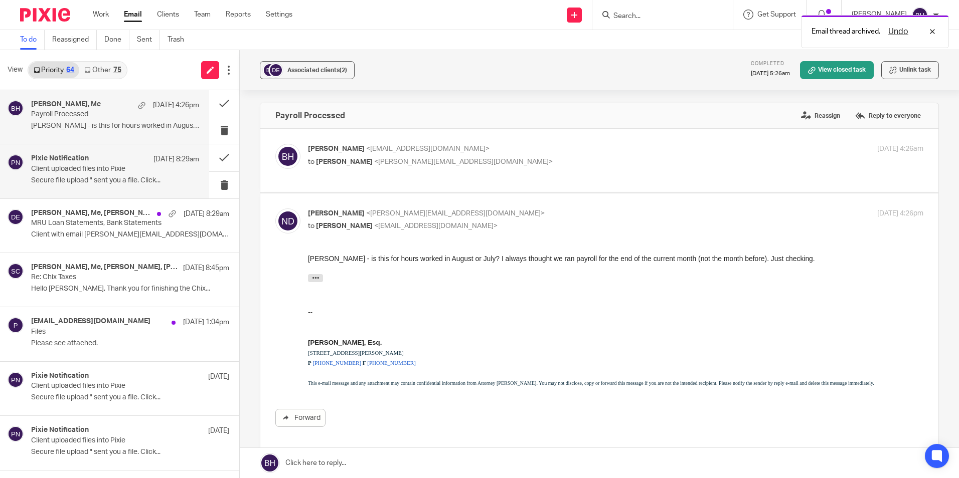
scroll to position [0, 0]
click at [361, 465] on link at bounding box center [599, 463] width 719 height 30
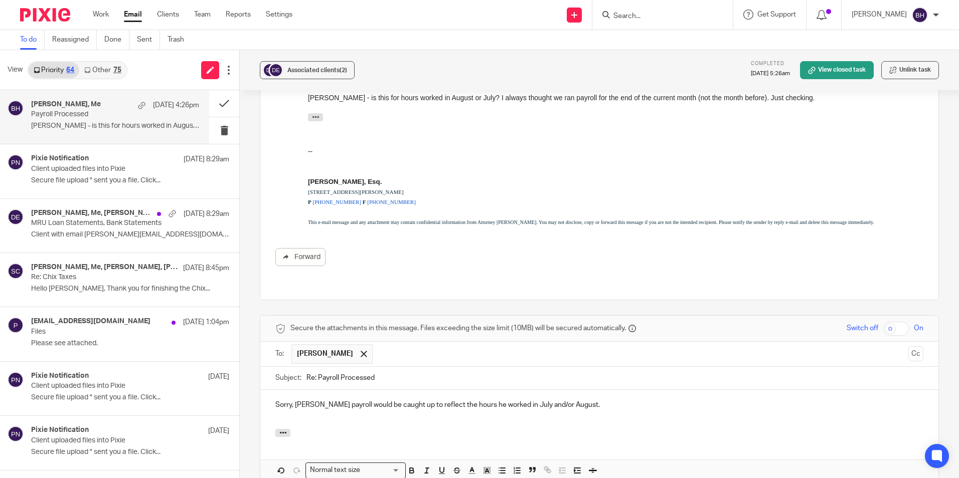
scroll to position [178, 0]
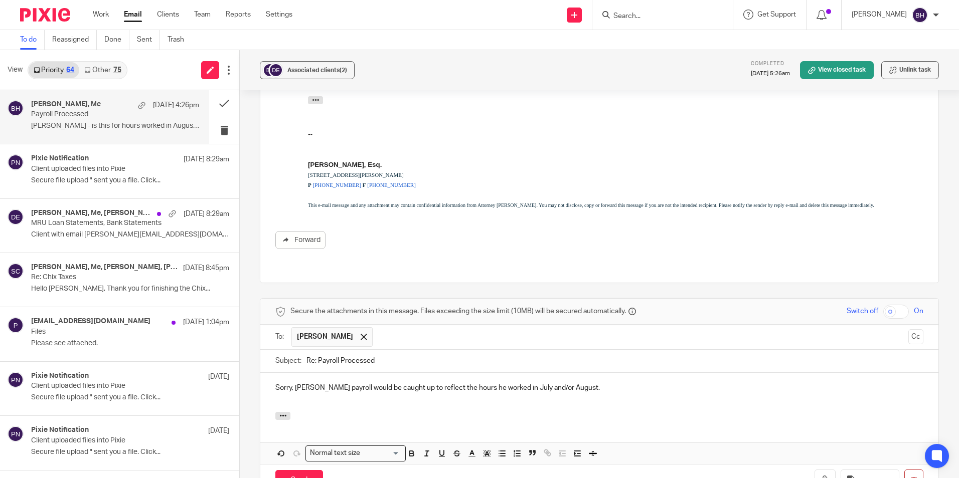
click at [515, 383] on p "Sorry, [PERSON_NAME] payroll would be caught up to reflect the hours he worked …" at bounding box center [599, 388] width 648 height 10
click at [305, 470] on input "Send" at bounding box center [299, 481] width 48 height 22
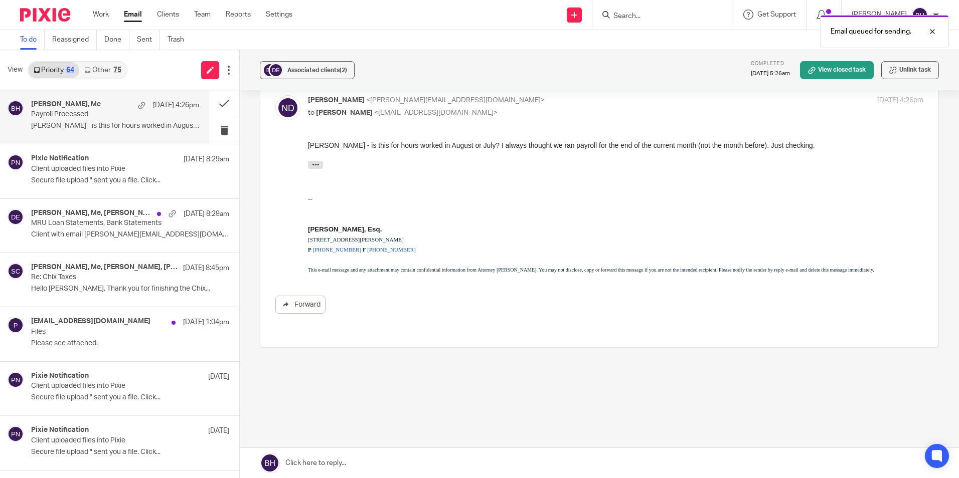
scroll to position [103, 0]
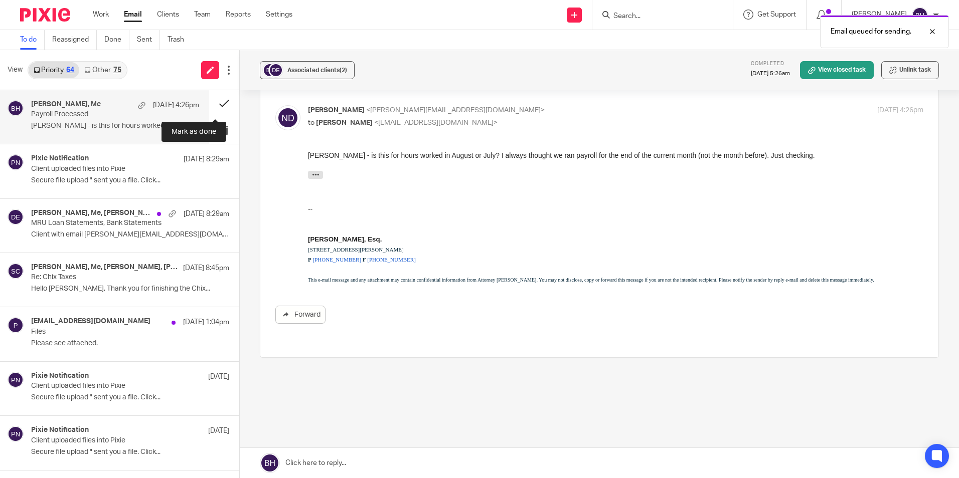
click at [214, 104] on button at bounding box center [224, 103] width 30 height 27
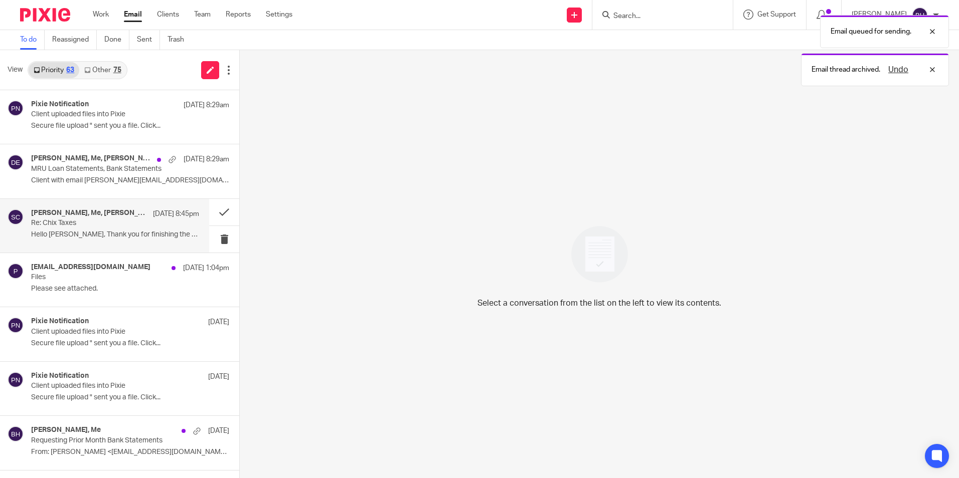
click at [132, 225] on p "Re: Chix Taxes" at bounding box center [98, 223] width 134 height 9
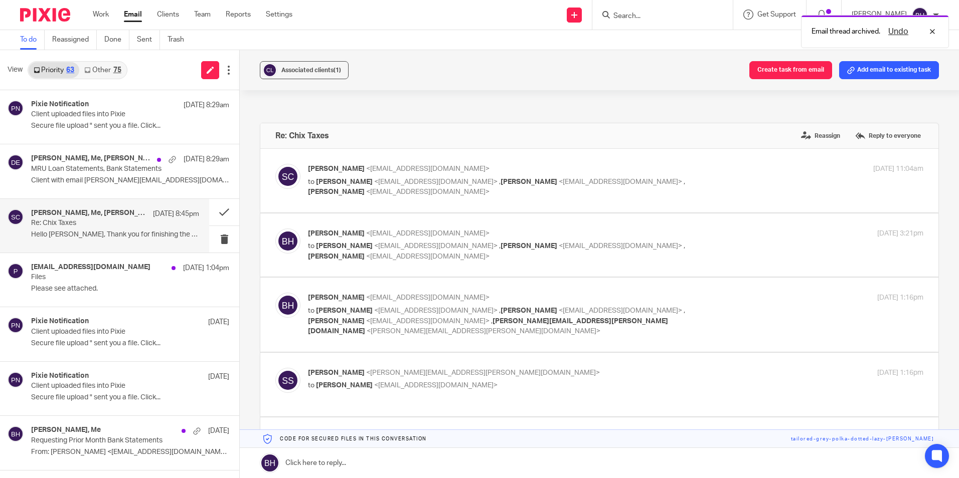
scroll to position [0, 0]
click at [315, 458] on link at bounding box center [599, 463] width 719 height 30
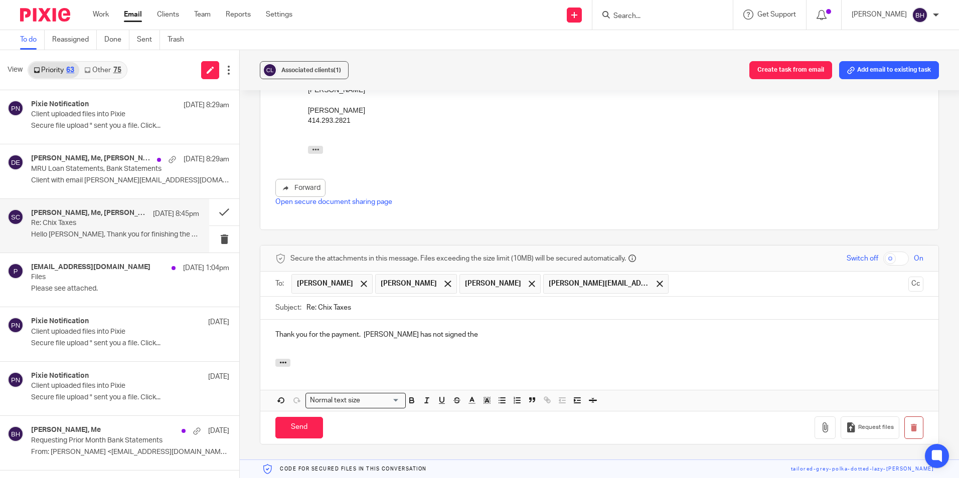
scroll to position [564, 0]
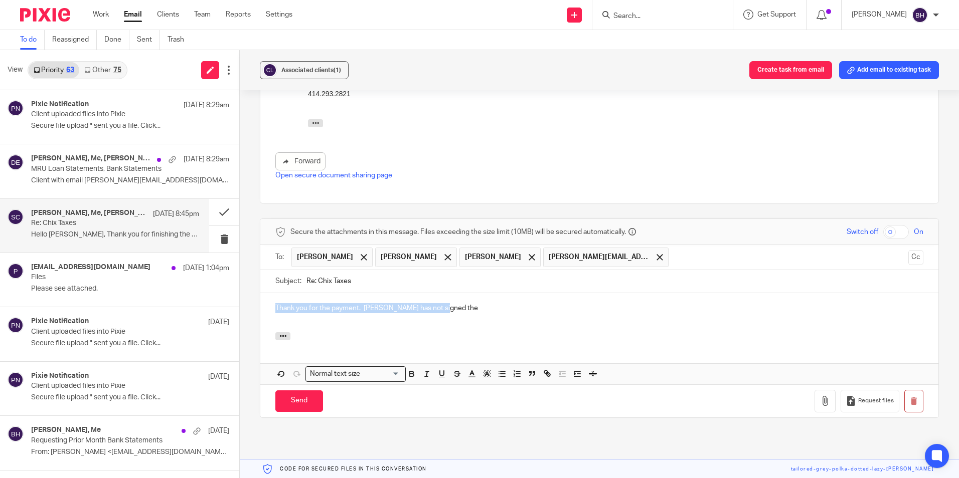
drag, startPoint x: 270, startPoint y: 277, endPoint x: 448, endPoint y: 273, distance: 178.1
click at [448, 293] on div "Thank you for the payment. [PERSON_NAME] has not signed the" at bounding box center [599, 312] width 678 height 39
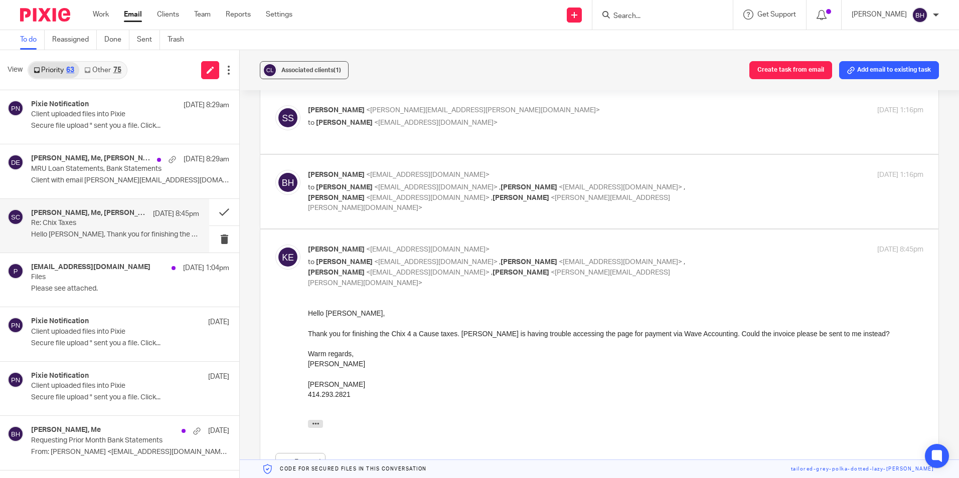
scroll to position [112, 0]
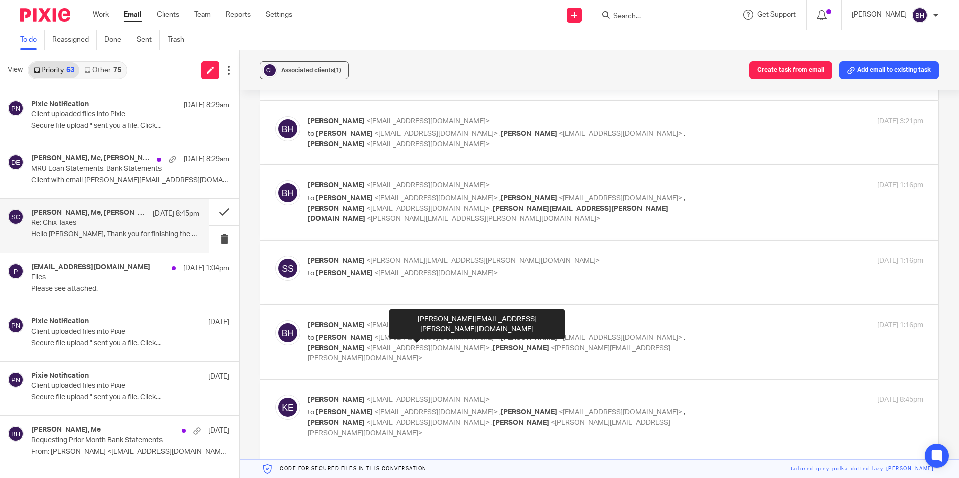
click at [492, 345] on span "[PERSON_NAME]" at bounding box center [520, 348] width 57 height 7
checkbox input "true"
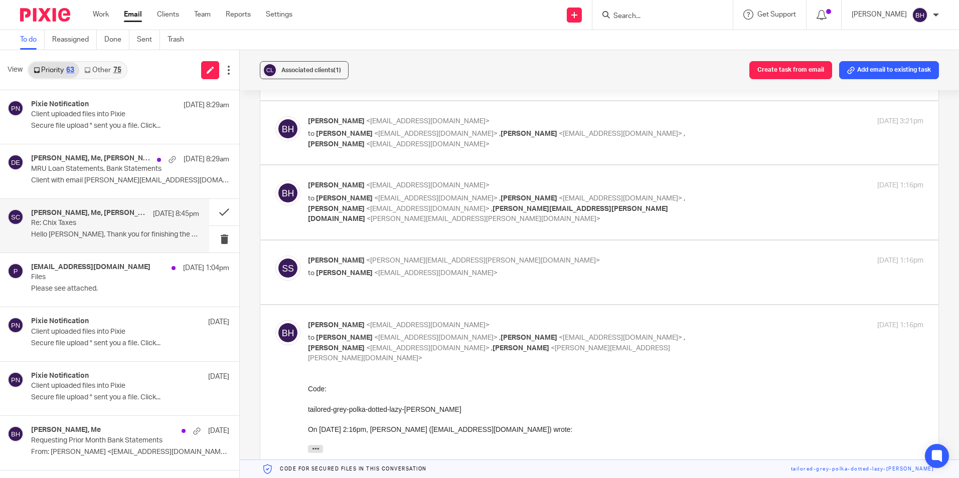
scroll to position [0, 0]
click at [404, 270] on span "<[EMAIL_ADDRESS][DOMAIN_NAME]>" at bounding box center [435, 273] width 123 height 7
checkbox input "true"
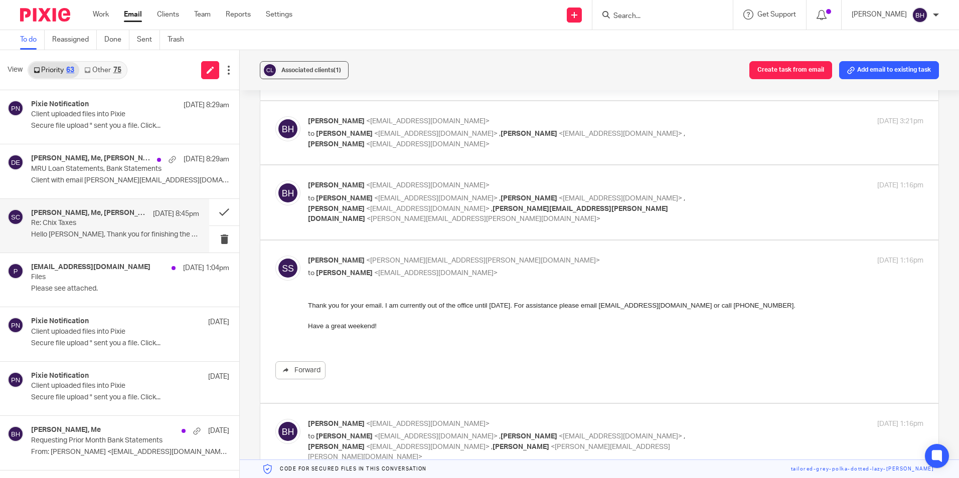
click at [499, 199] on span "," at bounding box center [500, 198] width 2 height 7
checkbox input "true"
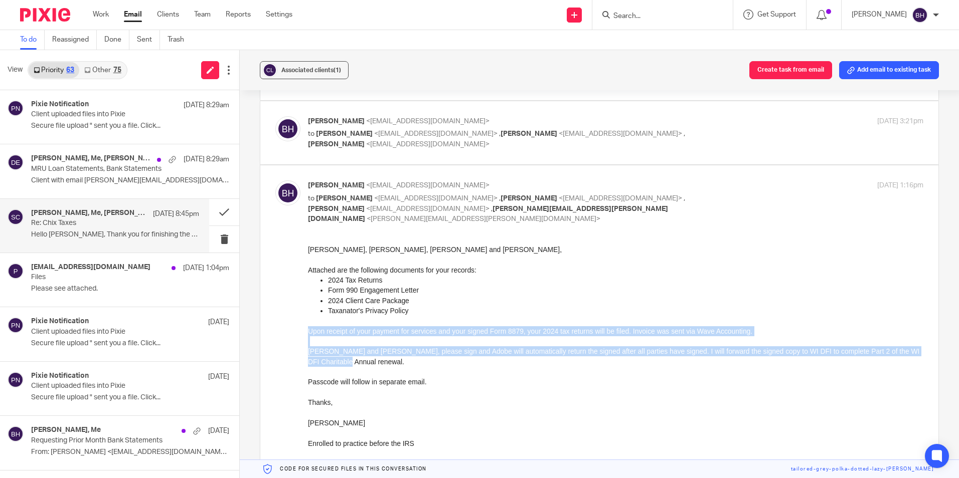
drag, startPoint x: 309, startPoint y: 332, endPoint x: 344, endPoint y: 365, distance: 47.9
click at [344, 365] on div "[PERSON_NAME], [PERSON_NAME], [PERSON_NAME] and [PERSON_NAME], Attached are the…" at bounding box center [615, 485] width 615 height 482
copy div "Upon receipt of your payment for services and your signed Form 8879, your 2024 …"
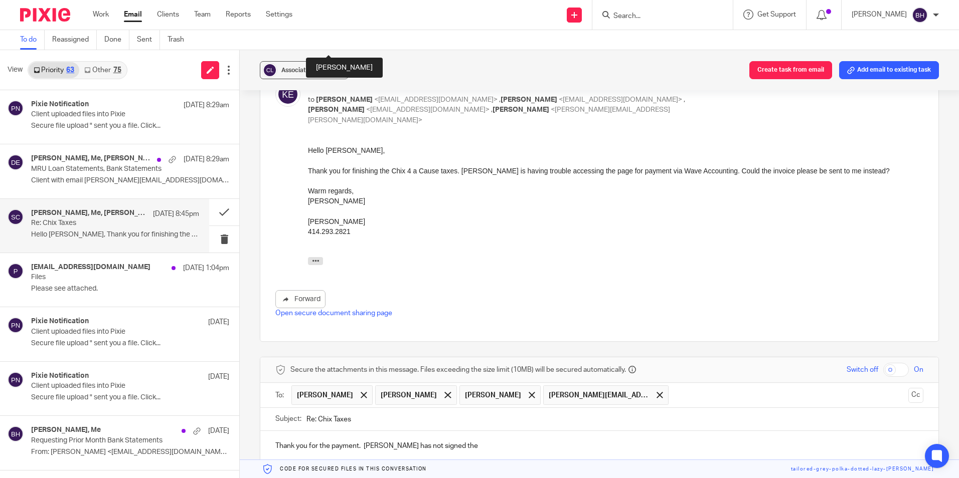
scroll to position [1366, 0]
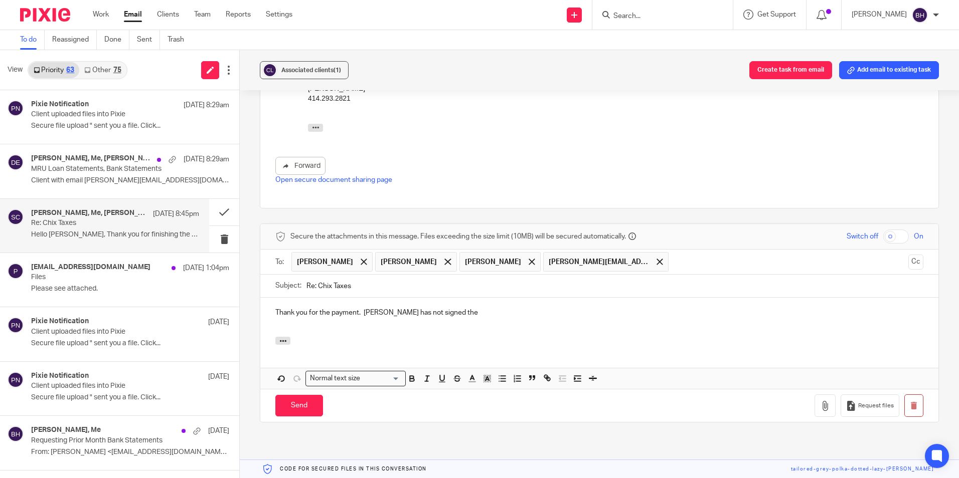
click at [438, 308] on p "Thank you for the payment. [PERSON_NAME] has not signed the" at bounding box center [599, 313] width 648 height 10
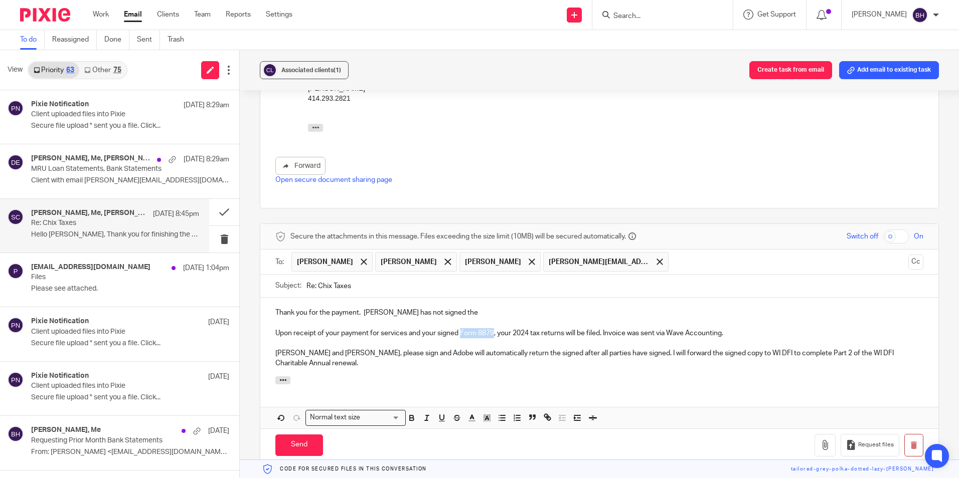
drag, startPoint x: 460, startPoint y: 303, endPoint x: 492, endPoint y: 303, distance: 32.6
click at [492, 328] on p "Upon receipt of your payment for services and your signed Form 8879, your 2024 …" at bounding box center [599, 333] width 648 height 10
copy p "Form 8879"
click at [459, 308] on p "Thank you for the payment. [PERSON_NAME] has not signed the" at bounding box center [599, 313] width 648 height 10
drag, startPoint x: 694, startPoint y: 321, endPoint x: 900, endPoint y: 330, distance: 206.3
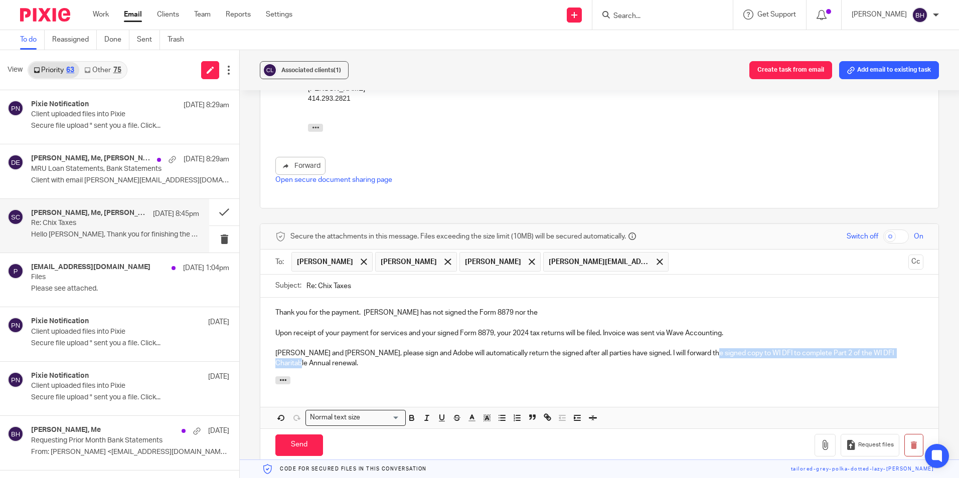
click at [900, 330] on div "Thank you for the payment. [PERSON_NAME] has not signed the Form 8879 nor the U…" at bounding box center [599, 337] width 678 height 79
copy p "WI DFI to complete Part 2 of the WI DFI Charitable Annual renewal"
click at [511, 308] on p "Thank you for the payment. [PERSON_NAME] has not signed the Form 8879 nor the" at bounding box center [599, 313] width 648 height 10
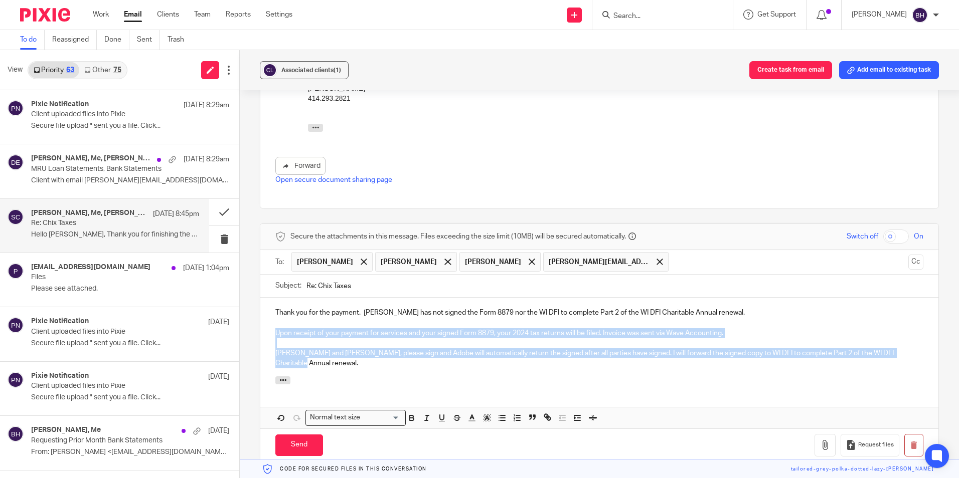
drag, startPoint x: 268, startPoint y: 302, endPoint x: 912, endPoint y: 326, distance: 644.3
click at [912, 326] on div "Thank you for the payment. [PERSON_NAME] has not signed the Form 8879 nor the W…" at bounding box center [599, 337] width 678 height 79
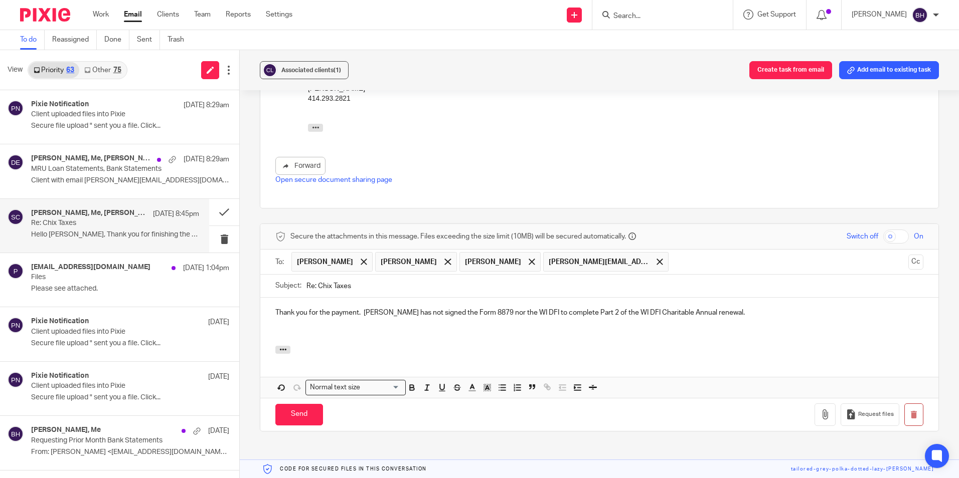
click at [362, 308] on p "Thank you for the payment. [PERSON_NAME] has not signed the Form 8879 nor the W…" at bounding box center [599, 313] width 648 height 10
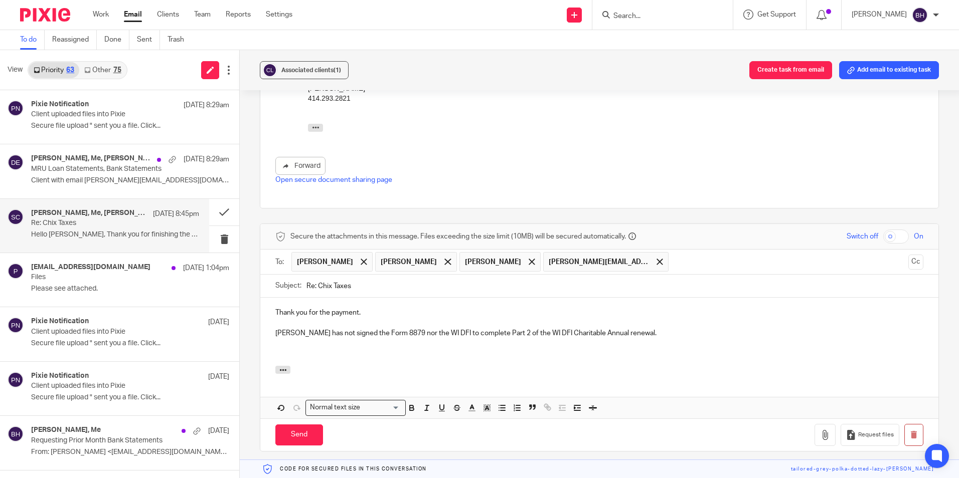
click at [277, 348] on p at bounding box center [599, 353] width 648 height 10
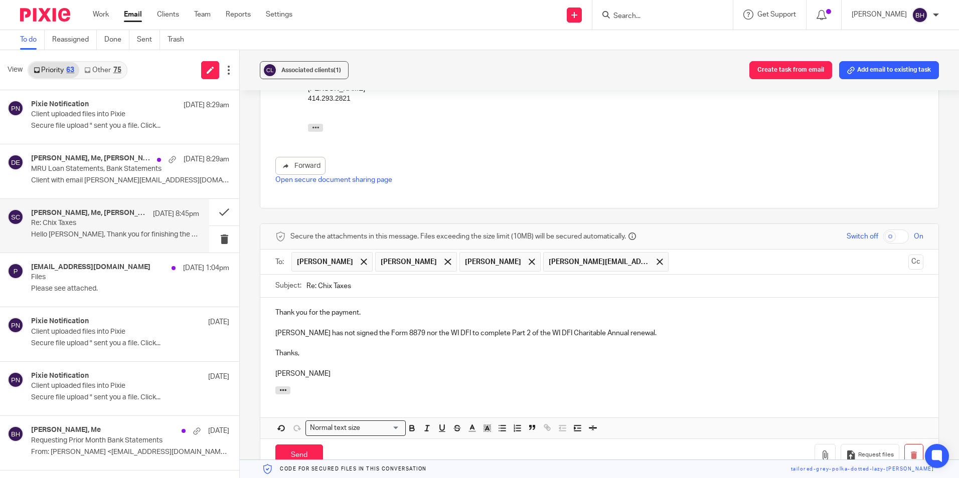
click at [624, 328] on p "[PERSON_NAME] has not signed the Form 8879 nor the WI DFI to complete Part 2 of…" at bounding box center [599, 333] width 648 height 10
click at [310, 445] on input "Send" at bounding box center [299, 456] width 48 height 22
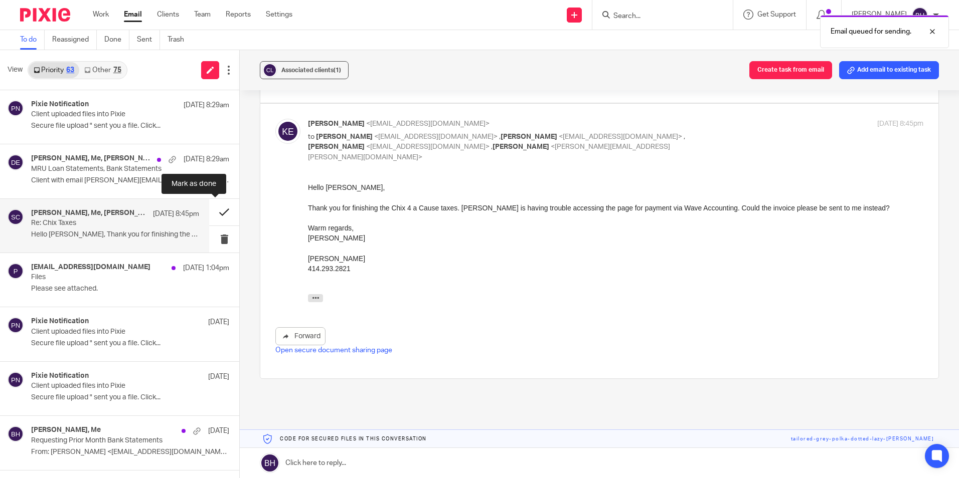
click at [217, 212] on button at bounding box center [224, 212] width 30 height 27
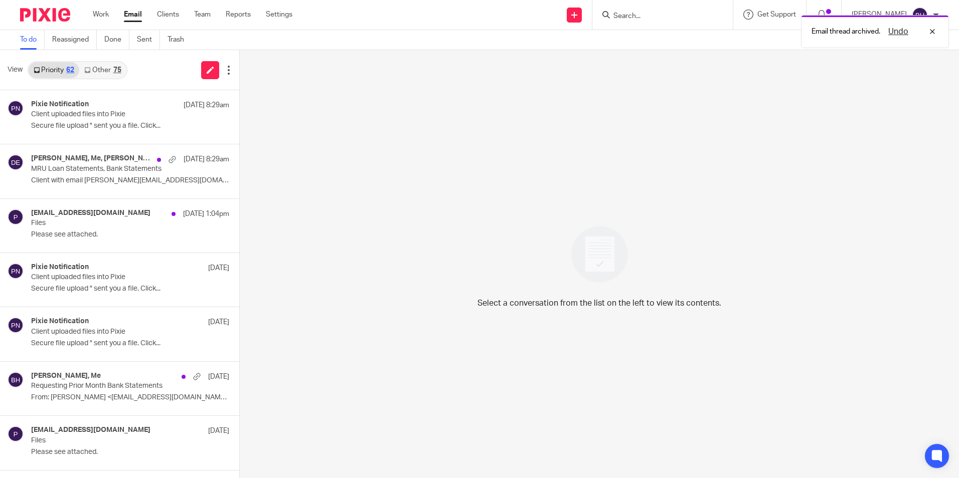
click at [113, 73] on link "Other 75" at bounding box center [102, 70] width 47 height 16
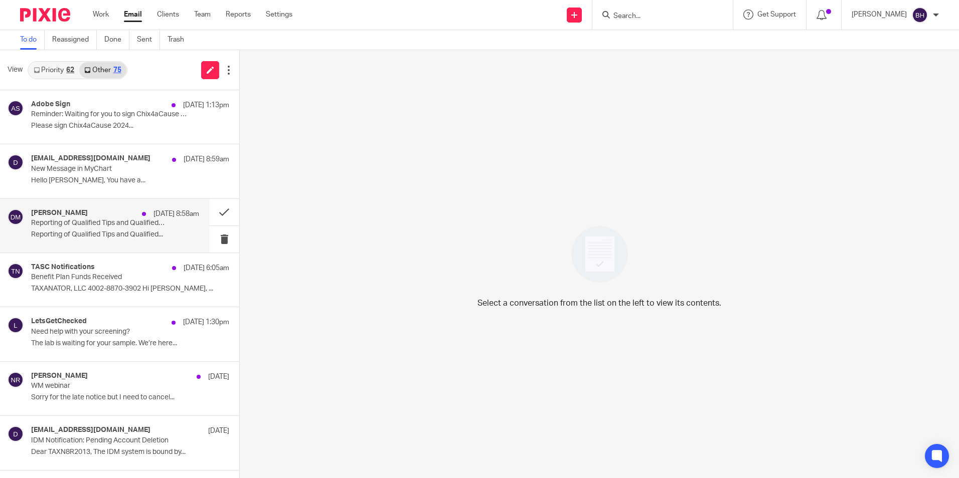
click at [107, 226] on p "Reporting of Qualified Tips and Qualified Overtime" at bounding box center [98, 223] width 134 height 9
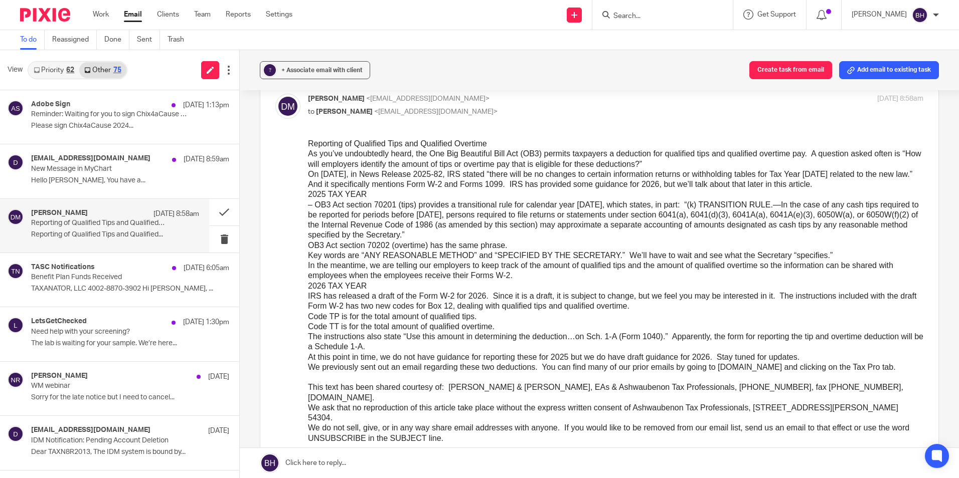
scroll to position [100, 0]
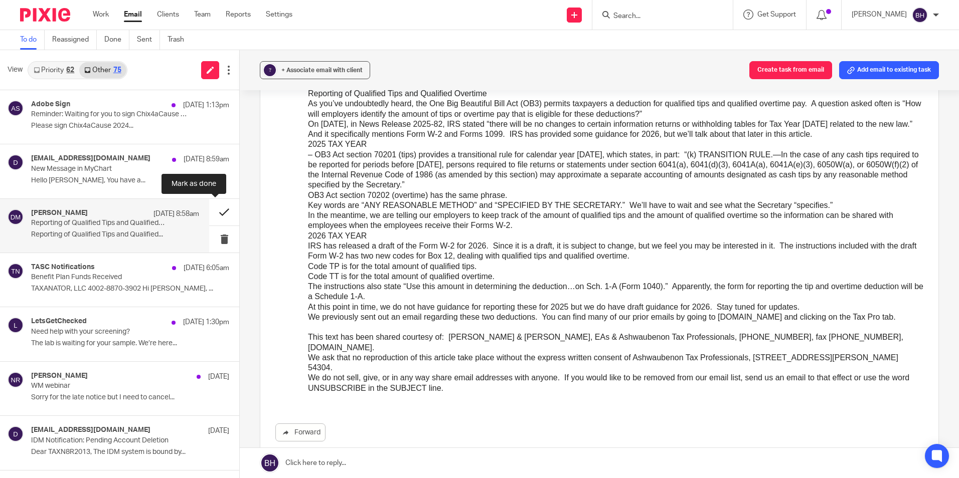
click at [210, 216] on button at bounding box center [224, 212] width 30 height 27
